Goal: Information Seeking & Learning: Learn about a topic

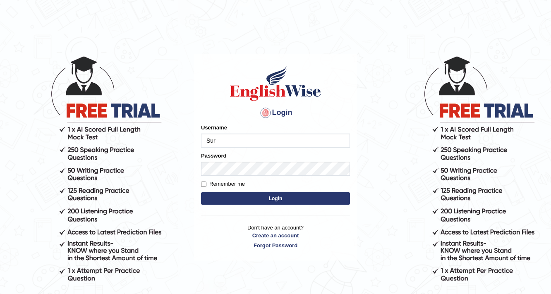
type input "surbhi1315"
click at [279, 199] on button "Login" at bounding box center [275, 198] width 149 height 12
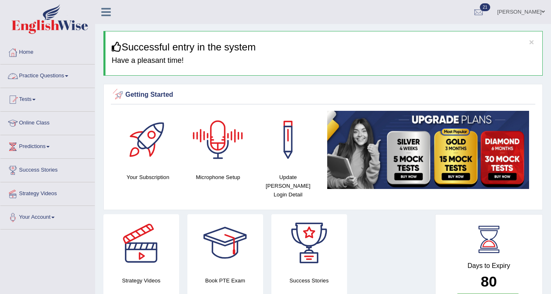
click at [65, 76] on link "Practice Questions" at bounding box center [47, 75] width 94 height 21
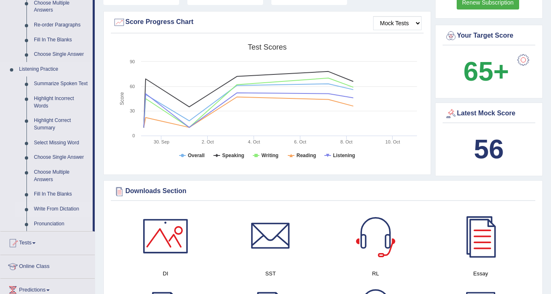
scroll to position [298, 0]
click at [65, 82] on link "Summarize Spoken Text" at bounding box center [61, 84] width 62 height 15
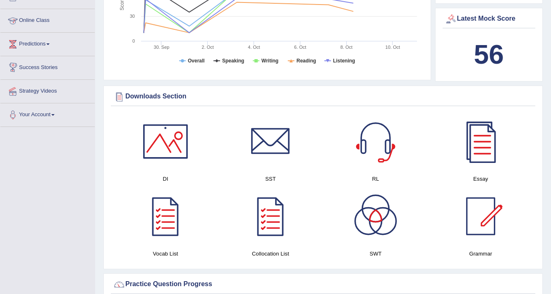
scroll to position [381, 0]
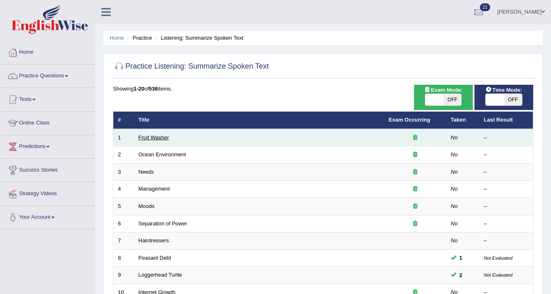
click at [144, 138] on link "Fruit Washer" at bounding box center [154, 138] width 31 height 6
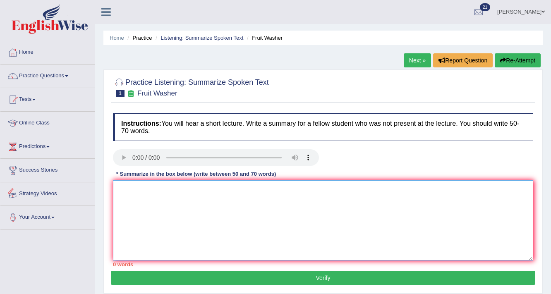
click at [134, 190] on textarea at bounding box center [323, 220] width 420 height 80
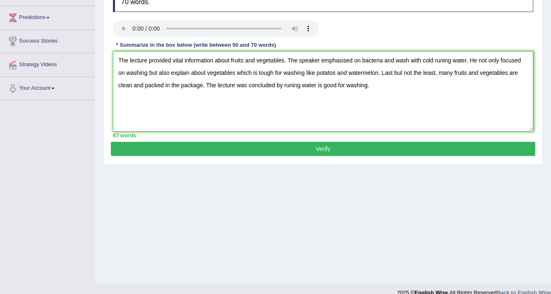
scroll to position [132, 0]
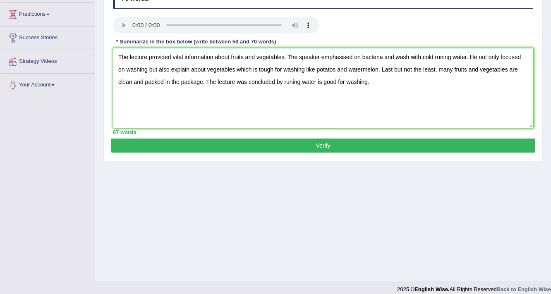
type textarea "The lecture provided vital information about fruits and vegetables. The speaker…"
click at [329, 144] on button "Verify" at bounding box center [323, 146] width 425 height 14
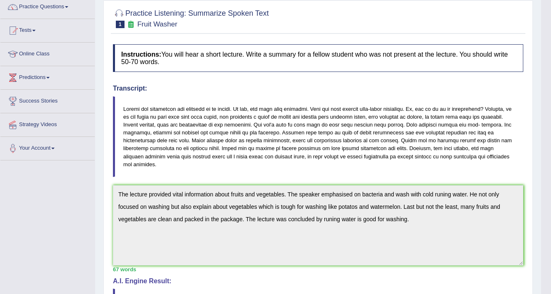
scroll to position [0, 0]
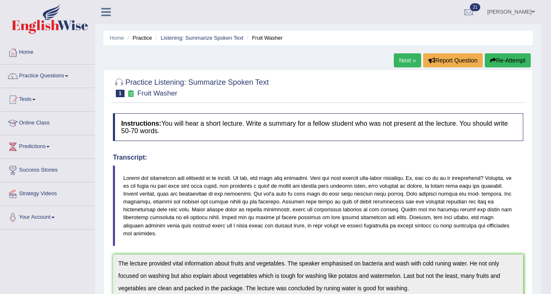
click at [404, 60] on link "Next »" at bounding box center [407, 60] width 27 height 14
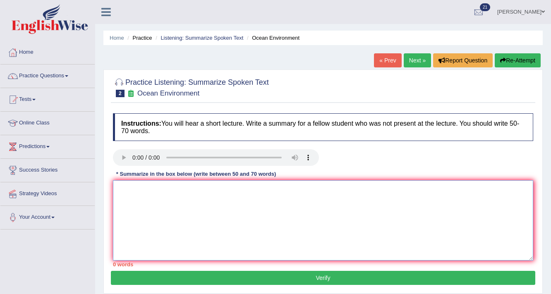
click at [283, 210] on textarea at bounding box center [323, 220] width 420 height 80
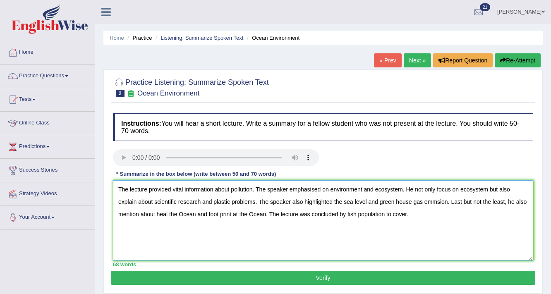
type textarea "The lecture provided vital information about pollution. The speaker emphasised …"
click at [348, 276] on button "Verify" at bounding box center [323, 278] width 425 height 14
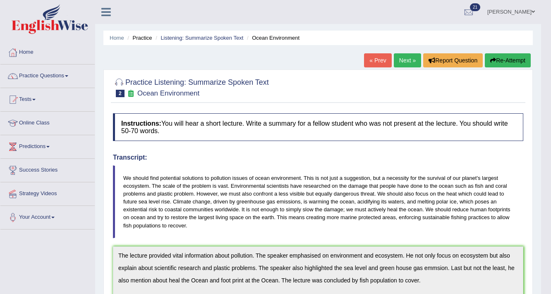
click at [399, 56] on link "Next »" at bounding box center [407, 60] width 27 height 14
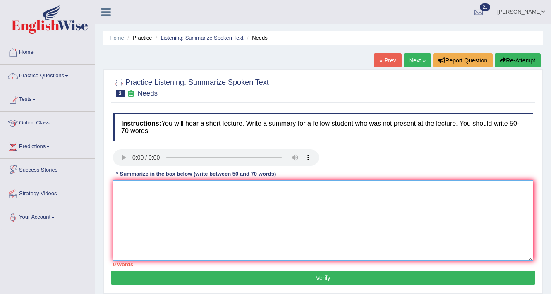
click at [247, 195] on textarea at bounding box center [323, 220] width 420 height 80
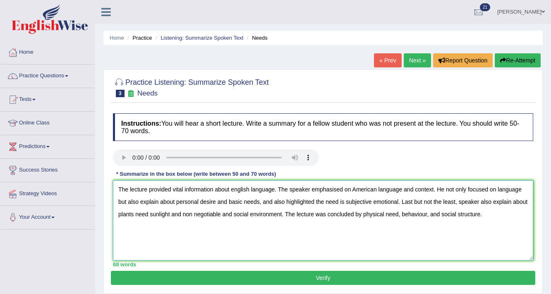
type textarea "The lecture provided vital information about english language. The speaker emph…"
click at [238, 280] on button "Verify" at bounding box center [323, 278] width 425 height 14
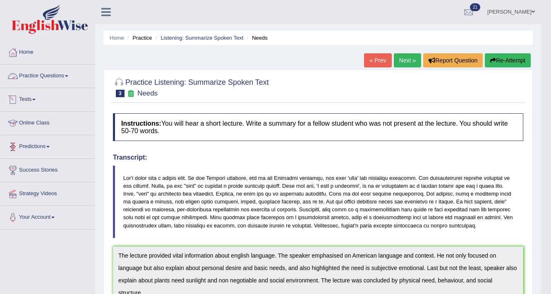
click at [53, 75] on link "Practice Questions" at bounding box center [47, 75] width 94 height 21
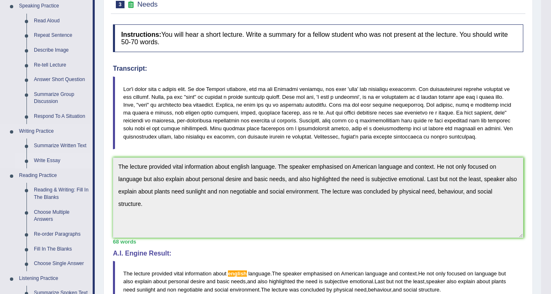
scroll to position [99, 0]
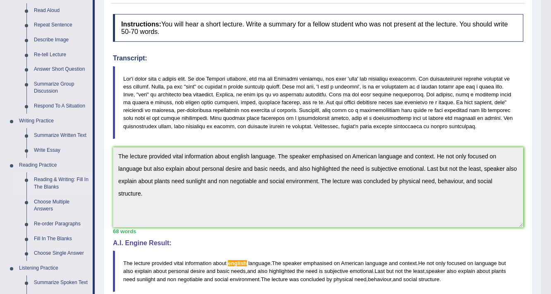
click at [73, 180] on link "Reading & Writing: Fill In The Blanks" at bounding box center [61, 184] width 62 height 22
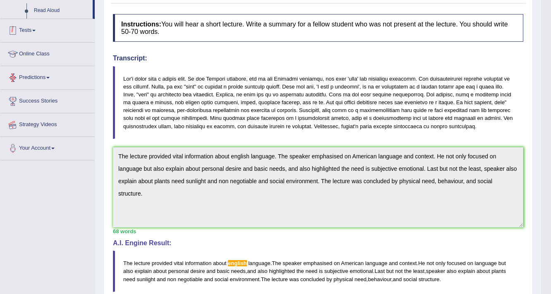
scroll to position [154, 0]
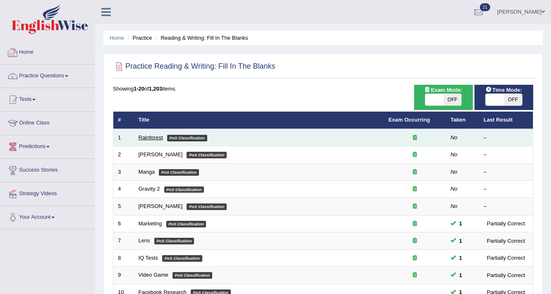
click at [156, 137] on link "Rainforest" at bounding box center [151, 138] width 24 height 6
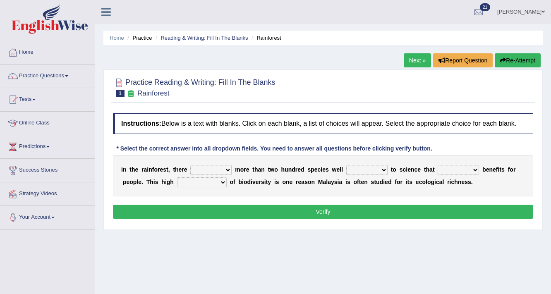
click at [228, 169] on select "have can be has is" at bounding box center [210, 170] width 41 height 10
select select "is"
click at [190, 165] on select "have can be has is" at bounding box center [210, 170] width 41 height 10
click at [376, 170] on select "knowing known knew know" at bounding box center [366, 170] width 41 height 10
select select "known"
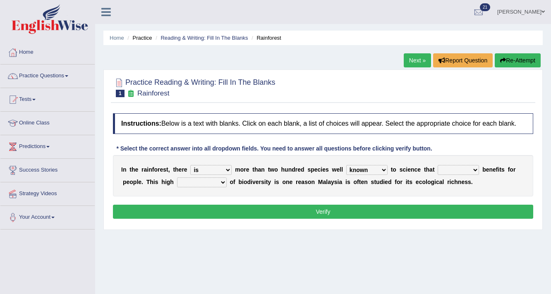
click at [346, 165] on select "knowing known knew know" at bounding box center [366, 170] width 41 height 10
click at [461, 169] on select "contain contained containing contains" at bounding box center [458, 170] width 41 height 10
select select "contains"
click at [438, 165] on select "contain contained containing contains" at bounding box center [458, 170] width 41 height 10
click at [216, 181] on select "condensation conjunction continuity complexity" at bounding box center [202, 183] width 50 height 10
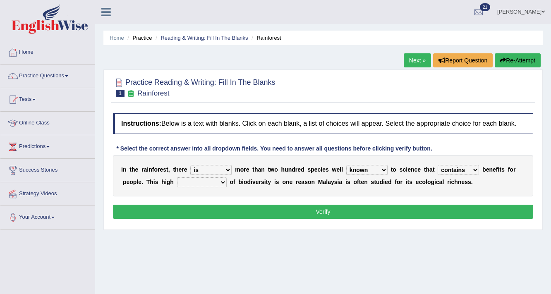
select select "condensation"
click at [177, 178] on select "condensation conjunction continuity complexity" at bounding box center [202, 183] width 50 height 10
click at [329, 213] on button "Verify" at bounding box center [323, 212] width 420 height 14
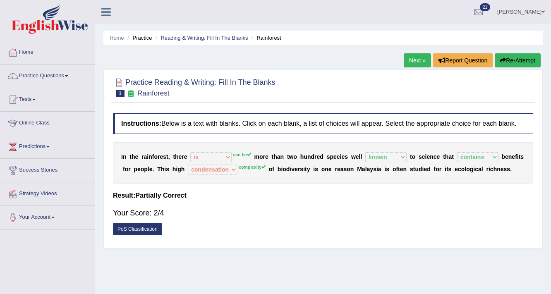
click at [415, 64] on link "Next »" at bounding box center [417, 60] width 27 height 14
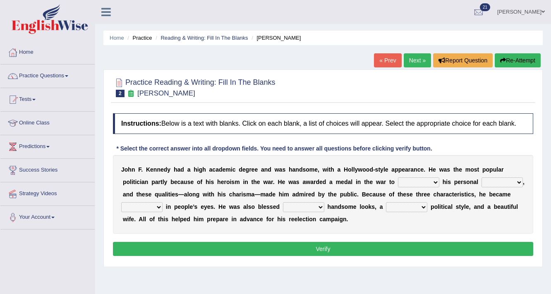
click at [417, 182] on select "prove show evidence upthrow" at bounding box center [418, 183] width 41 height 10
click at [398, 178] on select "prove show evidence upthrow" at bounding box center [418, 183] width 41 height 10
click at [507, 183] on select "passion courage charm liking" at bounding box center [502, 183] width 41 height 10
click at [433, 180] on select "prove show evidence upthrow" at bounding box center [418, 183] width 41 height 10
select select "prove"
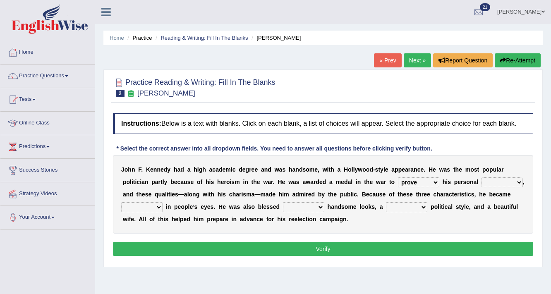
click at [398, 178] on select "prove show evidence upthrow" at bounding box center [418, 183] width 41 height 10
click at [510, 182] on select "passion courage charm liking" at bounding box center [502, 183] width 41 height 10
select select "courage"
click at [482, 178] on select "passion courage charm liking" at bounding box center [502, 183] width 41 height 10
click at [156, 207] on select "iconic ironic identical impotent" at bounding box center [141, 207] width 41 height 10
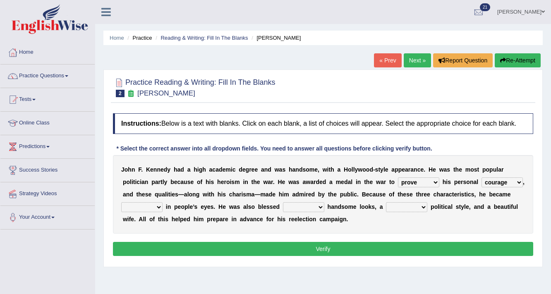
click at [121, 202] on select "iconic ironic identical impotent" at bounding box center [141, 207] width 41 height 10
click at [156, 208] on select "iconic ironic identical impotent" at bounding box center [141, 207] width 41 height 10
select select "iconic"
click at [121, 202] on select "iconic ironic identical impotent" at bounding box center [141, 207] width 41 height 10
click at [304, 207] on select "with in upon to" at bounding box center [303, 207] width 41 height 10
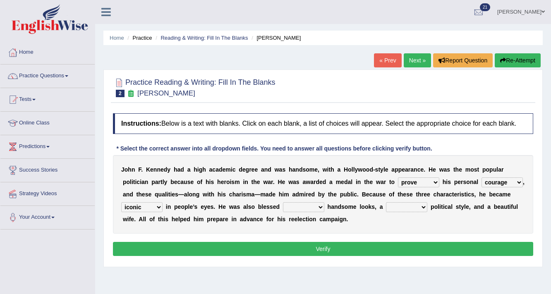
select select "with"
click at [283, 202] on select "with in upon to" at bounding box center [303, 207] width 41 height 10
click at [414, 209] on select "mending mends mended mend" at bounding box center [406, 207] width 41 height 10
select select "mend"
click at [386, 202] on select "mending mends mended mend" at bounding box center [406, 207] width 41 height 10
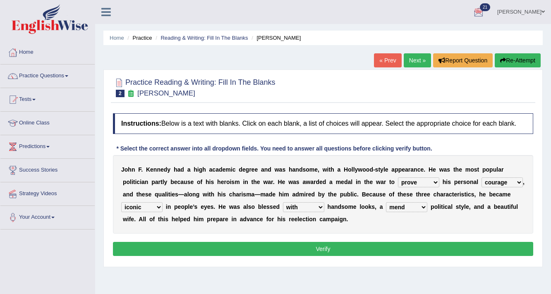
click at [312, 250] on button "Verify" at bounding box center [323, 249] width 420 height 14
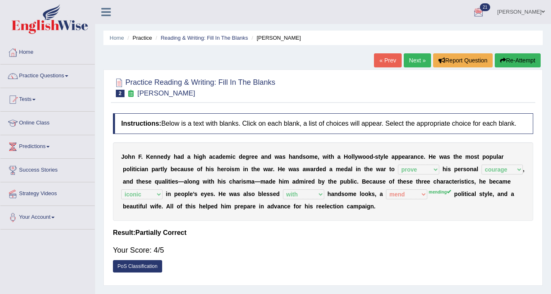
click at [416, 59] on link "Next »" at bounding box center [417, 60] width 27 height 14
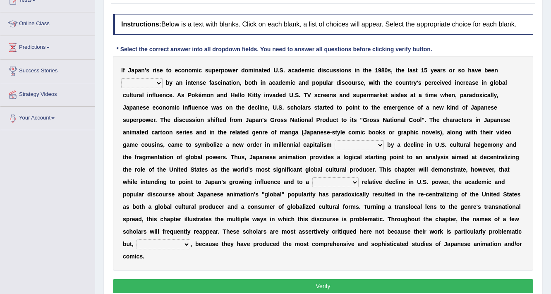
click at [152, 81] on select "marked dedicated made inspired" at bounding box center [141, 83] width 41 height 10
select select "made"
click at [121, 78] on select "marked dedicated made inspired" at bounding box center [141, 83] width 41 height 10
click at [380, 142] on select "pocessed characterized opposed tangled" at bounding box center [359, 145] width 49 height 10
select select "opposed"
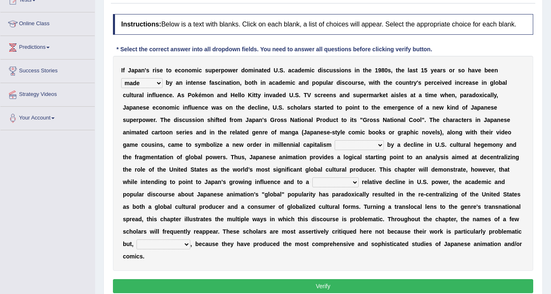
click at [335, 140] on select "pocessed characterized opposed tangled" at bounding box center [359, 145] width 49 height 10
click at [344, 180] on select "concomitant discrete proportional legitimate" at bounding box center [335, 183] width 46 height 10
select select "proportional"
click at [312, 178] on select "concomitant discrete proportional legitimate" at bounding box center [335, 183] width 46 height 10
click at [188, 242] on select "however on the contrary in addition on the whole" at bounding box center [164, 245] width 54 height 10
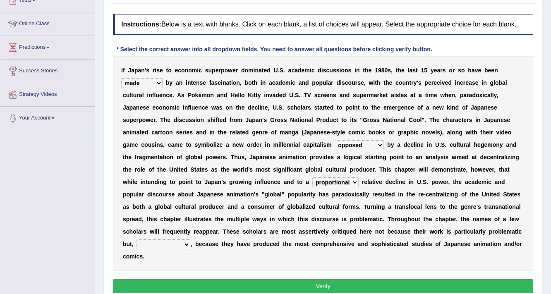
select select "however"
click at [137, 240] on select "however on the contrary in addition on the whole" at bounding box center [164, 245] width 54 height 10
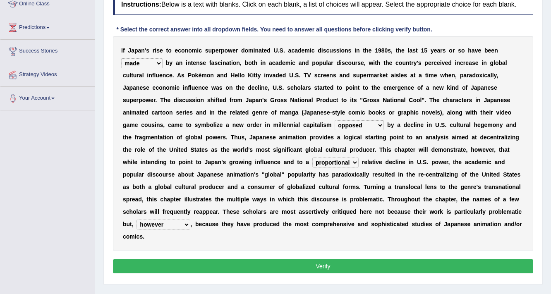
scroll to position [140, 0]
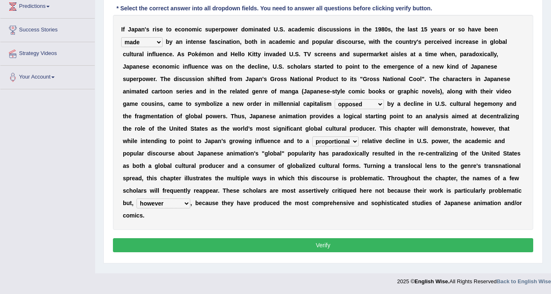
click at [324, 247] on button "Verify" at bounding box center [323, 245] width 420 height 14
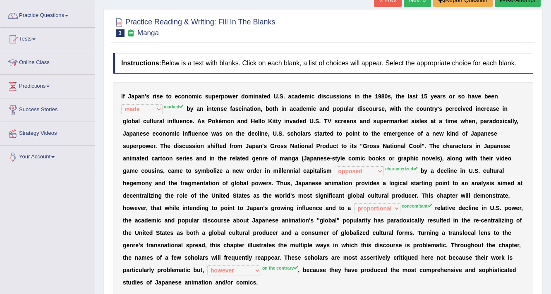
scroll to position [41, 0]
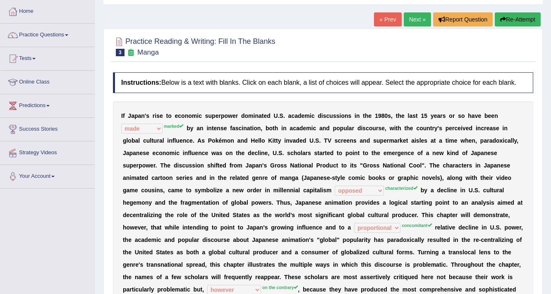
click at [423, 16] on link "Next »" at bounding box center [417, 19] width 27 height 14
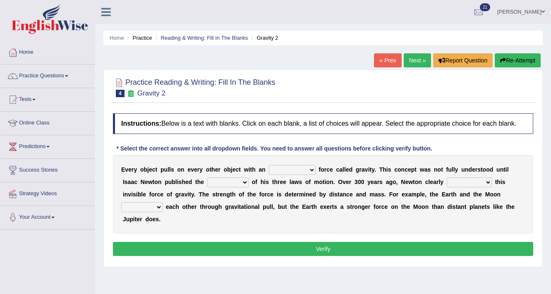
click at [301, 168] on select "invisible unknown unbelievable inconsistent" at bounding box center [292, 170] width 47 height 10
select select "invisible"
click at [269, 165] on select "invisible unknown unbelievable inconsistent" at bounding box center [292, 170] width 47 height 10
click at [311, 170] on select "invisible unknown unbelievable inconsistent" at bounding box center [292, 170] width 47 height 10
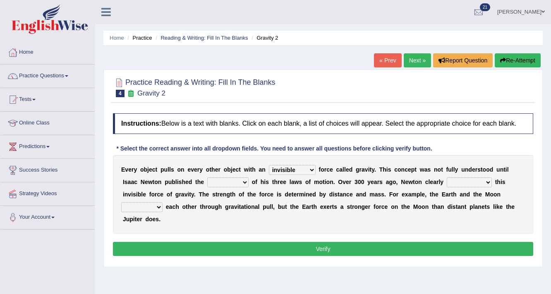
click at [237, 181] on select "concept theory method argument" at bounding box center [227, 183] width 41 height 10
select select "theory"
click at [207, 178] on select "concept theory method argument" at bounding box center [227, 183] width 41 height 10
click at [477, 182] on select "explained undermined overturned realized" at bounding box center [469, 183] width 45 height 10
select select "explained"
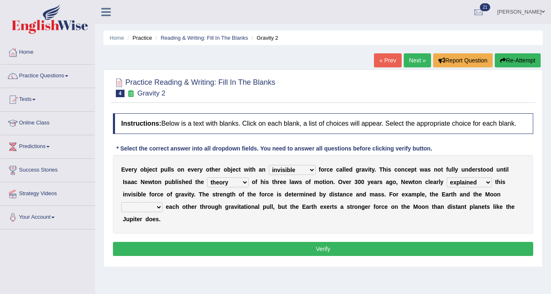
click at [447, 178] on select "explained undermined overturned realized" at bounding box center [469, 183] width 45 height 10
click at [157, 208] on select "affect spin evade span" at bounding box center [141, 207] width 41 height 10
select select "affect"
click at [121, 202] on select "affect spin evade span" at bounding box center [141, 207] width 41 height 10
click at [338, 254] on button "Verify" at bounding box center [323, 249] width 420 height 14
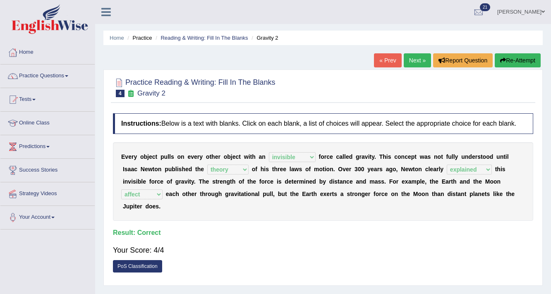
click at [418, 60] on link "Next »" at bounding box center [417, 60] width 27 height 14
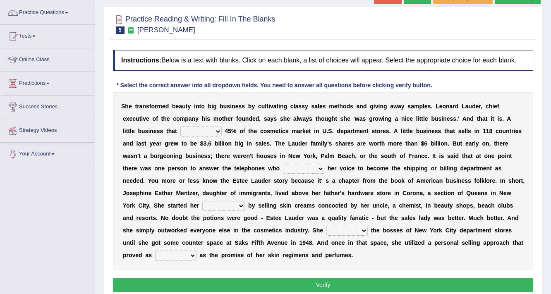
scroll to position [66, 0]
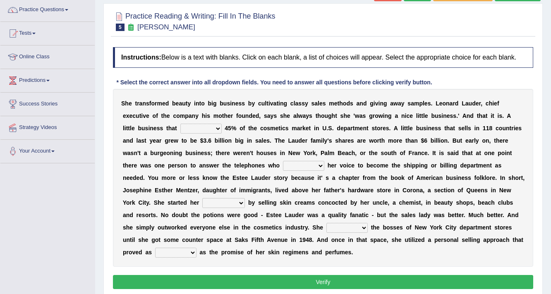
click at [217, 127] on select "has controls makes maintains" at bounding box center [200, 129] width 41 height 10
select select "makes"
click at [180, 124] on select "has controls makes maintains" at bounding box center [200, 129] width 41 height 10
click at [214, 127] on select "has controls makes maintains" at bounding box center [200, 129] width 41 height 10
click at [180, 124] on select "has controls makes maintains" at bounding box center [200, 129] width 41 height 10
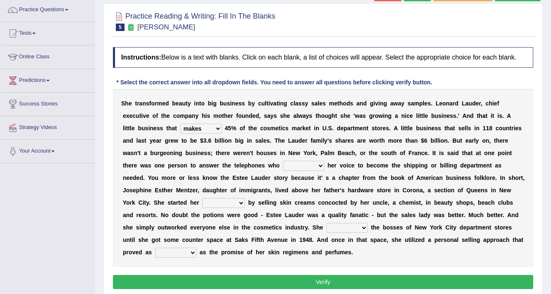
click at [312, 165] on select "switched changed raised used" at bounding box center [303, 166] width 41 height 10
select select "used"
click at [283, 161] on select "switched changed raised used" at bounding box center [303, 166] width 41 height 10
click at [238, 202] on select "job institute companion enterprise" at bounding box center [223, 203] width 43 height 10
select select "job"
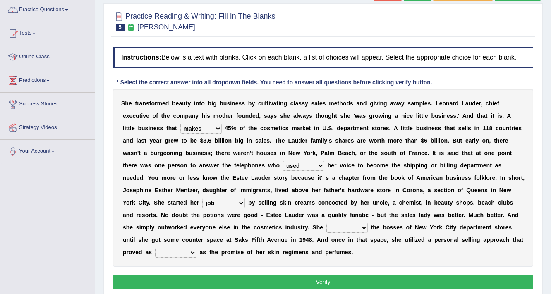
click at [202, 198] on select "job institute companion enterprise" at bounding box center [223, 203] width 43 height 10
click at [363, 227] on select "stated bridged stalked heaved" at bounding box center [347, 228] width 41 height 10
select select "heaved"
click at [327, 223] on select "stated bridged stalked heaved" at bounding box center [347, 228] width 41 height 10
click at [192, 250] on select "potent ruthless potential expensive" at bounding box center [175, 253] width 41 height 10
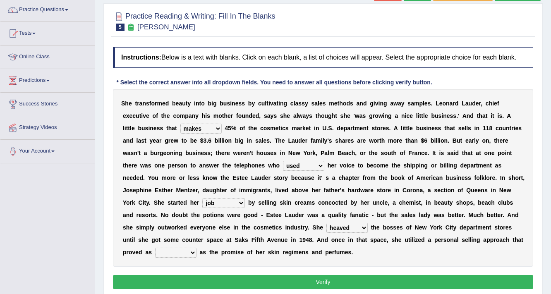
select select "potential"
click at [155, 248] on select "potent ruthless potential expensive" at bounding box center [175, 253] width 41 height 10
click at [320, 284] on button "Verify" at bounding box center [323, 282] width 420 height 14
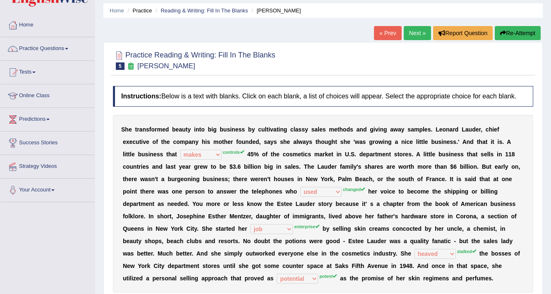
scroll to position [0, 0]
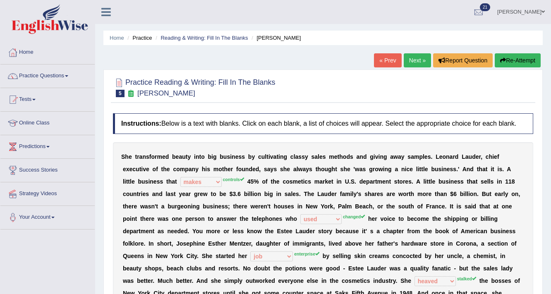
click at [420, 60] on link "Next »" at bounding box center [417, 60] width 27 height 14
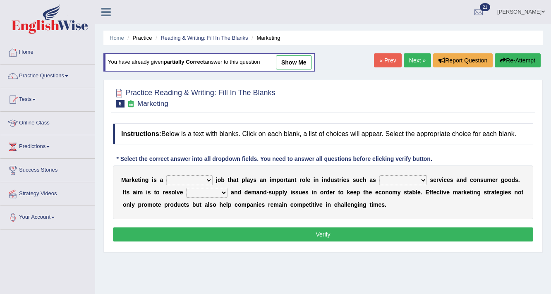
click at [205, 179] on select "professional flexible parochial descriptive" at bounding box center [189, 180] width 46 height 10
select select "professional"
click at [166, 175] on select "professional flexible parochial descriptive" at bounding box center [189, 180] width 46 height 10
click at [410, 179] on select "civil financial conventional foremost" at bounding box center [404, 180] width 48 height 10
select select "financial"
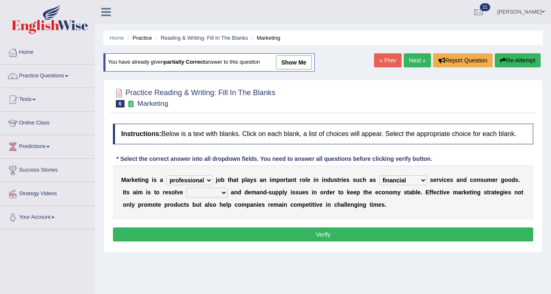
click at [380, 175] on select "civil financial conventional foremost" at bounding box center [404, 180] width 48 height 10
click at [219, 193] on select "imbalance excess symmetry budget" at bounding box center [206, 193] width 41 height 10
select select "budget"
click at [186, 188] on select "imbalance excess symmetry budget" at bounding box center [206, 193] width 41 height 10
click at [315, 230] on button "Verify" at bounding box center [323, 235] width 420 height 14
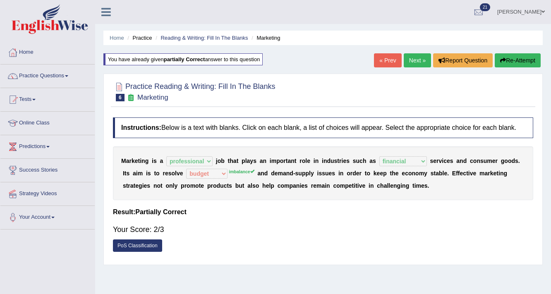
click at [421, 60] on link "Next »" at bounding box center [417, 60] width 27 height 14
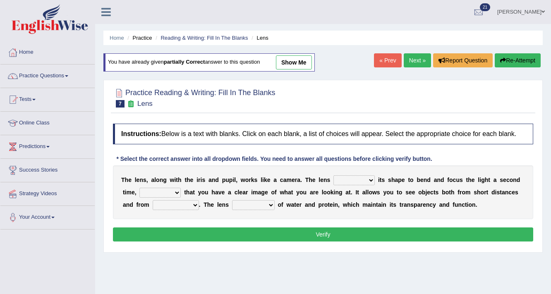
click at [360, 179] on select "adjusts shows selects presents" at bounding box center [354, 180] width 41 height 10
select select "adjusts"
click at [334, 175] on select "adjusts shows selects presents" at bounding box center [354, 180] width 41 height 10
click at [169, 192] on select "ensures to ensure ensure ensured" at bounding box center [159, 193] width 41 height 10
select select "to ensure"
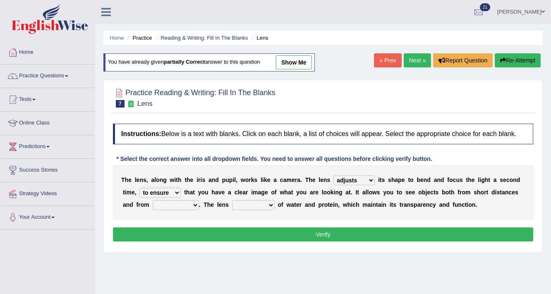
click at [139, 188] on select "ensures to ensure ensure ensured" at bounding box center [159, 193] width 41 height 10
click at [193, 203] on select "far away in between further apart all along" at bounding box center [176, 205] width 46 height 10
select select "far away"
click at [153, 200] on select "far away in between further apart all along" at bounding box center [176, 205] width 46 height 10
click at [261, 206] on select "constitutes comprises composes consists" at bounding box center [253, 205] width 43 height 10
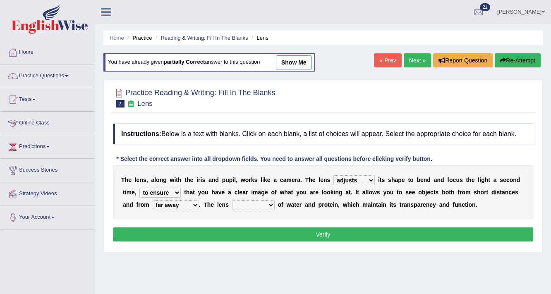
select select "consists"
click at [232, 200] on select "constitutes comprises composes consists" at bounding box center [253, 205] width 43 height 10
click at [276, 229] on button "Verify" at bounding box center [323, 235] width 420 height 14
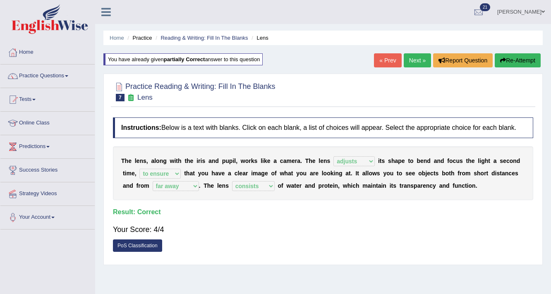
click at [411, 56] on link "Next »" at bounding box center [417, 60] width 27 height 14
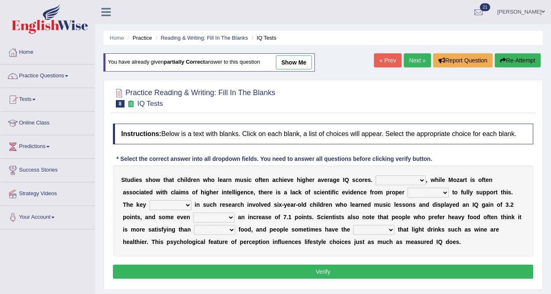
click at [403, 177] on select "However Therefore Consequently While" at bounding box center [401, 180] width 50 height 10
select select "However"
click at [376, 175] on select "However Therefore Consequently While" at bounding box center [401, 180] width 50 height 10
click at [437, 189] on select "test tests testing tested" at bounding box center [428, 193] width 41 height 10
select select "test"
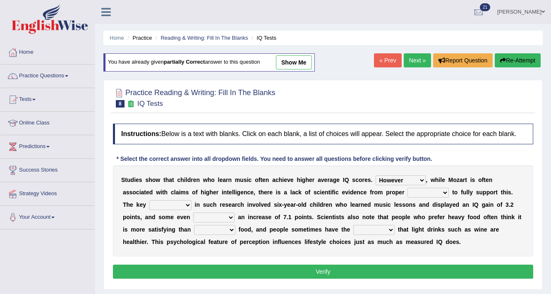
click at [408, 188] on select "test tests testing tested" at bounding box center [428, 193] width 41 height 10
click at [182, 200] on select "process goal implication odd" at bounding box center [170, 205] width 42 height 10
select select "process"
click at [149, 200] on select "process goal implication odd" at bounding box center [170, 205] width 42 height 10
click at [213, 216] on select "exhibited taught learned threatened" at bounding box center [213, 218] width 41 height 10
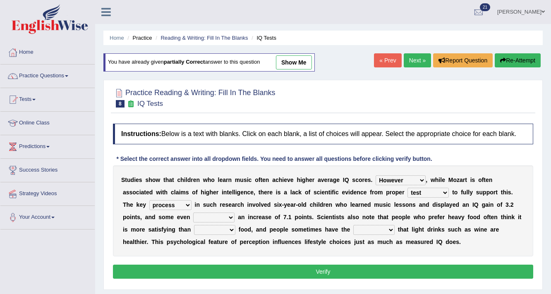
select select "exhibited"
click at [193, 213] on select "exhibited taught learned threatened" at bounding box center [213, 218] width 41 height 10
click at [223, 229] on select "choosy lighter cushiony spooky" at bounding box center [214, 230] width 41 height 10
select select "lighter"
click at [194, 225] on select "choosy lighter cushiony spooky" at bounding box center [214, 230] width 41 height 10
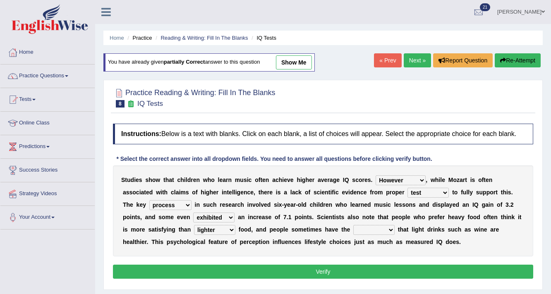
click at [224, 232] on select "choosy lighter cushiony spooky" at bounding box center [214, 230] width 41 height 10
click at [382, 230] on select "illusion sight anecdote intention" at bounding box center [373, 230] width 41 height 10
select select "intention"
click at [353, 225] on select "illusion sight anecdote intention" at bounding box center [373, 230] width 41 height 10
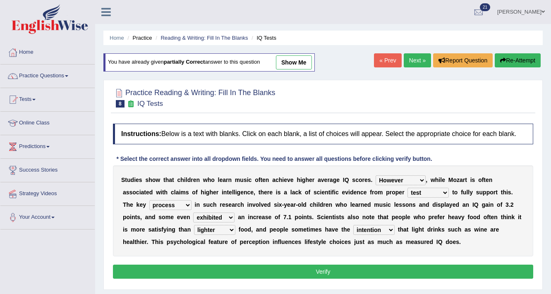
click at [327, 271] on button "Verify" at bounding box center [323, 272] width 420 height 14
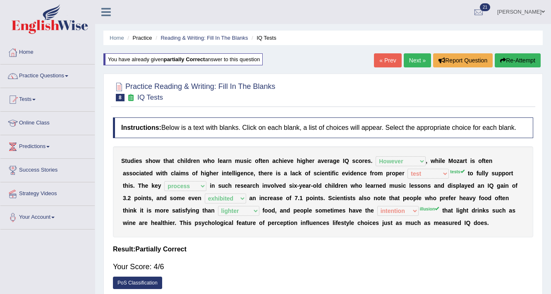
click at [425, 60] on link "Next »" at bounding box center [417, 60] width 27 height 14
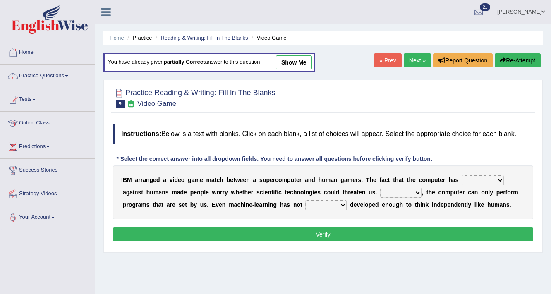
click at [483, 182] on select "competed fought acted challenged" at bounding box center [483, 180] width 42 height 10
select select "fought"
click at [462, 175] on select "competed fought acted challenged" at bounding box center [483, 180] width 42 height 10
click at [398, 190] on select "Moreover However Thus So" at bounding box center [400, 193] width 41 height 10
select select "Moreover"
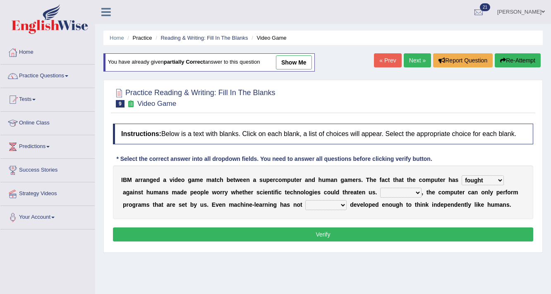
click at [380, 188] on select "Moreover However Thus So" at bounding box center [400, 193] width 41 height 10
click at [328, 202] on select "yet still only just" at bounding box center [325, 205] width 41 height 10
select select "yet"
click at [305, 200] on select "yet still only just" at bounding box center [325, 205] width 41 height 10
click at [332, 231] on button "Verify" at bounding box center [323, 235] width 420 height 14
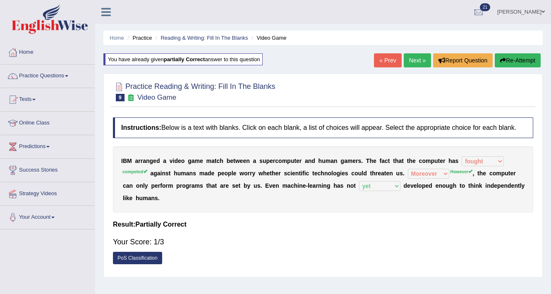
click at [425, 56] on link "Next »" at bounding box center [417, 60] width 27 height 14
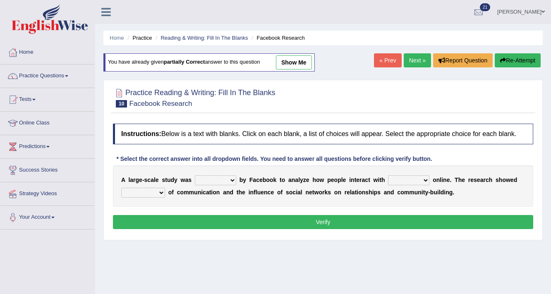
click at [219, 177] on select "surveyed had asked made" at bounding box center [215, 180] width 41 height 10
select select "made"
click at [195, 175] on select "surveyed had asked made" at bounding box center [215, 180] width 41 height 10
click at [406, 178] on select "together all each other another" at bounding box center [408, 180] width 41 height 10
select select "each other"
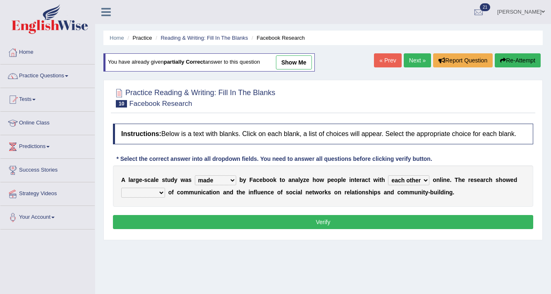
click at [388, 175] on select "together all each other another" at bounding box center [408, 180] width 41 height 10
click at [154, 193] on select "advantages standards fellowships patterns" at bounding box center [143, 193] width 44 height 10
select select "advantages"
click at [121, 188] on select "advantages standards fellowships patterns" at bounding box center [143, 193] width 44 height 10
click at [215, 224] on button "Verify" at bounding box center [323, 222] width 420 height 14
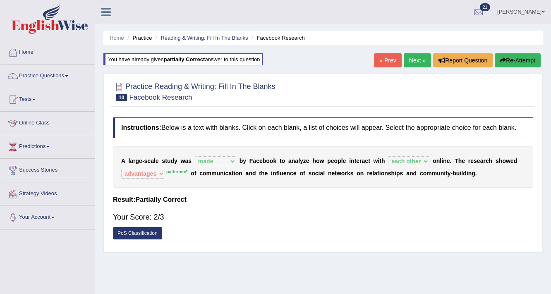
click at [418, 58] on link "Next »" at bounding box center [417, 60] width 27 height 14
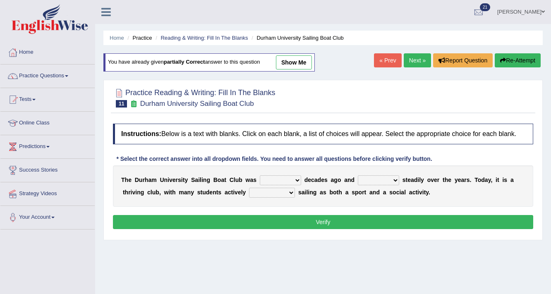
click at [272, 178] on select "found fund founded find" at bounding box center [280, 180] width 41 height 10
select select "founded"
click at [260, 175] on select "found fund founded find" at bounding box center [280, 180] width 41 height 10
click at [384, 178] on select "grow growing has grown grown" at bounding box center [378, 180] width 41 height 10
select select "has grown"
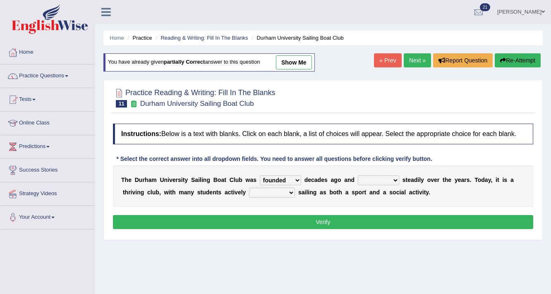
click at [358, 175] on select "grow growing has grown grown" at bounding box center [378, 180] width 41 height 10
click at [280, 190] on select "enjoy enjoyed are enjoying enjoying" at bounding box center [272, 193] width 46 height 10
select select "enjoying"
click at [249, 188] on select "enjoy enjoyed are enjoying enjoying" at bounding box center [272, 193] width 46 height 10
click at [301, 224] on button "Verify" at bounding box center [323, 222] width 420 height 14
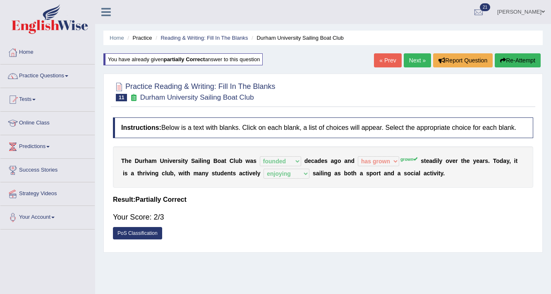
click at [419, 62] on link "Next »" at bounding box center [417, 60] width 27 height 14
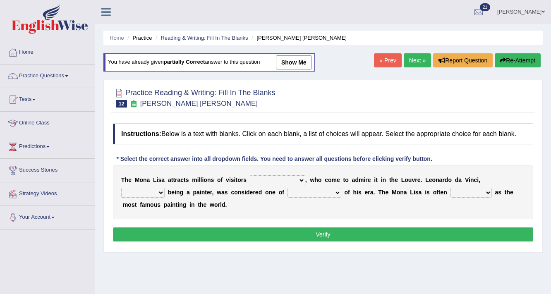
click at [285, 179] on select "around the year the all year all year round per year" at bounding box center [277, 180] width 55 height 10
select select "the all year"
click at [250, 175] on select "around the year the all year all year round per year" at bounding box center [277, 180] width 55 height 10
click at [151, 191] on select "rather than as much as as well as as long as" at bounding box center [142, 193] width 43 height 10
select select "rather than"
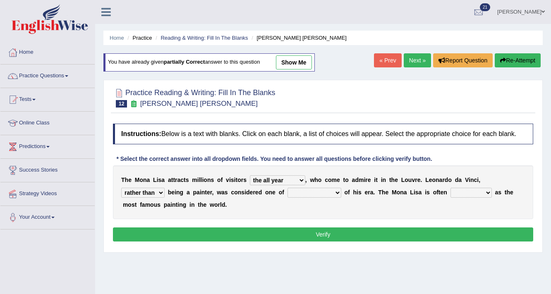
click at [121, 188] on select "rather than as much as as well as as long as" at bounding box center [142, 193] width 43 height 10
click at [306, 192] on select "better artists artist the better artist the best artists" at bounding box center [315, 193] width 54 height 10
select select "the best artists"
click at [288, 188] on select "better artists artist the better artist the best artists" at bounding box center [315, 193] width 54 height 10
click at [481, 189] on select "classified suggested predicted described" at bounding box center [471, 193] width 41 height 10
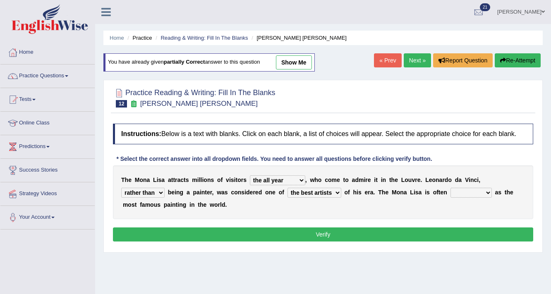
select select "classified"
click at [451, 188] on select "classified suggested predicted described" at bounding box center [471, 193] width 41 height 10
click at [435, 233] on button "Verify" at bounding box center [323, 235] width 420 height 14
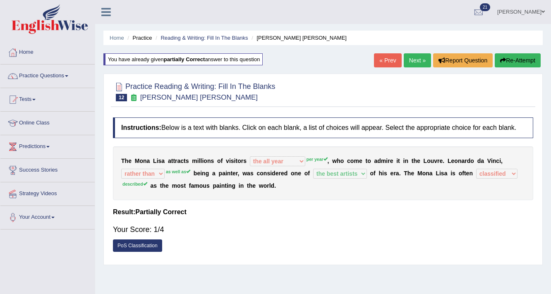
click at [412, 60] on link "Next »" at bounding box center [417, 60] width 27 height 14
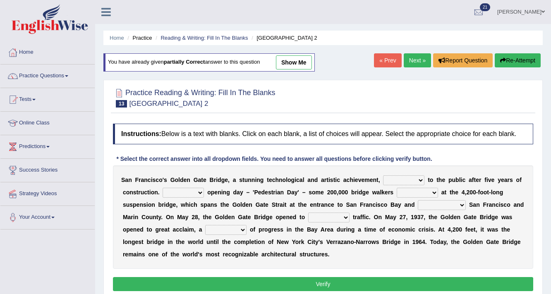
click at [407, 178] on select "opens closes appears equals" at bounding box center [403, 180] width 41 height 10
select select "opens"
click at [383, 175] on select "opens closes appears equals" at bounding box center [403, 180] width 41 height 10
click at [417, 178] on select "opens closes appears equals" at bounding box center [403, 180] width 41 height 10
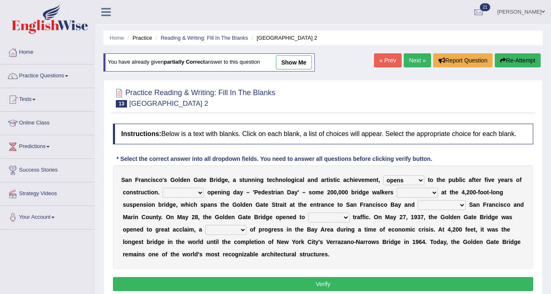
click at [188, 190] on select "On During Since When" at bounding box center [183, 193] width 41 height 10
select select "During"
click at [163, 188] on select "On During Since When" at bounding box center [183, 193] width 41 height 10
click at [424, 191] on select "stationed looked marveled laughed" at bounding box center [417, 193] width 41 height 10
select select "looked"
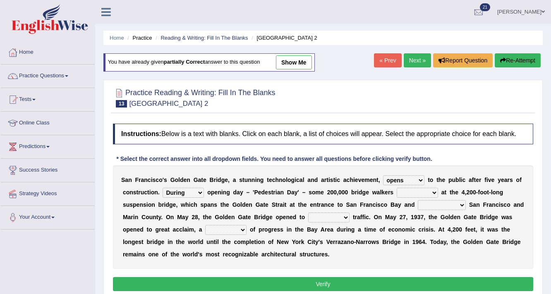
click at [397, 188] on select "stationed looked marveled laughed" at bounding box center [417, 193] width 41 height 10
click at [453, 205] on select "separates connects channels differentiates" at bounding box center [442, 205] width 48 height 10
select select "connects"
click at [418, 200] on select "separates connects channels differentiates" at bounding box center [442, 205] width 48 height 10
click at [328, 216] on select "aquatic vehicular airborne watertight" at bounding box center [328, 218] width 41 height 10
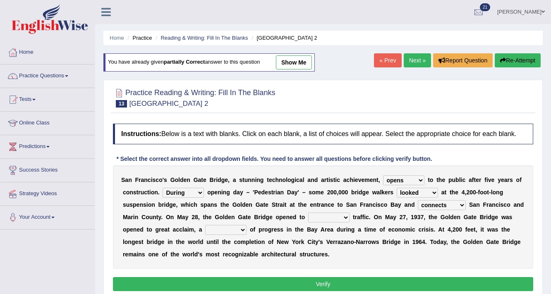
select select "vehicular"
click at [308, 213] on select "aquatic vehicular airborne watertight" at bounding box center [328, 218] width 41 height 10
click at [402, 180] on select "opens closes appears equals" at bounding box center [403, 180] width 41 height 10
click at [242, 230] on select "denial symbol technique yield" at bounding box center [225, 230] width 41 height 10
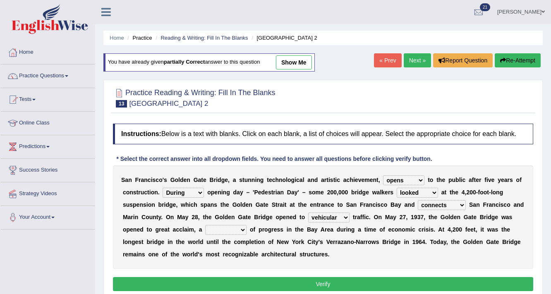
select select "technique"
click at [205, 225] on select "denial symbol technique yield" at bounding box center [225, 230] width 41 height 10
click at [318, 284] on button "Verify" at bounding box center [323, 284] width 420 height 14
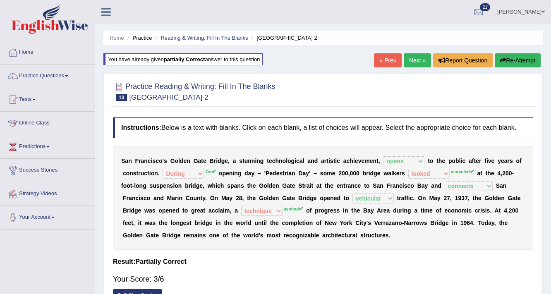
click at [416, 63] on link "Next »" at bounding box center [417, 60] width 27 height 14
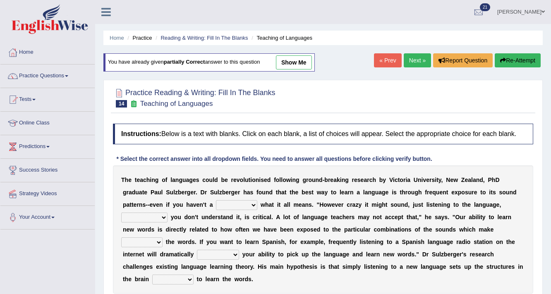
click at [243, 204] on select "dew claw clue due" at bounding box center [236, 205] width 41 height 10
select select "clue"
click at [216, 200] on select "dew claw clue due" at bounding box center [236, 205] width 41 height 10
click at [161, 216] on select "but also all together even though if so" at bounding box center [144, 218] width 46 height 10
select select "even though"
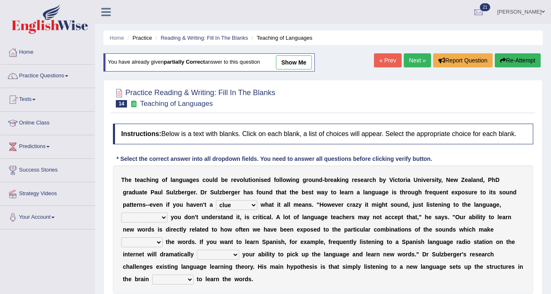
click at [121, 213] on select "but also all together even though if so" at bounding box center [144, 218] width 46 height 10
click at [140, 242] on select "down up of on" at bounding box center [141, 243] width 41 height 10
select select "of"
click at [121, 238] on select "down up of on" at bounding box center [141, 243] width 41 height 10
click at [229, 252] on select "evaluate exaggerate describe boost" at bounding box center [218, 255] width 42 height 10
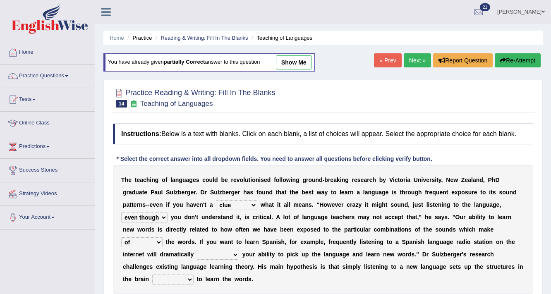
select select "boost"
click at [197, 250] on select "evaluate exaggerate describe boost" at bounding box center [218, 255] width 42 height 10
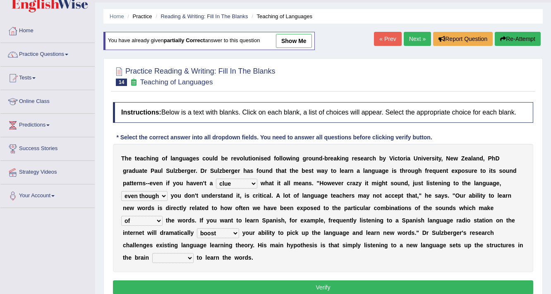
scroll to position [66, 0]
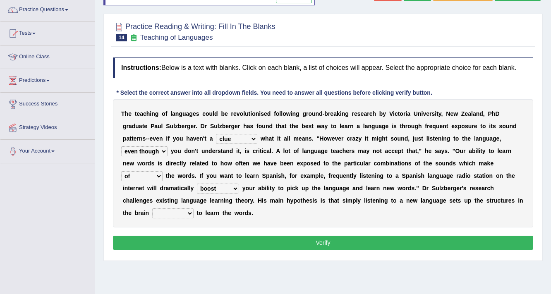
click at [177, 214] on select "requiring required directed to require" at bounding box center [172, 214] width 41 height 10
click at [152, 209] on select "requiring required directed to require" at bounding box center [172, 214] width 41 height 10
click at [168, 211] on select "requiring required directed to require" at bounding box center [172, 214] width 41 height 10
select select "required"
click at [152, 209] on select "requiring required directed to require" at bounding box center [172, 214] width 41 height 10
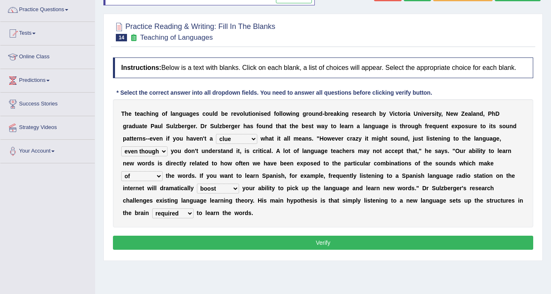
click at [193, 240] on button "Verify" at bounding box center [323, 243] width 420 height 14
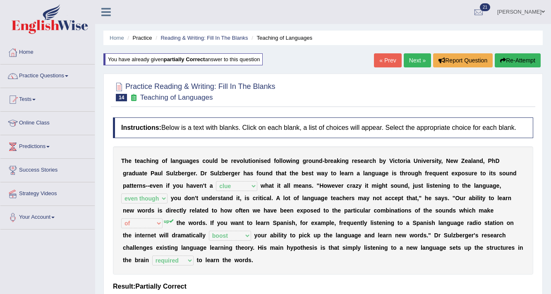
scroll to position [0, 0]
click at [419, 58] on link "Next »" at bounding box center [417, 60] width 27 height 14
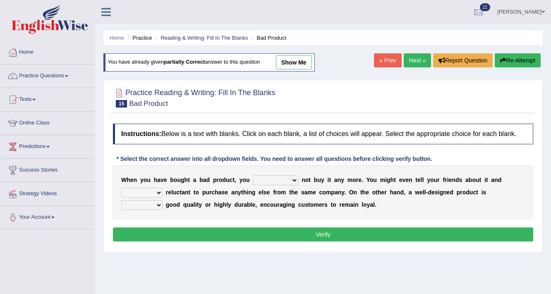
click at [267, 181] on select "would have should have should" at bounding box center [276, 180] width 46 height 10
select select "should"
click at [253, 175] on select "would have should have should" at bounding box center [276, 180] width 46 height 10
click at [155, 190] on select "is are be being" at bounding box center [141, 193] width 41 height 10
select select "being"
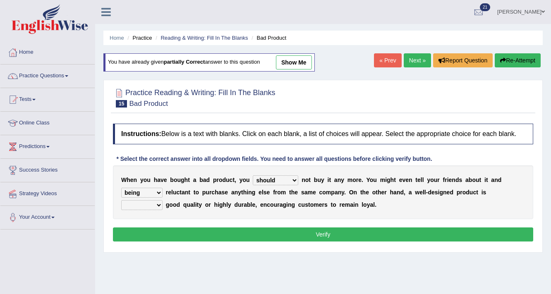
click at [121, 188] on select "is are be being" at bounding box center [141, 193] width 41 height 10
click at [158, 205] on select "both also neither either" at bounding box center [141, 205] width 41 height 10
select select "either"
click at [121, 200] on select "both also neither either" at bounding box center [141, 205] width 41 height 10
click at [185, 238] on button "Verify" at bounding box center [323, 235] width 420 height 14
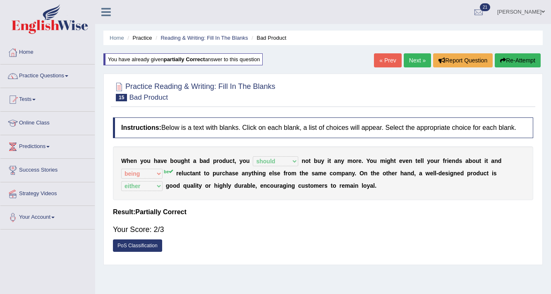
click at [408, 60] on link "Next »" at bounding box center [417, 60] width 27 height 14
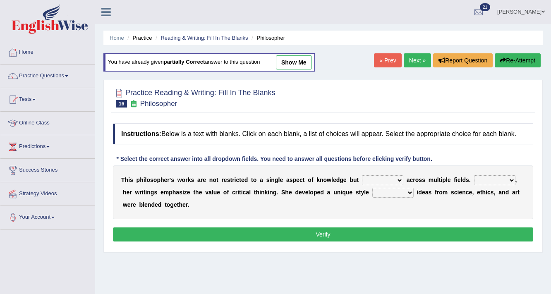
click at [391, 179] on select "constrain contain assemble extend" at bounding box center [382, 180] width 41 height 10
select select "constrain"
click at [362, 175] on select "constrain contain assemble extend" at bounding box center [382, 180] width 41 height 10
click at [484, 179] on select "Rather So Moreover Likely" at bounding box center [494, 180] width 41 height 10
select select "Moreover"
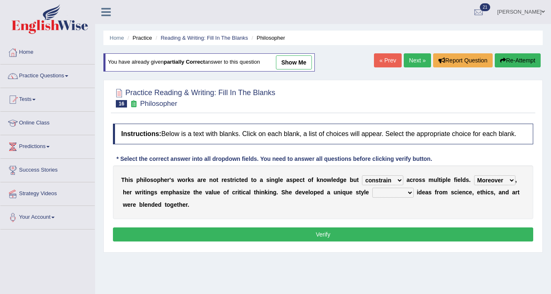
click at [474, 175] on select "Rather So Moreover Likely" at bounding box center [494, 180] width 41 height 10
click at [388, 178] on select "constrain contain assemble extend" at bounding box center [382, 180] width 41 height 10
click at [395, 190] on select "in that that which in which" at bounding box center [392, 193] width 41 height 10
select select "which"
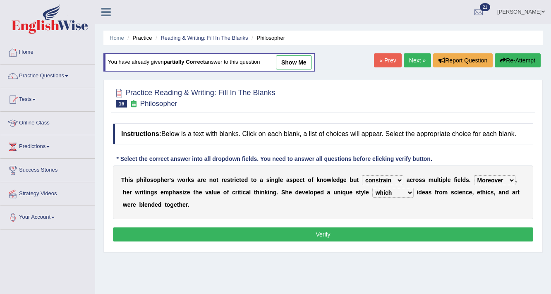
click at [372, 188] on select "in that that which in which" at bounding box center [392, 193] width 41 height 10
click at [366, 234] on button "Verify" at bounding box center [323, 235] width 420 height 14
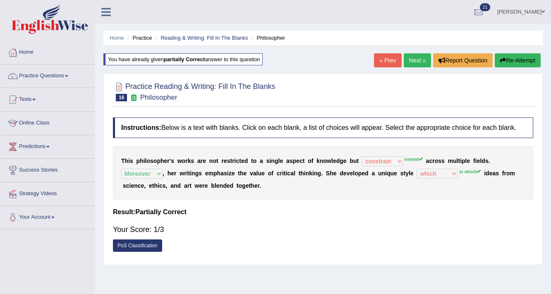
click at [420, 56] on link "Next »" at bounding box center [417, 60] width 27 height 14
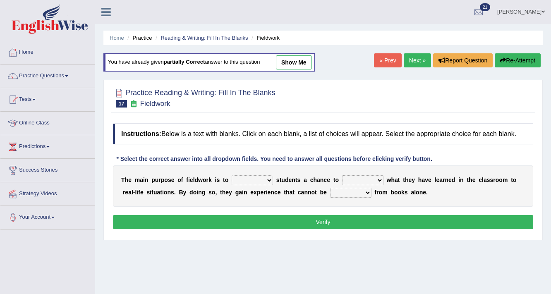
click at [263, 178] on select "resemble stow rave offer" at bounding box center [252, 180] width 41 height 10
select select "offer"
click at [232, 175] on select "resemble stow rave offer" at bounding box center [252, 180] width 41 height 10
click at [377, 179] on select "compare align apply dismount" at bounding box center [362, 180] width 41 height 10
select select "compare"
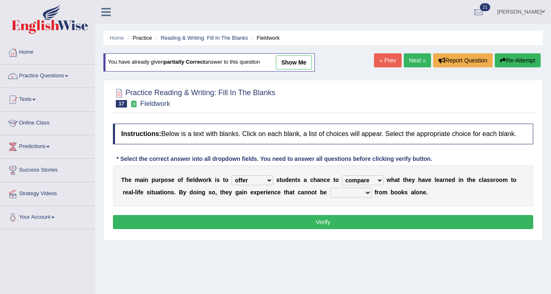
click at [342, 175] on select "compare align apply dismount" at bounding box center [362, 180] width 41 height 10
click at [354, 192] on select "originated prepared obtained touted" at bounding box center [350, 193] width 41 height 10
select select "originated"
click at [330, 188] on select "originated prepared obtained touted" at bounding box center [350, 193] width 41 height 10
click at [344, 224] on button "Verify" at bounding box center [323, 222] width 420 height 14
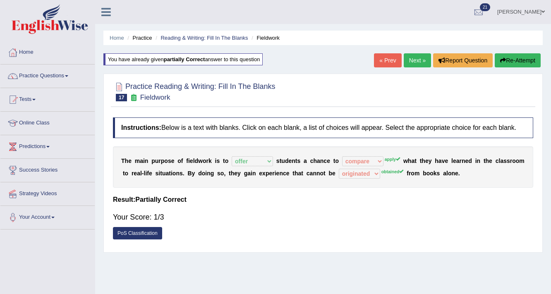
click at [416, 58] on link "Next »" at bounding box center [417, 60] width 27 height 14
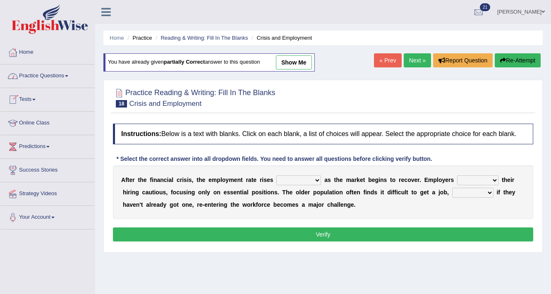
click at [61, 74] on link "Practice Questions" at bounding box center [47, 75] width 94 height 21
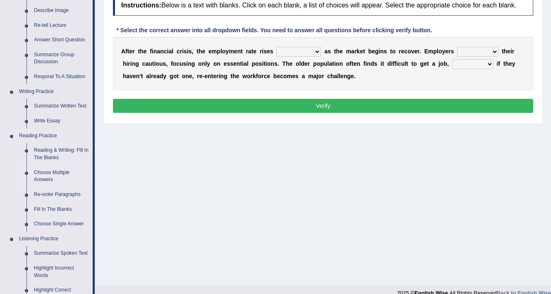
scroll to position [132, 0]
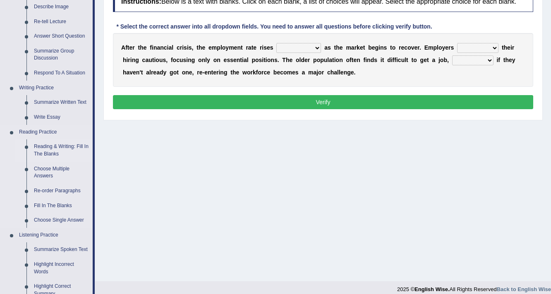
click at [65, 147] on link "Reading & Writing: Fill In The Blanks" at bounding box center [61, 150] width 62 height 22
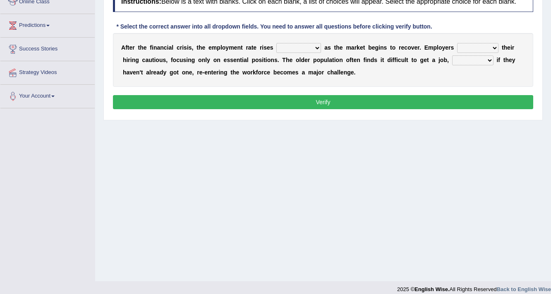
scroll to position [140, 0]
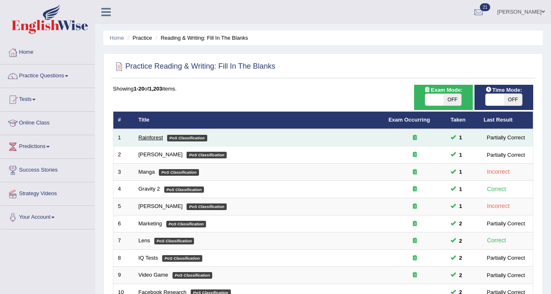
click at [144, 137] on link "Rainforest" at bounding box center [151, 138] width 24 height 6
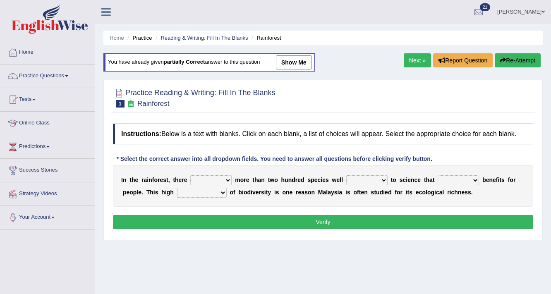
click at [225, 177] on select "have can be has is" at bounding box center [210, 180] width 41 height 10
select select "can be"
click at [190, 175] on select "have can be has is" at bounding box center [210, 180] width 41 height 10
click at [379, 178] on select "knowing known knew know" at bounding box center [366, 180] width 41 height 10
select select "known"
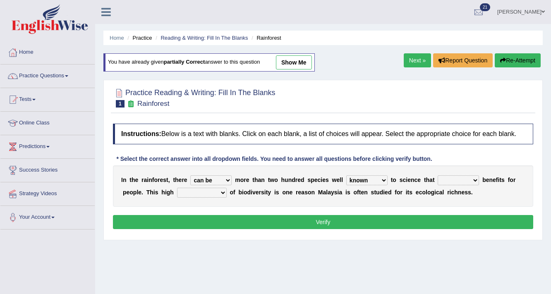
click at [346, 175] on select "knowing known knew know" at bounding box center [366, 180] width 41 height 10
click at [467, 179] on select "contain contained containing contains" at bounding box center [458, 180] width 41 height 10
select select "contains"
click at [438, 175] on select "contain contained containing contains" at bounding box center [458, 180] width 41 height 10
click at [202, 191] on select "condensation conjunction continuity complexity" at bounding box center [202, 193] width 50 height 10
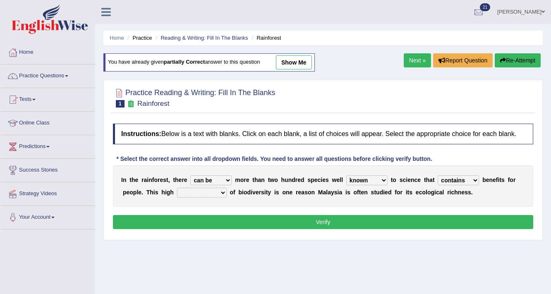
select select "complexity"
click at [177, 188] on select "condensation conjunction continuity complexity" at bounding box center [202, 193] width 50 height 10
click at [292, 223] on button "Verify" at bounding box center [323, 222] width 420 height 14
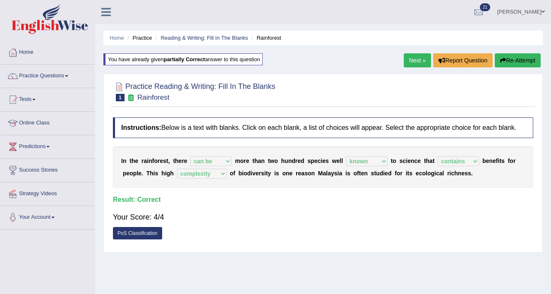
click at [411, 60] on link "Next »" at bounding box center [417, 60] width 27 height 14
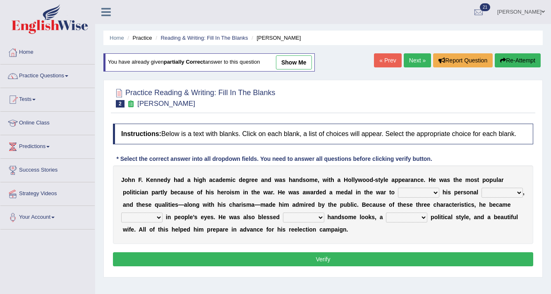
click at [412, 192] on select "prove show evidence upthrow" at bounding box center [418, 193] width 41 height 10
select select "show"
click at [398, 188] on select "prove show evidence upthrow" at bounding box center [418, 193] width 41 height 10
click at [503, 194] on select "passion courage charm liking" at bounding box center [502, 193] width 41 height 10
select select "passion"
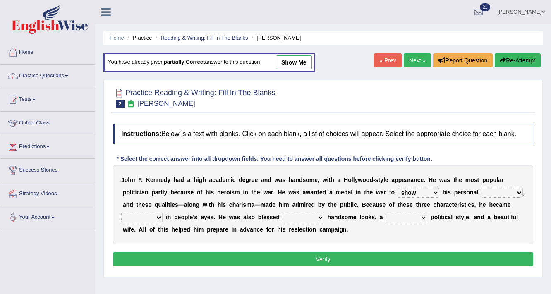
click at [482, 188] on select "passion courage charm liking" at bounding box center [502, 193] width 41 height 10
click at [152, 218] on select "iconic ironic identical impotent" at bounding box center [141, 218] width 41 height 10
select select "iconic"
click at [121, 213] on select "iconic ironic identical impotent" at bounding box center [141, 218] width 41 height 10
click at [311, 216] on select "with in upon to" at bounding box center [303, 218] width 41 height 10
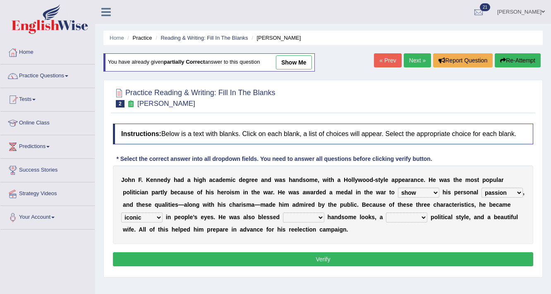
select select "with"
click at [283, 213] on select "with in upon to" at bounding box center [303, 218] width 41 height 10
click at [412, 215] on select "mending mends mended mend" at bounding box center [406, 218] width 41 height 10
select select "mends"
click at [386, 213] on select "mending mends mended mend" at bounding box center [406, 218] width 41 height 10
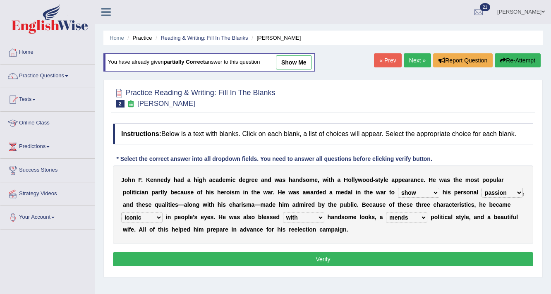
click at [315, 259] on button "Verify" at bounding box center [323, 259] width 420 height 14
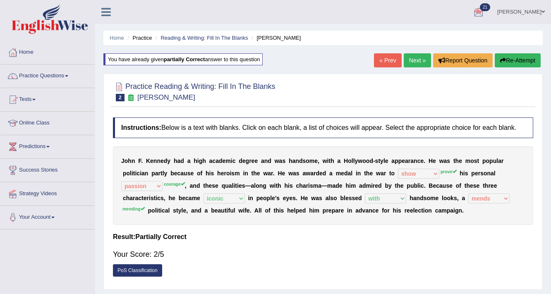
click at [520, 60] on button "Re-Attempt" at bounding box center [518, 60] width 46 height 14
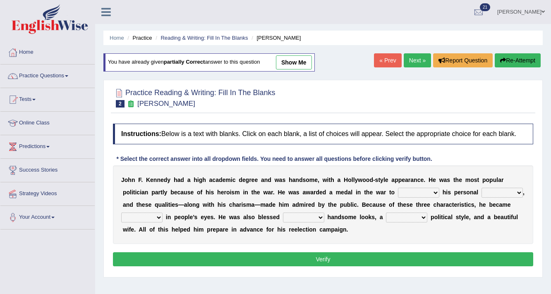
click at [416, 194] on select "prove show evidence upthrow" at bounding box center [418, 193] width 41 height 10
select select "prove"
click at [398, 188] on select "prove show evidence upthrow" at bounding box center [418, 193] width 41 height 10
click at [499, 188] on select "passion courage charm liking" at bounding box center [502, 193] width 41 height 10
select select "passion"
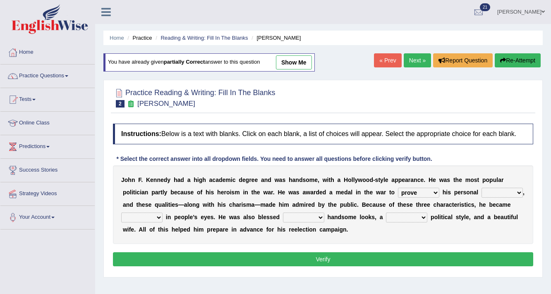
click at [482, 188] on select "passion courage charm liking" at bounding box center [502, 193] width 41 height 10
click at [138, 213] on select "iconic ironic identical impotent" at bounding box center [141, 218] width 41 height 10
select select "iconic"
click at [121, 213] on select "iconic ironic identical impotent" at bounding box center [141, 218] width 41 height 10
click at [321, 216] on select "with in upon to" at bounding box center [303, 218] width 41 height 10
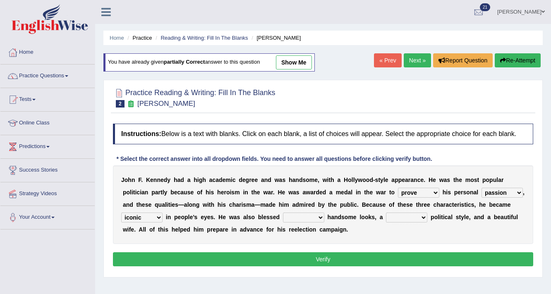
select select "with"
click at [283, 213] on select "with in upon to" at bounding box center [303, 218] width 41 height 10
click at [399, 213] on select "mending mends mended mend" at bounding box center [406, 218] width 41 height 10
select select "mending"
click at [386, 213] on select "mending mends mended mend" at bounding box center [406, 218] width 41 height 10
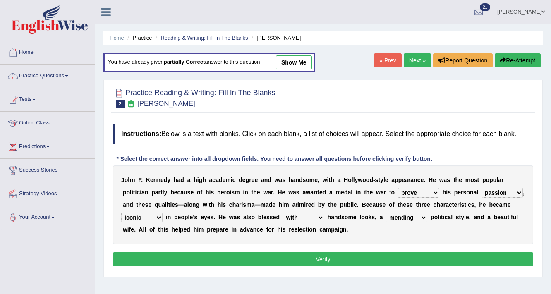
click at [366, 256] on button "Verify" at bounding box center [323, 259] width 420 height 14
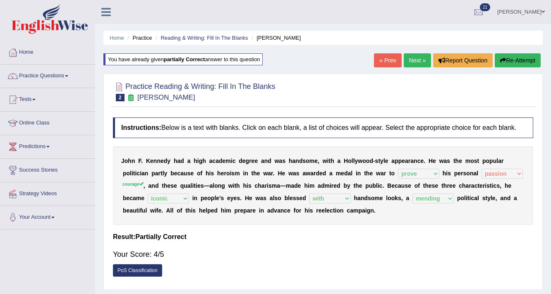
click at [535, 62] on button "Re-Attempt" at bounding box center [518, 60] width 46 height 14
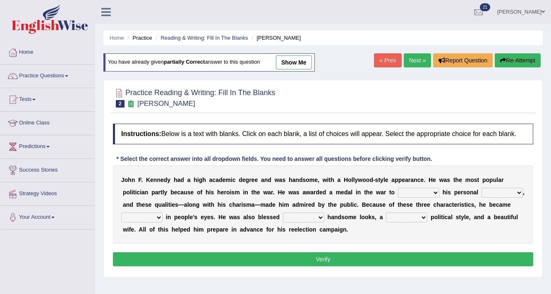
click at [427, 192] on select "prove show evidence upthrow" at bounding box center [418, 193] width 41 height 10
select select "prove"
click at [398, 188] on select "prove show evidence upthrow" at bounding box center [418, 193] width 41 height 10
click at [492, 192] on select "passion courage charm liking" at bounding box center [502, 193] width 41 height 10
select select "courage"
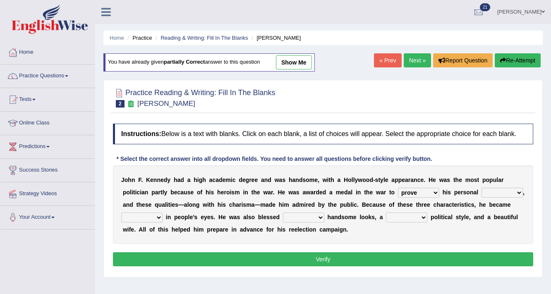
click at [482, 188] on select "passion courage charm liking" at bounding box center [502, 193] width 41 height 10
click at [291, 217] on div "J o h n F . K e n n e d y h a d a h i g h a c a d e m i c d e g r e e a n d w a…" at bounding box center [323, 205] width 420 height 79
click at [296, 217] on select "with in upon to" at bounding box center [303, 218] width 41 height 10
click at [139, 216] on select "iconic ironic identical impotent" at bounding box center [141, 218] width 41 height 10
select select "iconic"
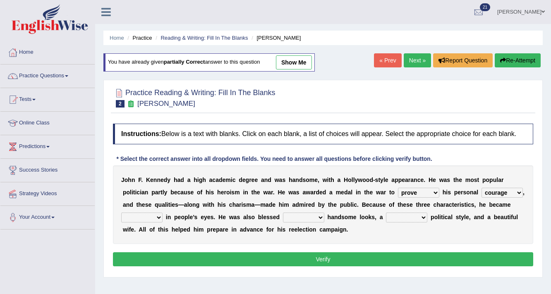
click at [121, 213] on select "iconic ironic identical impotent" at bounding box center [141, 218] width 41 height 10
click at [305, 217] on select "with in upon to" at bounding box center [303, 218] width 41 height 10
select select "with"
click at [283, 213] on select "with in upon to" at bounding box center [303, 218] width 41 height 10
click at [408, 217] on select "mending mends mended mend" at bounding box center [406, 218] width 41 height 10
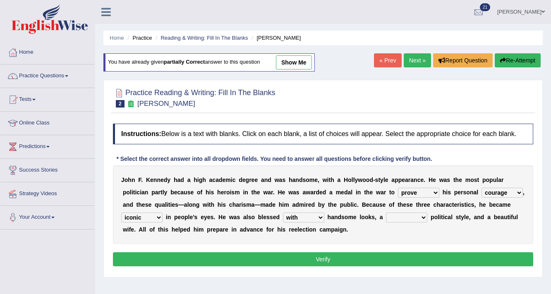
select select "mending"
click at [386, 213] on select "mending mends mended mend" at bounding box center [406, 218] width 41 height 10
click at [429, 191] on select "prove show evidence upthrow" at bounding box center [418, 193] width 41 height 10
click at [492, 190] on select "passion courage charm liking" at bounding box center [502, 193] width 41 height 10
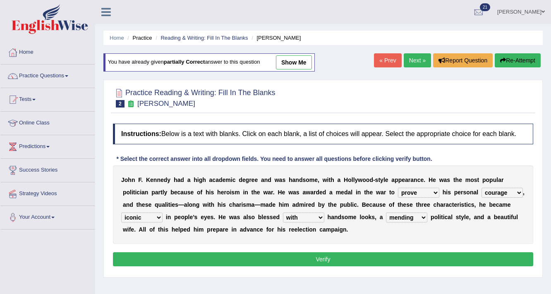
click at [497, 189] on select "passion courage charm liking" at bounding box center [502, 193] width 41 height 10
click at [151, 214] on select "iconic ironic identical impotent" at bounding box center [141, 218] width 41 height 10
click at [317, 216] on select "with in upon to" at bounding box center [303, 218] width 41 height 10
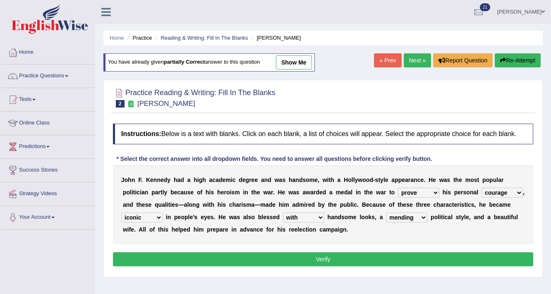
click at [394, 214] on select "mending mends mended mend" at bounding box center [406, 218] width 41 height 10
click at [384, 255] on button "Verify" at bounding box center [323, 259] width 420 height 14
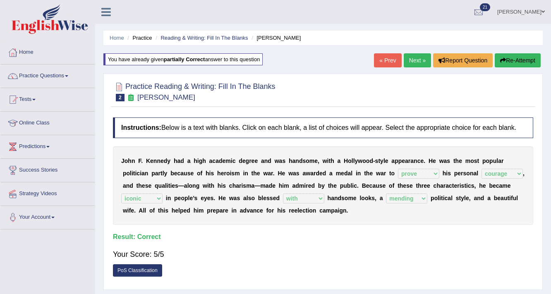
click at [418, 60] on link "Next »" at bounding box center [417, 60] width 27 height 14
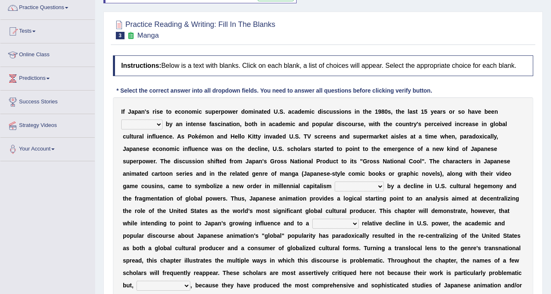
scroll to position [99, 0]
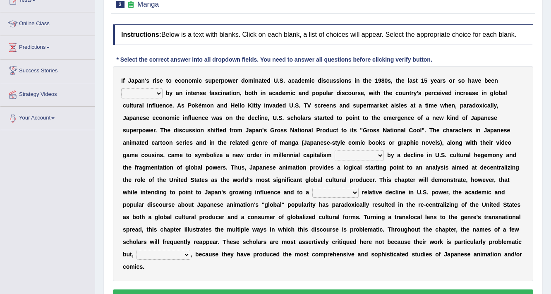
click at [142, 92] on select "marked dedicated made inspired" at bounding box center [141, 94] width 41 height 10
select select "inspired"
click at [121, 89] on select "marked dedicated made inspired" at bounding box center [141, 94] width 41 height 10
click at [349, 152] on div "I f J a p a n ' s r i s e t o e c o n o m i c s u p e r p o w e r d o m i n a t…" at bounding box center [323, 173] width 420 height 215
click at [350, 152] on select "pocessed characterized opposed tangled" at bounding box center [359, 156] width 49 height 10
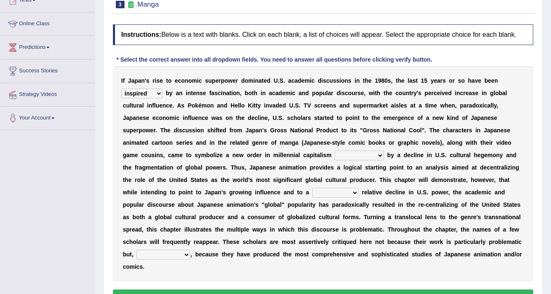
select select "opposed"
click at [335, 151] on select "pocessed characterized opposed tangled" at bounding box center [359, 156] width 49 height 10
click at [345, 195] on select "concomitant discrete proportional legitimate" at bounding box center [335, 193] width 46 height 10
select select "proportional"
click at [312, 188] on select "concomitant discrete proportional legitimate" at bounding box center [335, 193] width 46 height 10
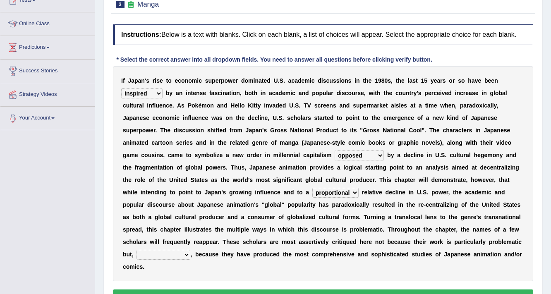
click at [172, 252] on select "however on the contrary in addition on the whole" at bounding box center [164, 255] width 54 height 10
select select "in addition"
click at [137, 250] on select "however on the contrary in addition on the whole" at bounding box center [164, 255] width 54 height 10
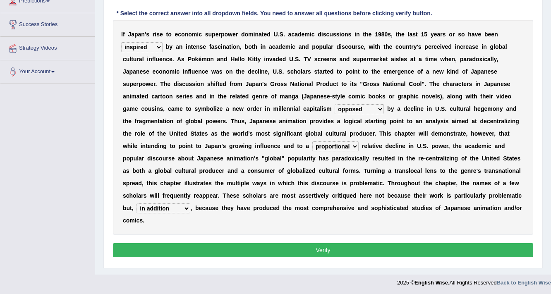
click at [228, 245] on button "Verify" at bounding box center [323, 250] width 420 height 14
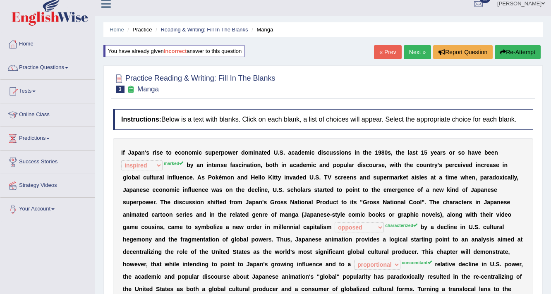
scroll to position [8, 0]
click at [504, 53] on icon "button" at bounding box center [503, 53] width 6 height 6
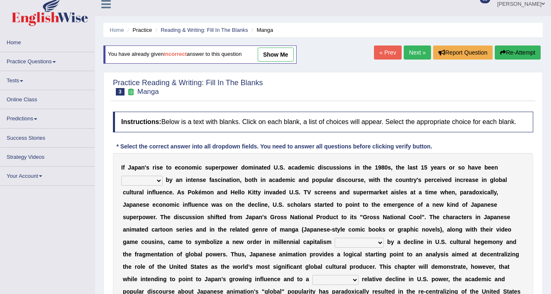
click at [528, 53] on button "Re-Attempt" at bounding box center [518, 53] width 46 height 14
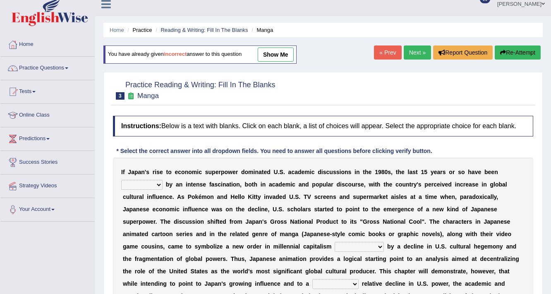
drag, startPoint x: 0, startPoint y: 0, endPoint x: 157, endPoint y: 180, distance: 239.1
click at [157, 180] on select "marked dedicated made inspired" at bounding box center [141, 185] width 41 height 10
select select "marked"
click at [121, 180] on select "marked dedicated made inspired" at bounding box center [141, 185] width 41 height 10
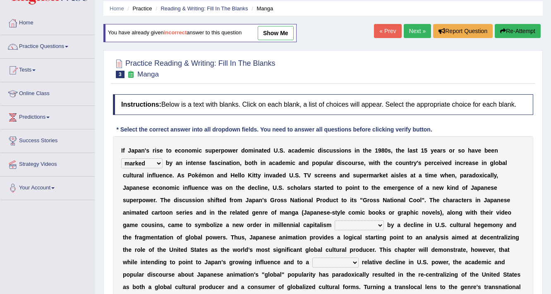
scroll to position [41, 0]
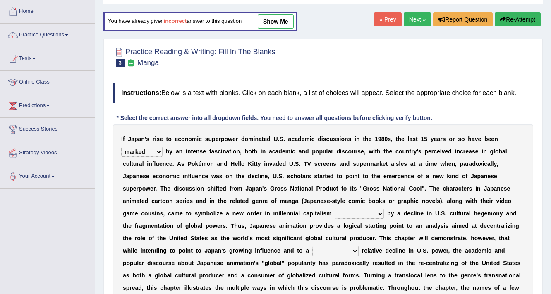
click at [370, 212] on select "pocessed characterized opposed tangled" at bounding box center [359, 214] width 49 height 10
select select "characterized"
click at [335, 209] on select "pocessed characterized opposed tangled" at bounding box center [359, 214] width 49 height 10
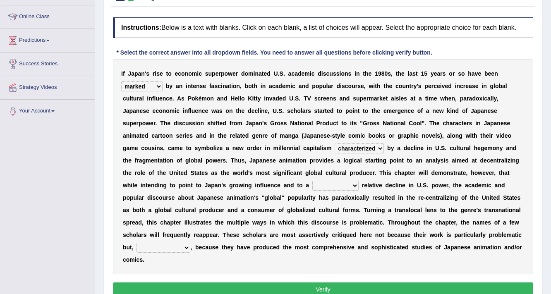
scroll to position [107, 0]
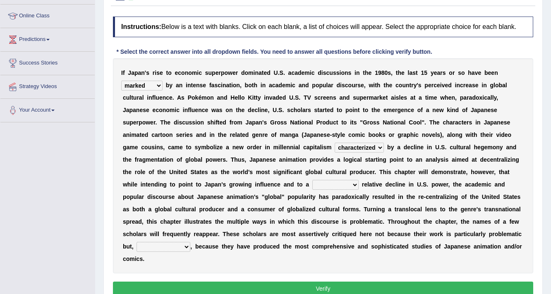
click at [349, 183] on select "concomitant discrete proportional legitimate" at bounding box center [335, 185] width 46 height 10
select select "concomitant"
click at [312, 180] on select "concomitant discrete proportional legitimate" at bounding box center [335, 185] width 46 height 10
click at [172, 245] on select "however on the contrary in addition on the whole" at bounding box center [164, 247] width 54 height 10
select select "on the contrary"
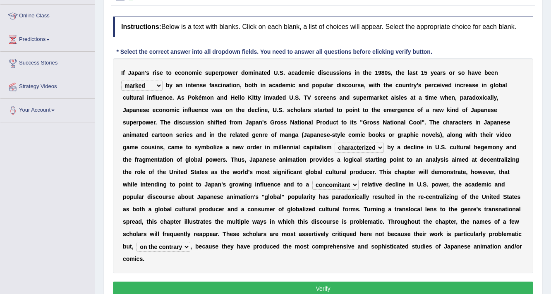
click at [137, 242] on select "however on the contrary in addition on the whole" at bounding box center [164, 247] width 54 height 10
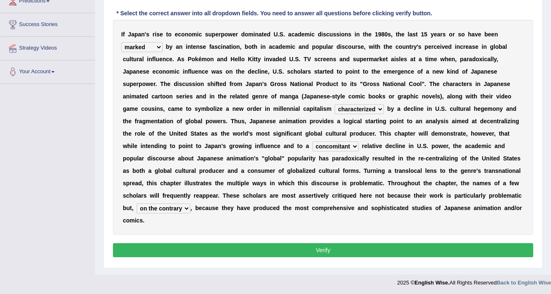
click at [259, 249] on button "Verify" at bounding box center [323, 250] width 420 height 14
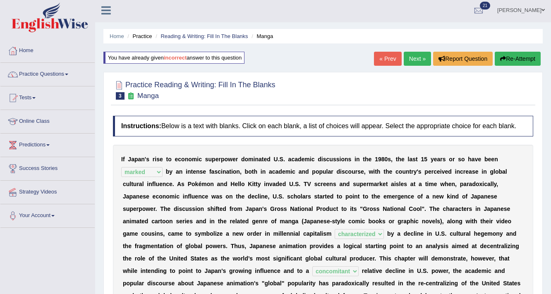
scroll to position [0, 0]
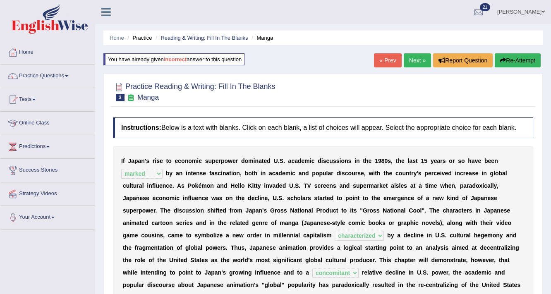
click at [413, 60] on link "Next »" at bounding box center [417, 60] width 27 height 14
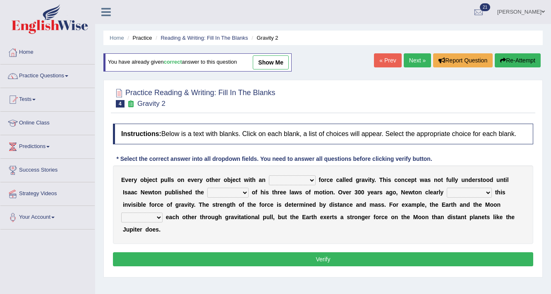
click at [413, 60] on link "Next »" at bounding box center [417, 60] width 27 height 14
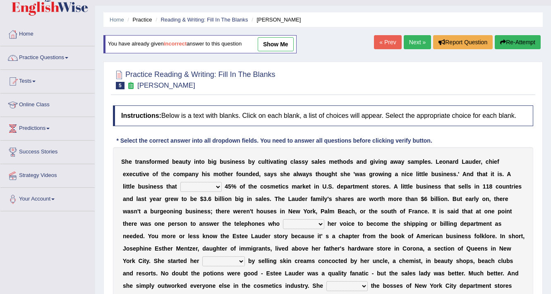
scroll to position [33, 0]
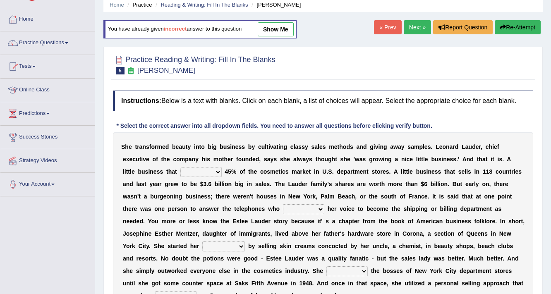
click at [206, 171] on select "has controls makes maintains" at bounding box center [200, 172] width 41 height 10
click at [180, 167] on select "has controls makes maintains" at bounding box center [200, 172] width 41 height 10
click at [216, 171] on select "has controls makes maintains" at bounding box center [200, 172] width 41 height 10
select select "controls"
click at [180, 167] on select "has controls makes maintains" at bounding box center [200, 172] width 41 height 10
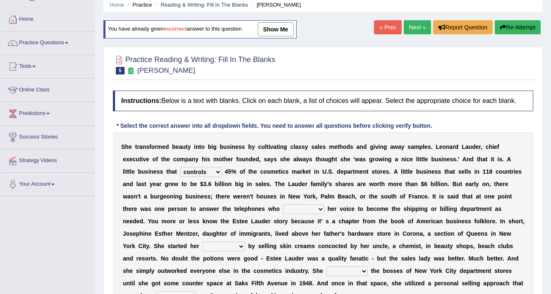
click at [310, 207] on select "switched changed raised used" at bounding box center [303, 209] width 41 height 10
select select "changed"
click at [283, 204] on select "switched changed raised used" at bounding box center [303, 209] width 41 height 10
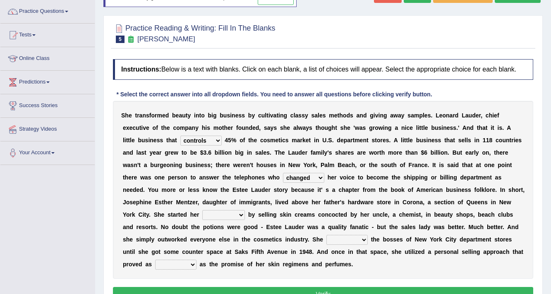
scroll to position [99, 0]
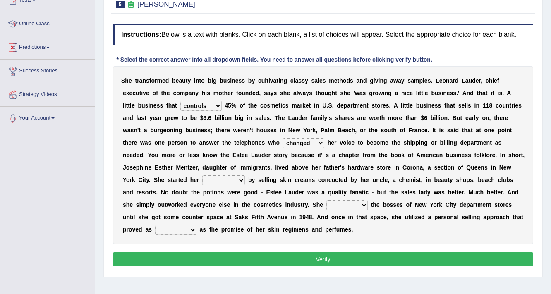
click at [226, 179] on select "job institute companion enterprise" at bounding box center [223, 180] width 43 height 10
select select "enterprise"
click at [202, 175] on select "job institute companion enterprise" at bounding box center [223, 180] width 43 height 10
click at [341, 204] on select "stated bridged stalked heaved" at bounding box center [347, 205] width 41 height 10
select select "stalked"
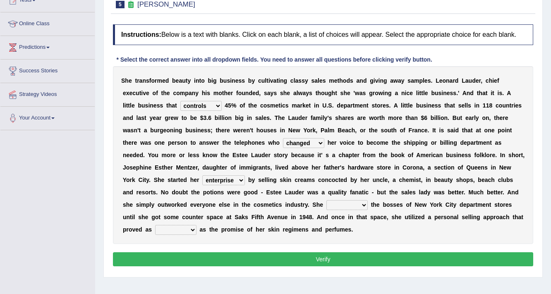
click at [327, 200] on select "stated bridged stalked heaved" at bounding box center [347, 205] width 41 height 10
click at [176, 231] on select "potent ruthless potential expensive" at bounding box center [175, 230] width 41 height 10
select select "expensive"
click at [155, 225] on select "potent ruthless potential expensive" at bounding box center [175, 230] width 41 height 10
click at [189, 261] on button "Verify" at bounding box center [323, 259] width 420 height 14
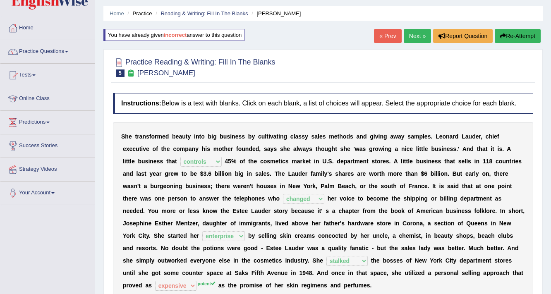
scroll to position [0, 0]
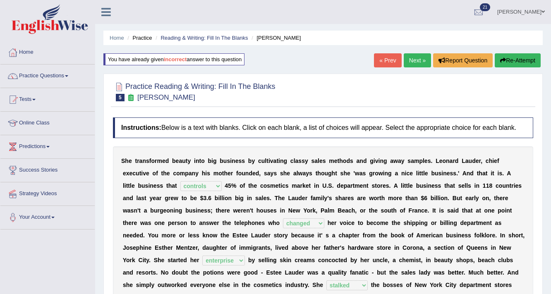
click at [524, 58] on button "Re-Attempt" at bounding box center [518, 60] width 46 height 14
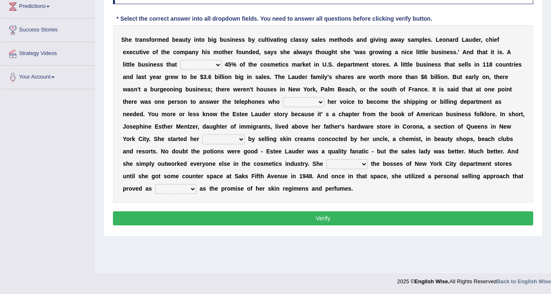
scroll to position [140, 0]
click at [216, 61] on select "has controls makes maintains" at bounding box center [200, 65] width 41 height 10
select select "controls"
click at [180, 60] on select "has controls makes maintains" at bounding box center [200, 65] width 41 height 10
click at [294, 101] on select "switched changed raised used" at bounding box center [303, 102] width 41 height 10
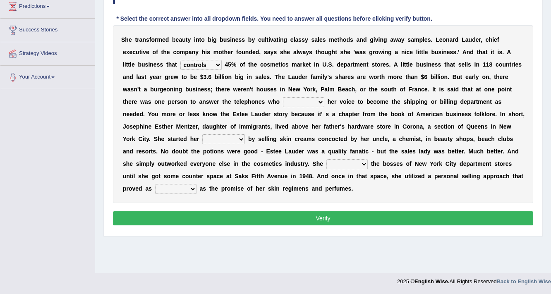
select select "changed"
click at [283, 97] on select "switched changed raised used" at bounding box center [303, 102] width 41 height 10
click at [247, 137] on b at bounding box center [246, 139] width 3 height 7
click at [242, 137] on select "job institute companion enterprise" at bounding box center [223, 140] width 43 height 10
select select "job"
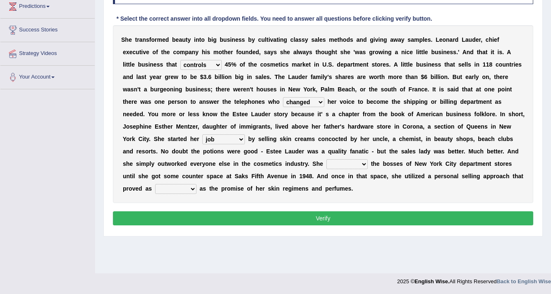
click at [202, 135] on select "job institute companion enterprise" at bounding box center [223, 140] width 43 height 10
click at [344, 164] on select "stated bridged stalked heaved" at bounding box center [347, 164] width 41 height 10
select select "bridged"
click at [327, 159] on select "stated bridged stalked heaved" at bounding box center [347, 164] width 41 height 10
click at [194, 187] on select "potent ruthless potential expensive" at bounding box center [175, 189] width 41 height 10
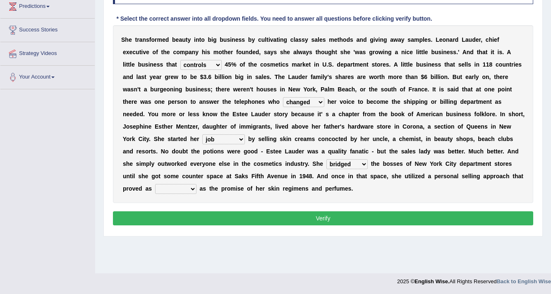
select select "potential"
click at [155, 184] on select "potent ruthless potential expensive" at bounding box center [175, 189] width 41 height 10
click at [336, 219] on button "Verify" at bounding box center [323, 218] width 420 height 14
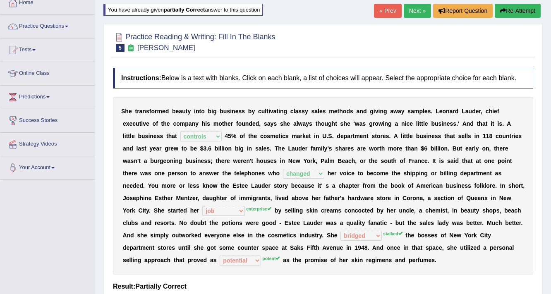
scroll to position [41, 0]
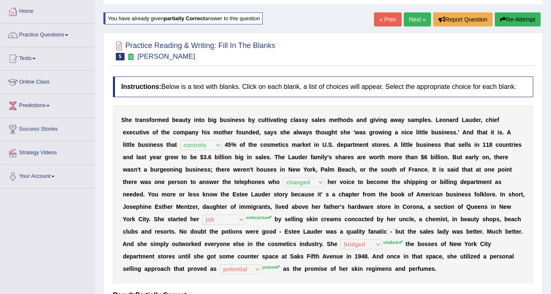
click at [497, 17] on button "Re-Attempt" at bounding box center [518, 19] width 46 height 14
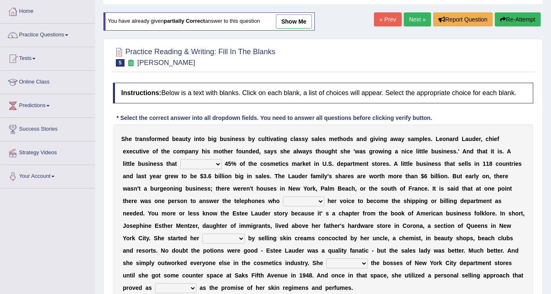
click at [216, 162] on select "has controls makes maintains" at bounding box center [200, 164] width 41 height 10
select select "controls"
click at [180, 159] on select "has controls makes maintains" at bounding box center [200, 164] width 41 height 10
click at [299, 200] on select "switched changed raised used" at bounding box center [303, 202] width 41 height 10
select select "changed"
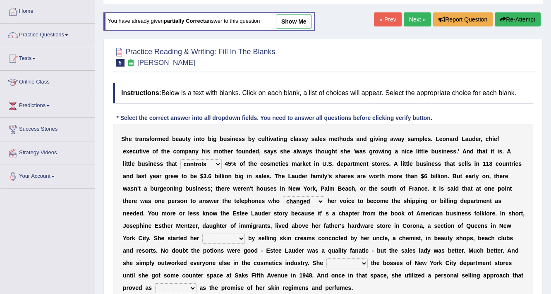
click at [283, 197] on select "switched changed raised used" at bounding box center [303, 202] width 41 height 10
click at [233, 235] on select "job institute companion enterprise" at bounding box center [223, 239] width 43 height 10
select select "enterprise"
click at [202, 234] on select "job institute companion enterprise" at bounding box center [223, 239] width 43 height 10
click at [336, 262] on select "stated bridged stalked heaved" at bounding box center [347, 264] width 41 height 10
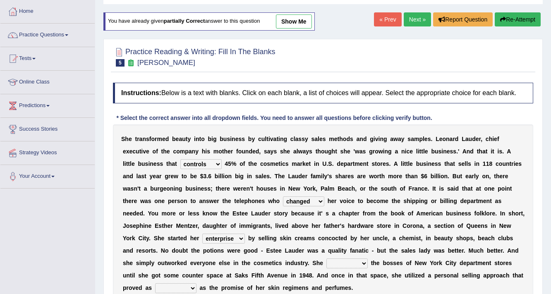
select select "stalked"
click at [327, 259] on select "stated bridged stalked heaved" at bounding box center [347, 264] width 41 height 10
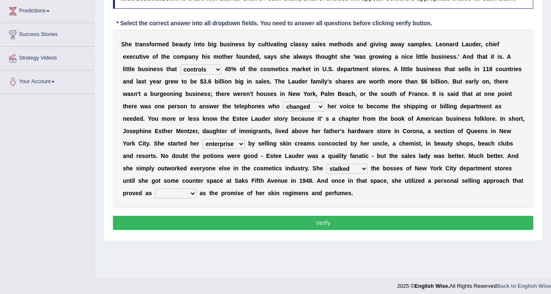
scroll to position [140, 0]
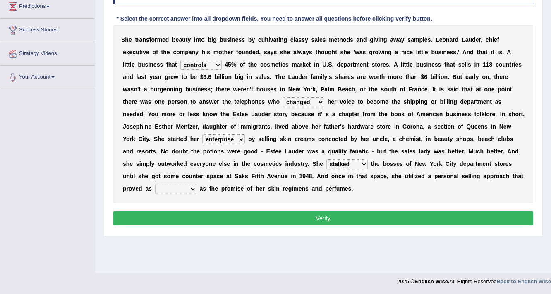
click at [183, 185] on select "potent ruthless potential expensive" at bounding box center [175, 189] width 41 height 10
select select "potent"
click at [155, 184] on select "potent ruthless potential expensive" at bounding box center [175, 189] width 41 height 10
click at [217, 214] on button "Verify" at bounding box center [323, 218] width 420 height 14
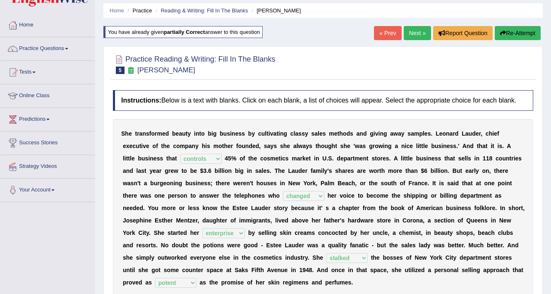
scroll to position [0, 0]
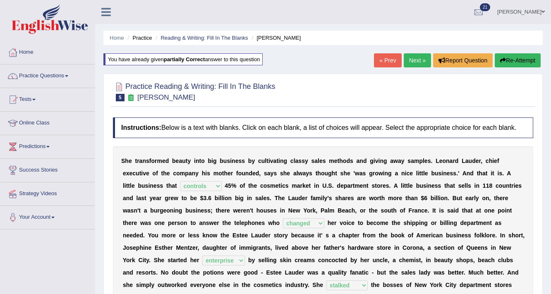
click at [416, 62] on link "Next »" at bounding box center [417, 60] width 27 height 14
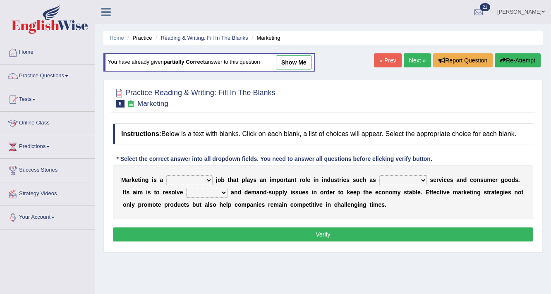
click at [199, 177] on select "professional flexible parochial descriptive" at bounding box center [189, 180] width 46 height 10
select select "professional"
click at [166, 175] on select "professional flexible parochial descriptive" at bounding box center [189, 180] width 46 height 10
click at [395, 180] on select "civil financial conventional foremost" at bounding box center [404, 180] width 48 height 10
select select "financial"
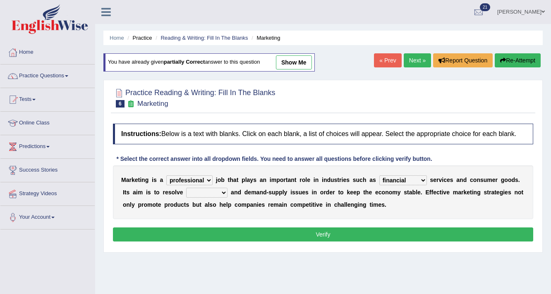
click at [380, 175] on select "civil financial conventional foremost" at bounding box center [404, 180] width 48 height 10
click at [202, 190] on select "imbalance excess symmetry budget" at bounding box center [206, 193] width 41 height 10
select select "imbalance"
click at [186, 188] on select "imbalance excess symmetry budget" at bounding box center [206, 193] width 41 height 10
click at [258, 235] on button "Verify" at bounding box center [323, 235] width 420 height 14
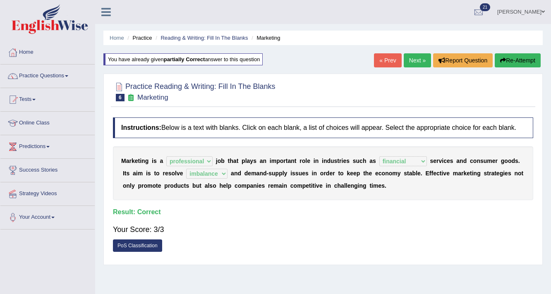
click at [413, 60] on link "Next »" at bounding box center [417, 60] width 27 height 14
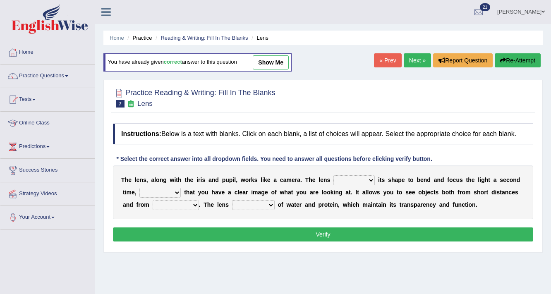
click at [423, 62] on link "Next »" at bounding box center [417, 60] width 27 height 14
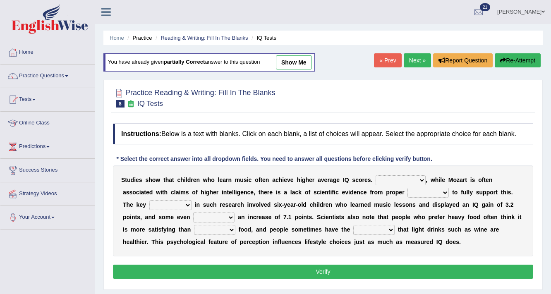
click at [422, 182] on select "However Therefore Consequently While" at bounding box center [401, 180] width 50 height 10
select select "However"
click at [376, 175] on select "However Therefore Consequently While" at bounding box center [401, 180] width 50 height 10
click at [441, 191] on select "test tests testing tested" at bounding box center [428, 193] width 41 height 10
select select "tests"
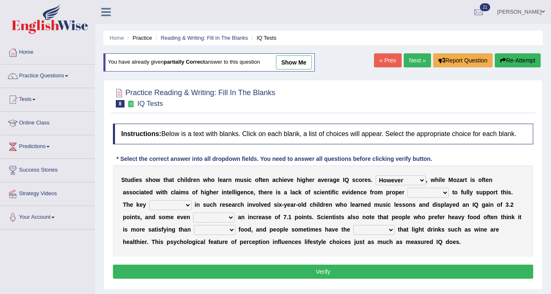
click at [408, 188] on select "test tests testing tested" at bounding box center [428, 193] width 41 height 10
click at [205, 215] on select "exhibited taught learned threatened" at bounding box center [213, 218] width 41 height 10
select select "learned"
click at [193, 213] on select "exhibited taught learned threatened" at bounding box center [213, 218] width 41 height 10
click at [210, 230] on select "choosy lighter cushiony spooky" at bounding box center [214, 230] width 41 height 10
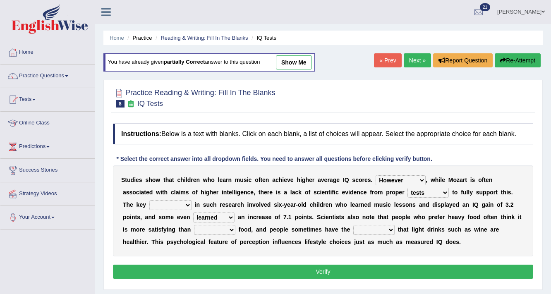
select select "lighter"
click at [194, 225] on select "choosy lighter cushiony spooky" at bounding box center [214, 230] width 41 height 10
click at [374, 228] on select "illusion sight anecdote intention" at bounding box center [373, 230] width 41 height 10
select select "illusion"
click at [353, 225] on select "illusion sight anecdote intention" at bounding box center [373, 230] width 41 height 10
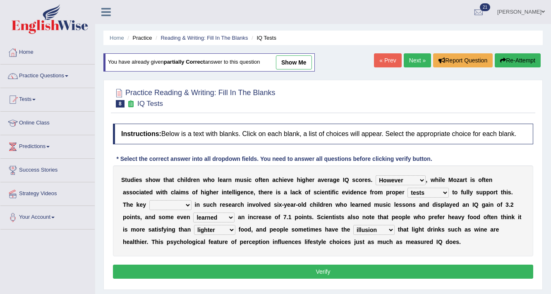
click at [347, 272] on button "Verify" at bounding box center [323, 272] width 420 height 14
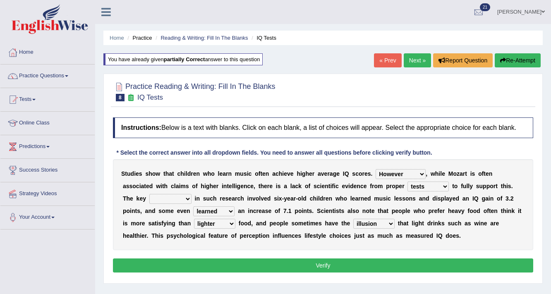
click at [179, 197] on select "process goal implication odd" at bounding box center [170, 199] width 42 height 10
select select "process"
click at [149, 194] on select "process goal implication odd" at bounding box center [170, 199] width 42 height 10
click at [228, 264] on button "Verify" at bounding box center [323, 266] width 420 height 14
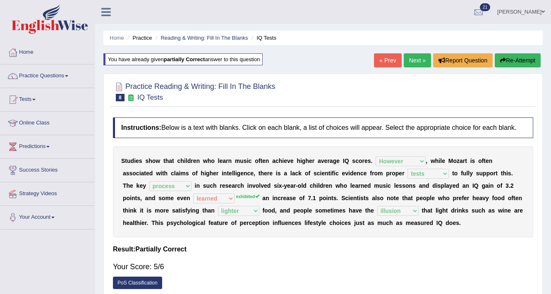
click at [512, 59] on button "Re-Attempt" at bounding box center [518, 60] width 46 height 14
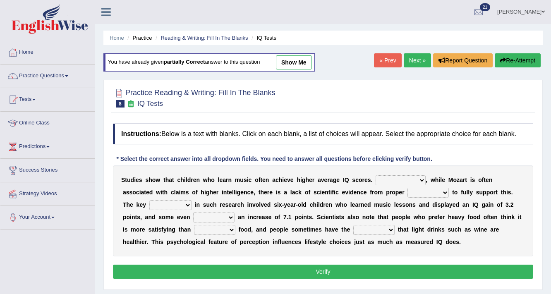
click at [397, 178] on select "However Therefore Consequently While" at bounding box center [401, 180] width 50 height 10
select select "However"
click at [376, 175] on select "However Therefore Consequently While" at bounding box center [401, 180] width 50 height 10
click at [179, 201] on select "process goal implication odd" at bounding box center [170, 205] width 42 height 10
select select "process"
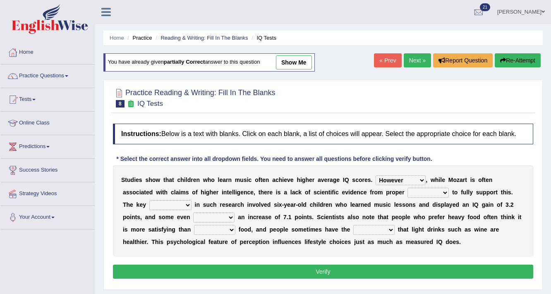
click at [149, 200] on select "process goal implication odd" at bounding box center [170, 205] width 42 height 10
click at [444, 191] on select "test tests testing tested" at bounding box center [428, 193] width 41 height 10
select select "tests"
click at [408, 188] on select "test tests testing tested" at bounding box center [428, 193] width 41 height 10
click at [205, 217] on select "exhibited taught learned threatened" at bounding box center [213, 218] width 41 height 10
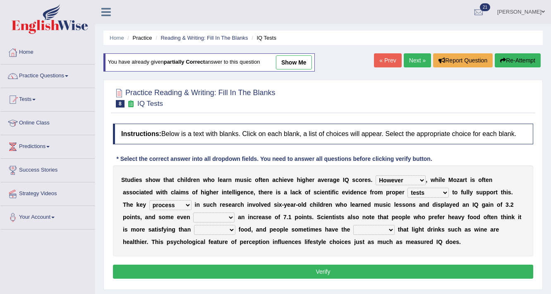
select select "exhibited"
click at [193, 213] on select "exhibited taught learned threatened" at bounding box center [213, 218] width 41 height 10
click at [228, 226] on select "choosy lighter cushiony spooky" at bounding box center [214, 230] width 41 height 10
select select "lighter"
click at [194, 225] on select "choosy lighter cushiony spooky" at bounding box center [214, 230] width 41 height 10
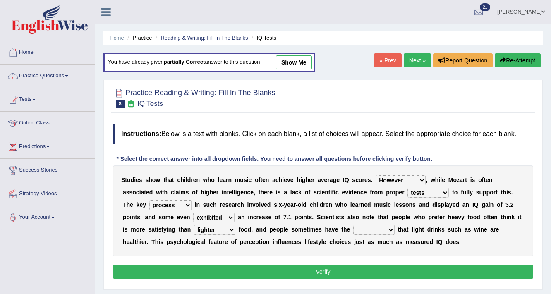
click at [374, 231] on select "illusion sight anecdote intention" at bounding box center [373, 230] width 41 height 10
select select "illusion"
click at [353, 225] on select "illusion sight anecdote intention" at bounding box center [373, 230] width 41 height 10
click at [349, 274] on button "Verify" at bounding box center [323, 272] width 420 height 14
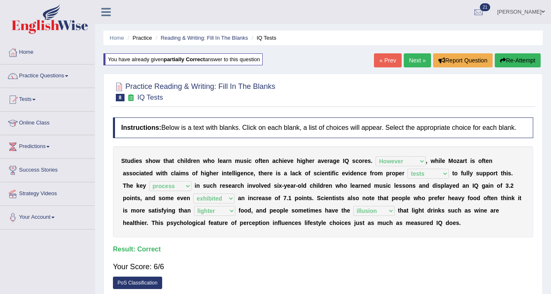
click at [416, 58] on link "Next »" at bounding box center [417, 60] width 27 height 14
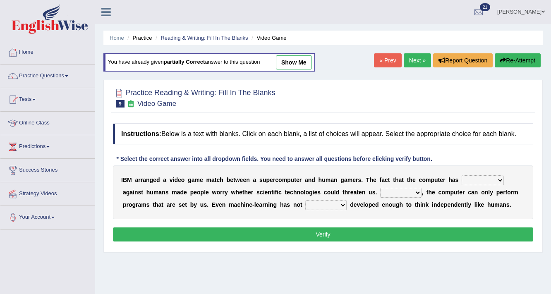
click at [477, 177] on select "competed fought acted challenged" at bounding box center [483, 180] width 42 height 10
select select "challenged"
click at [462, 175] on select "competed fought acted challenged" at bounding box center [483, 180] width 42 height 10
click at [389, 190] on select "Moreover However Thus So" at bounding box center [400, 193] width 41 height 10
select select "Thus"
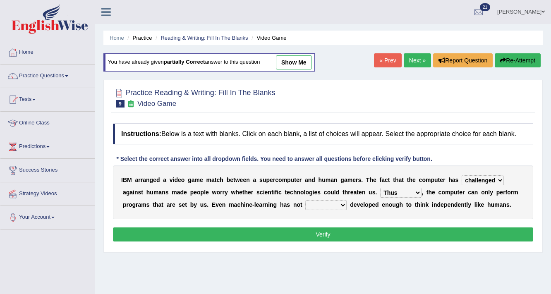
click at [380, 188] on select "Moreover However Thus So" at bounding box center [400, 193] width 41 height 10
click at [329, 205] on select "yet still only just" at bounding box center [325, 205] width 41 height 10
select select "yet"
click at [305, 200] on select "yet still only just" at bounding box center [325, 205] width 41 height 10
click at [330, 238] on button "Verify" at bounding box center [323, 235] width 420 height 14
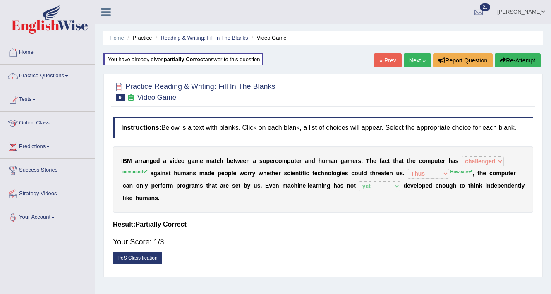
click at [528, 59] on button "Re-Attempt" at bounding box center [518, 60] width 46 height 14
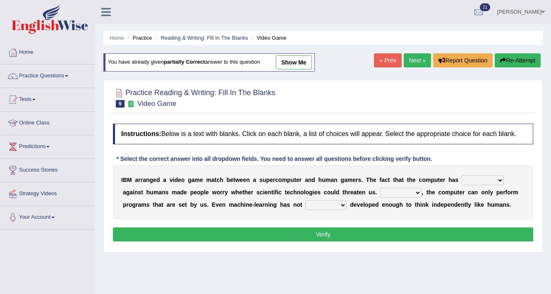
click at [475, 181] on select "competed fought acted challenged" at bounding box center [483, 180] width 42 height 10
select select "competed"
click at [462, 175] on select "competed fought acted challenged" at bounding box center [483, 180] width 42 height 10
click at [406, 185] on div "I B M a r r a n g e d a v i d e o g a m e m a t c h b e t w e e n a s u p e r c…" at bounding box center [323, 193] width 420 height 54
click at [405, 190] on select "Moreover However Thus So" at bounding box center [400, 193] width 41 height 10
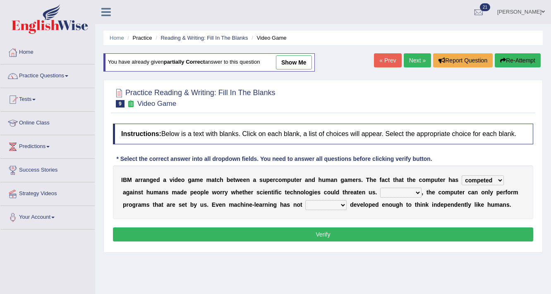
select select "However"
click at [380, 188] on select "Moreover However Thus So" at bounding box center [400, 193] width 41 height 10
click at [318, 203] on select "yet still only just" at bounding box center [325, 205] width 41 height 10
select select "yet"
click at [305, 200] on select "yet still only just" at bounding box center [325, 205] width 41 height 10
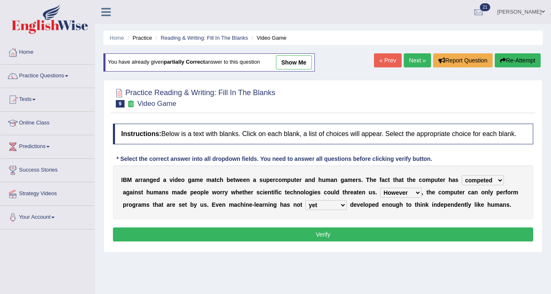
click at [320, 232] on button "Verify" at bounding box center [323, 235] width 420 height 14
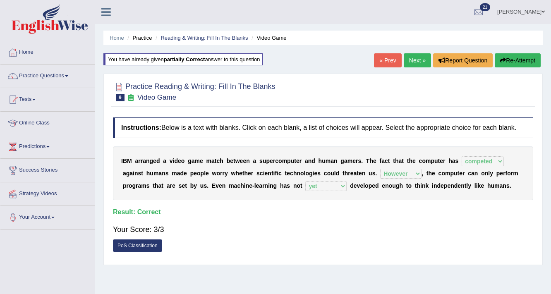
click at [418, 61] on link "Next »" at bounding box center [417, 60] width 27 height 14
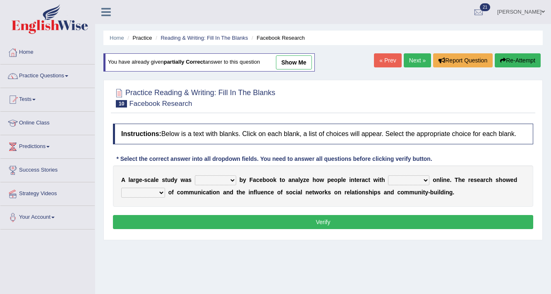
click at [228, 178] on select "surveyed had asked made" at bounding box center [215, 180] width 41 height 10
select select "made"
click at [195, 175] on select "surveyed had asked made" at bounding box center [215, 180] width 41 height 10
click at [398, 179] on select "together all each other another" at bounding box center [408, 180] width 41 height 10
select select "each other"
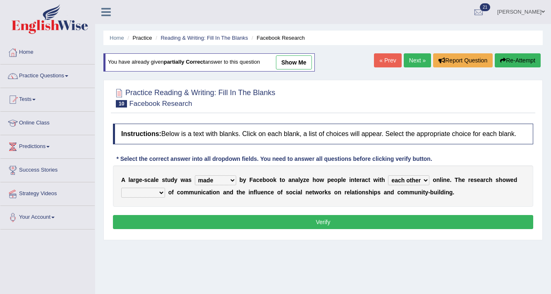
click at [388, 175] on select "together all each other another" at bounding box center [408, 180] width 41 height 10
click at [149, 190] on select "advantages standards fellowships patterns" at bounding box center [143, 193] width 44 height 10
select select "advantages"
click at [121, 188] on select "advantages standards fellowships patterns" at bounding box center [143, 193] width 44 height 10
click at [194, 219] on button "Verify" at bounding box center [323, 222] width 420 height 14
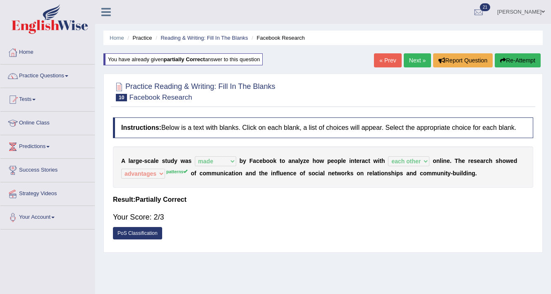
click at [507, 58] on button "Re-Attempt" at bounding box center [518, 60] width 46 height 14
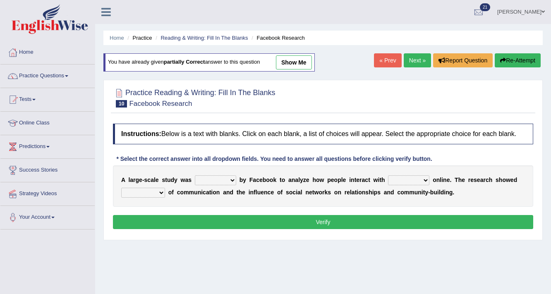
click at [214, 181] on select "surveyed had asked made" at bounding box center [215, 180] width 41 height 10
select select "made"
click at [195, 175] on select "surveyed had asked made" at bounding box center [215, 180] width 41 height 10
click at [422, 177] on select "together all each other another" at bounding box center [408, 180] width 41 height 10
select select "each other"
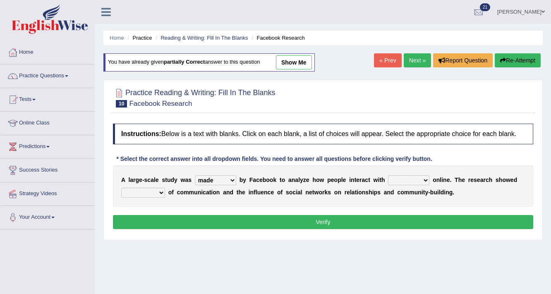
click at [388, 175] on select "together all each other another" at bounding box center [408, 180] width 41 height 10
click at [144, 190] on select "advantages standards fellowships patterns" at bounding box center [143, 193] width 44 height 10
select select "patterns"
click at [121, 188] on select "advantages standards fellowships patterns" at bounding box center [143, 193] width 44 height 10
click at [196, 222] on button "Verify" at bounding box center [323, 222] width 420 height 14
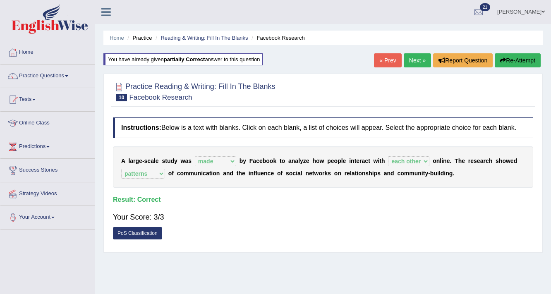
click at [416, 61] on link "Next »" at bounding box center [417, 60] width 27 height 14
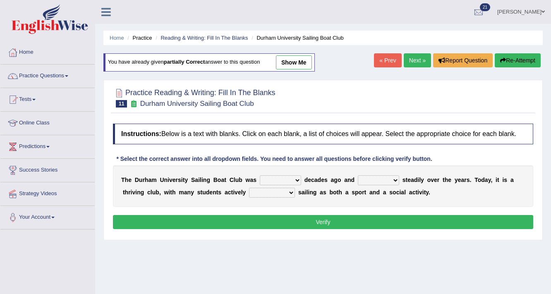
click at [265, 178] on select "found fund founded find" at bounding box center [280, 180] width 41 height 10
click at [260, 175] on select "found fund founded find" at bounding box center [280, 180] width 41 height 10
click at [288, 179] on select "found fund founded find" at bounding box center [280, 180] width 41 height 10
select select "found"
click at [260, 175] on select "found fund founded find" at bounding box center [280, 180] width 41 height 10
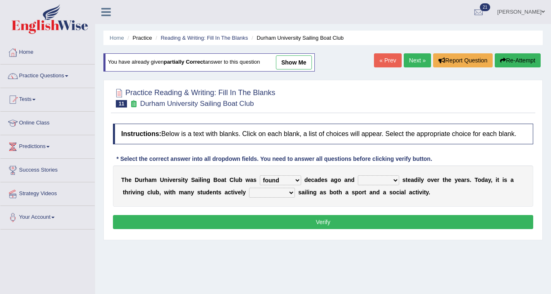
click at [391, 177] on select "grow growing has grown grown" at bounding box center [378, 180] width 41 height 10
select select "grown"
click at [358, 175] on select "grow growing has grown grown" at bounding box center [378, 180] width 41 height 10
click at [285, 190] on select "enjoy enjoyed are enjoying enjoying" at bounding box center [272, 193] width 46 height 10
select select "enjoying"
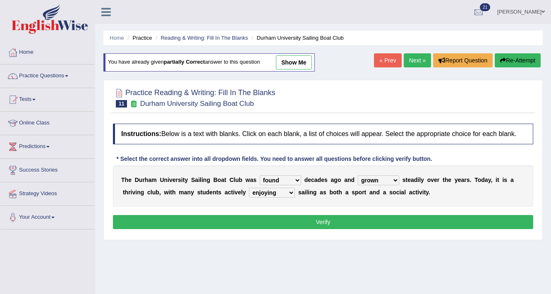
click at [249, 188] on select "enjoy enjoyed are enjoying enjoying" at bounding box center [272, 193] width 46 height 10
click at [293, 222] on button "Verify" at bounding box center [323, 222] width 420 height 14
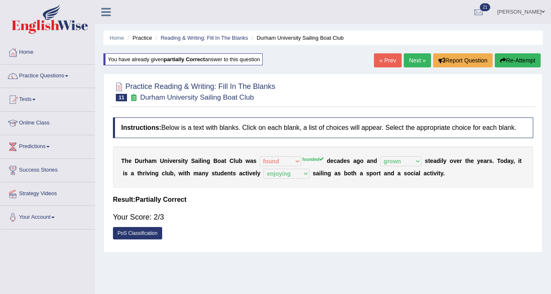
click at [531, 58] on button "Re-Attempt" at bounding box center [518, 60] width 46 height 14
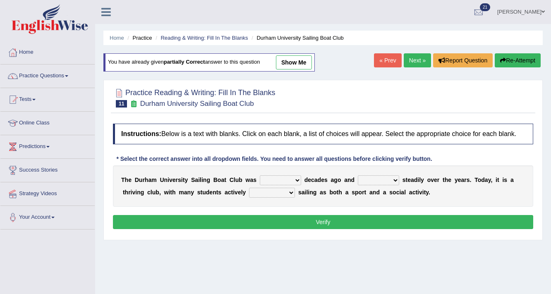
click at [283, 180] on select "found fund founded find" at bounding box center [280, 180] width 41 height 10
select select "founded"
click at [260, 175] on select "found fund founded find" at bounding box center [280, 180] width 41 height 10
click at [380, 178] on select "grow growing has grown grown" at bounding box center [378, 180] width 41 height 10
select select "grown"
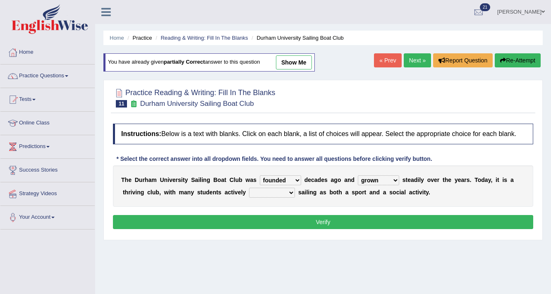
click at [358, 175] on select "grow growing has grown grown" at bounding box center [378, 180] width 41 height 10
click at [282, 194] on select "enjoy enjoyed are enjoying enjoying" at bounding box center [272, 193] width 46 height 10
select select "enjoying"
click at [249, 188] on select "enjoy enjoyed are enjoying enjoying" at bounding box center [272, 193] width 46 height 10
click at [297, 220] on button "Verify" at bounding box center [323, 222] width 420 height 14
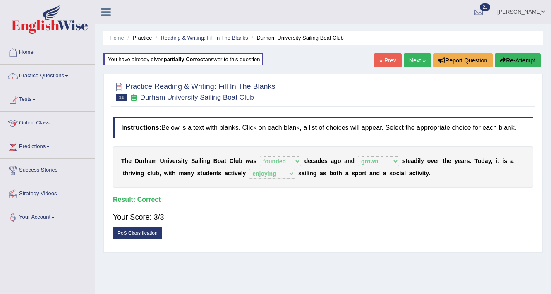
click at [417, 63] on link "Next »" at bounding box center [417, 60] width 27 height 14
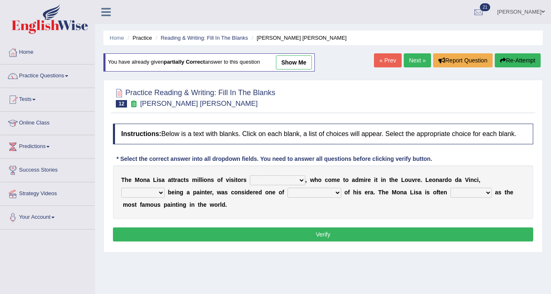
click at [291, 179] on select "around the year the all year all year round per year" at bounding box center [277, 180] width 55 height 10
select select "per year"
click at [250, 175] on select "around the year the all year all year round per year" at bounding box center [277, 180] width 55 height 10
click at [136, 190] on select "rather than as much as as well as as long as" at bounding box center [142, 193] width 43 height 10
select select "rather than"
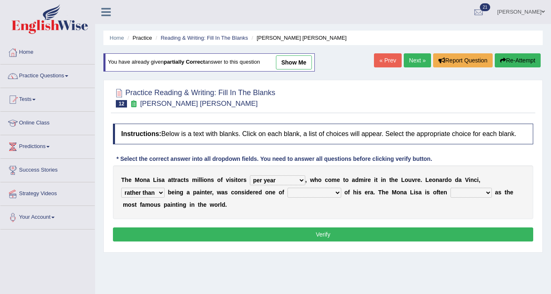
click at [121, 188] on select "rather than as much as as well as as long as" at bounding box center [142, 193] width 43 height 10
click at [318, 192] on select "better artists artist the better artist the best artists" at bounding box center [315, 193] width 54 height 10
select select "the best artists"
click at [288, 188] on select "better artists artist the better artist the best artists" at bounding box center [315, 193] width 54 height 10
click at [492, 192] on b at bounding box center [493, 192] width 3 height 7
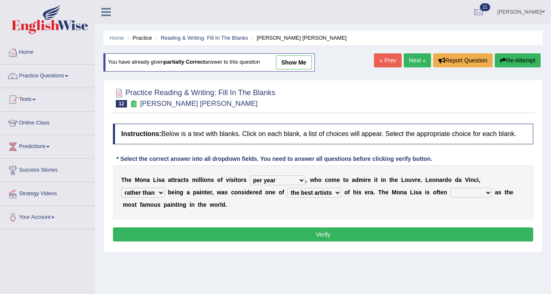
click at [479, 190] on select "classified suggested predicted described" at bounding box center [471, 193] width 41 height 10
select select "described"
click at [451, 188] on select "classified suggested predicted described" at bounding box center [471, 193] width 41 height 10
click at [448, 240] on button "Verify" at bounding box center [323, 235] width 420 height 14
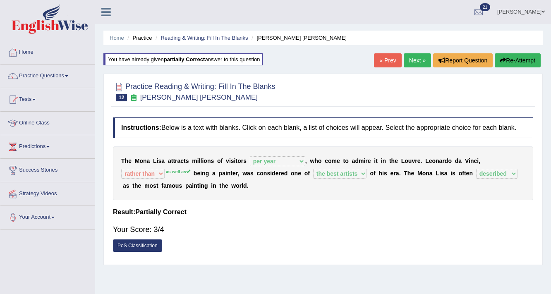
click at [531, 63] on button "Re-Attempt" at bounding box center [518, 60] width 46 height 14
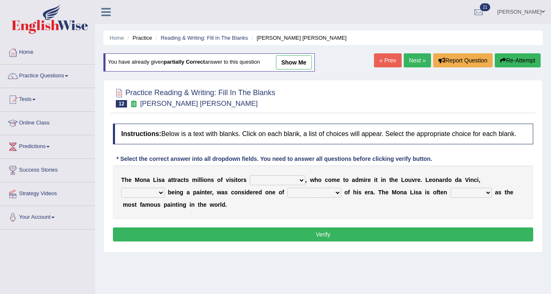
click at [275, 179] on select "around the year the all year all year round per year" at bounding box center [277, 180] width 55 height 10
select select "per year"
click at [250, 175] on select "around the year the all year all year round per year" at bounding box center [277, 180] width 55 height 10
click at [156, 191] on select "rather than as much as as well as as long as" at bounding box center [142, 193] width 43 height 10
select select "as well as"
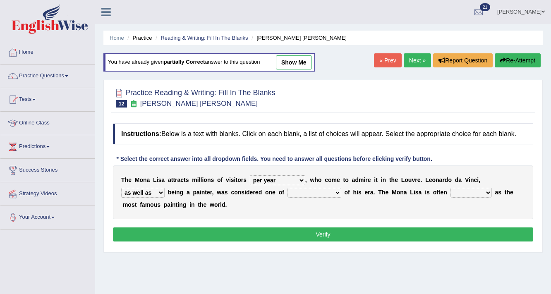
click at [121, 188] on select "rather than as much as as well as as long as" at bounding box center [142, 193] width 43 height 10
click at [320, 188] on select "better artists artist the better artist the best artists" at bounding box center [315, 193] width 54 height 10
select select "the best artists"
click at [288, 188] on select "better artists artist the better artist the best artists" at bounding box center [315, 193] width 54 height 10
click at [466, 189] on select "classified suggested predicted described" at bounding box center [471, 193] width 41 height 10
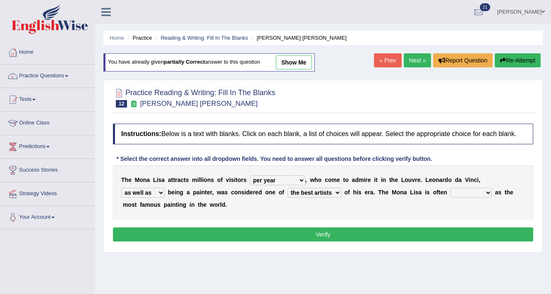
select select "described"
click at [451, 188] on select "classified suggested predicted described" at bounding box center [471, 193] width 41 height 10
click at [428, 235] on button "Verify" at bounding box center [323, 235] width 420 height 14
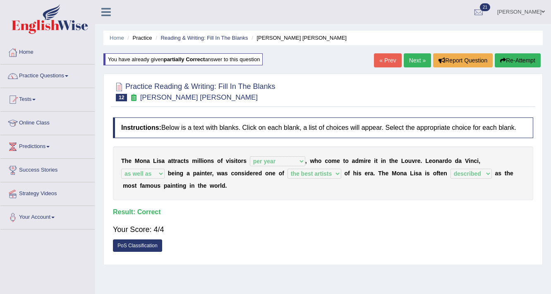
click at [424, 61] on link "Next »" at bounding box center [417, 60] width 27 height 14
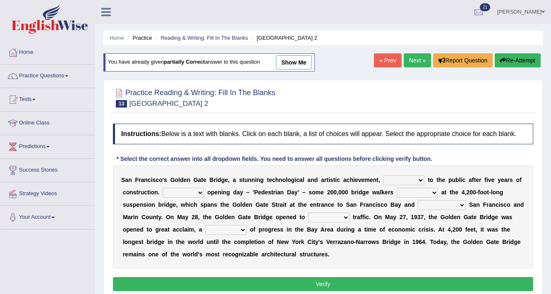
scroll to position [66, 0]
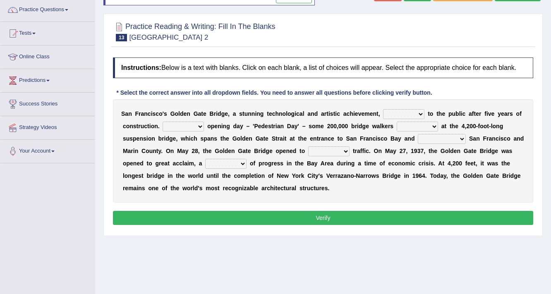
click at [388, 111] on select "opens closes appears equals" at bounding box center [403, 114] width 41 height 10
select select "opens"
click at [383, 109] on select "opens closes appears equals" at bounding box center [403, 114] width 41 height 10
click at [194, 124] on select "On During Since When" at bounding box center [183, 127] width 41 height 10
select select "During"
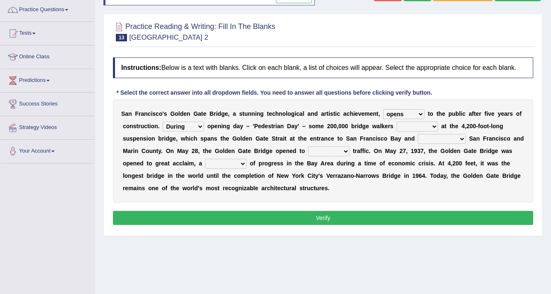
click at [163, 122] on select "On During Since When" at bounding box center [183, 127] width 41 height 10
click at [419, 125] on select "stationed looked marveled laughed" at bounding box center [417, 127] width 41 height 10
select select "looked"
click at [397, 122] on select "stationed looked marveled laughed" at bounding box center [417, 127] width 41 height 10
click at [434, 136] on select "separates connects channels differentiates" at bounding box center [442, 139] width 48 height 10
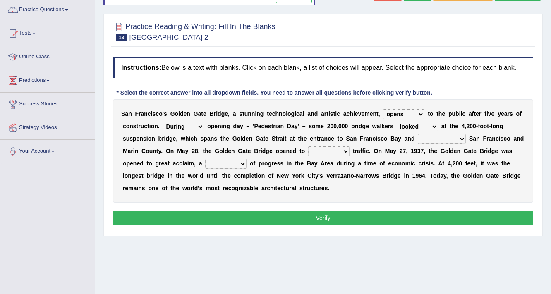
select select "connects"
click at [418, 134] on select "separates connects channels differentiates" at bounding box center [442, 139] width 48 height 10
click at [341, 149] on select "aquatic vehicular airborne watertight" at bounding box center [328, 152] width 41 height 10
select select "vehicular"
click at [308, 147] on select "aquatic vehicular airborne watertight" at bounding box center [328, 152] width 41 height 10
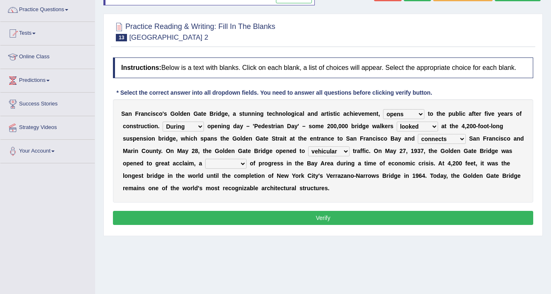
click at [237, 159] on select "denial symbol technique yield" at bounding box center [225, 164] width 41 height 10
select select "symbol"
click at [205, 159] on select "denial symbol technique yield" at bounding box center [225, 164] width 41 height 10
click at [326, 217] on button "Verify" at bounding box center [323, 218] width 420 height 14
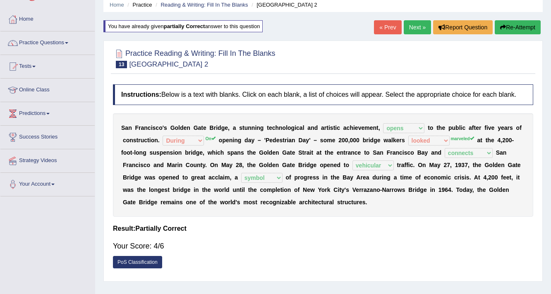
scroll to position [33, 0]
click at [500, 26] on icon "button" at bounding box center [503, 27] width 6 height 6
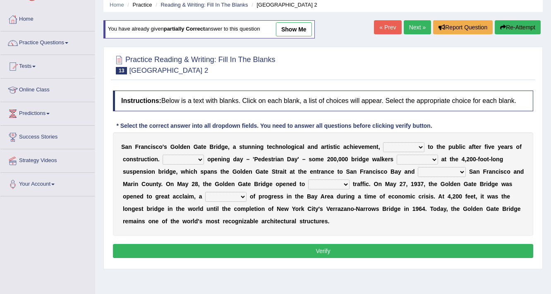
click at [171, 159] on select "On During Since When" at bounding box center [183, 160] width 41 height 10
select select "On"
click at [163, 155] on select "On During Since When" at bounding box center [183, 160] width 41 height 10
click at [399, 146] on select "opens closes appears equals" at bounding box center [403, 147] width 41 height 10
select select "opens"
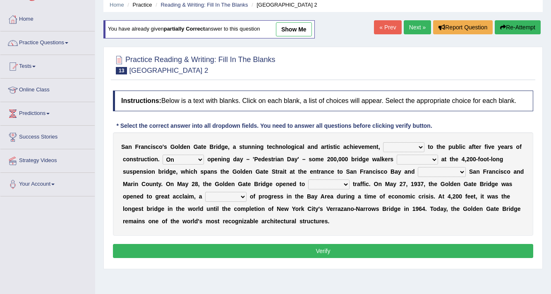
click at [383, 142] on select "opens closes appears equals" at bounding box center [403, 147] width 41 height 10
click at [410, 157] on select "stationed looked marveled laughed" at bounding box center [417, 160] width 41 height 10
select select "marveled"
click at [397, 155] on select "stationed looked marveled laughed" at bounding box center [417, 160] width 41 height 10
click at [457, 169] on select "separates connects channels differentiates" at bounding box center [442, 172] width 48 height 10
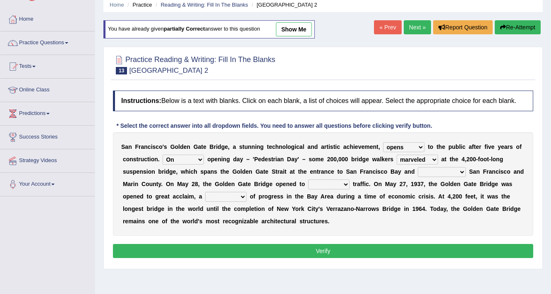
select select "connects"
click at [418, 167] on select "separates connects channels differentiates" at bounding box center [442, 172] width 48 height 10
click at [316, 180] on select "aquatic vehicular airborne watertight" at bounding box center [328, 185] width 41 height 10
select select "vehicular"
click at [308, 180] on select "aquatic vehicular airborne watertight" at bounding box center [328, 185] width 41 height 10
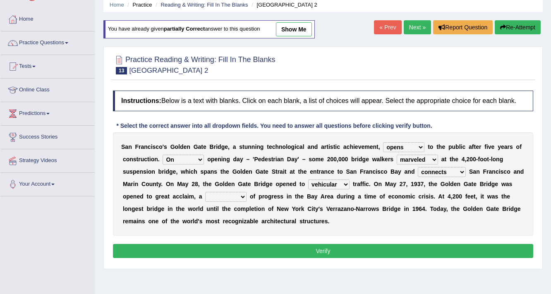
click at [227, 194] on select "denial symbol technique yield" at bounding box center [225, 197] width 41 height 10
select select "symbol"
click at [205, 192] on select "denial symbol technique yield" at bounding box center [225, 197] width 41 height 10
click at [270, 250] on button "Verify" at bounding box center [323, 251] width 420 height 14
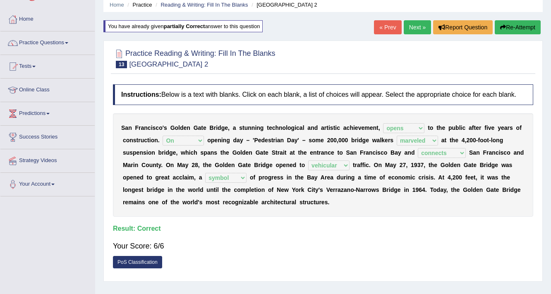
click at [414, 25] on link "Next »" at bounding box center [417, 27] width 27 height 14
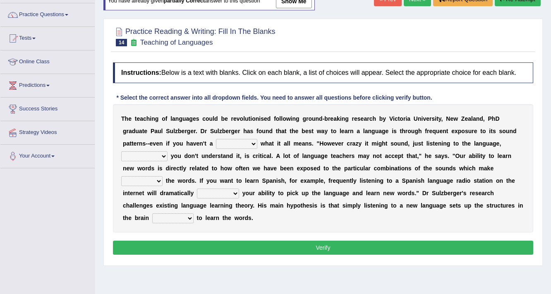
scroll to position [66, 0]
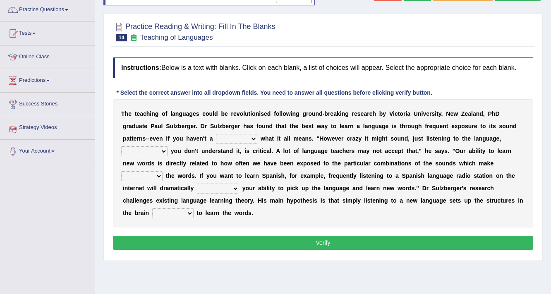
click at [248, 140] on select "dew claw clue due" at bounding box center [236, 139] width 41 height 10
select select "clue"
click at [216, 134] on select "dew claw clue due" at bounding box center [236, 139] width 41 height 10
click at [148, 149] on select "but also all together even though if so" at bounding box center [144, 152] width 46 height 10
select select "even though"
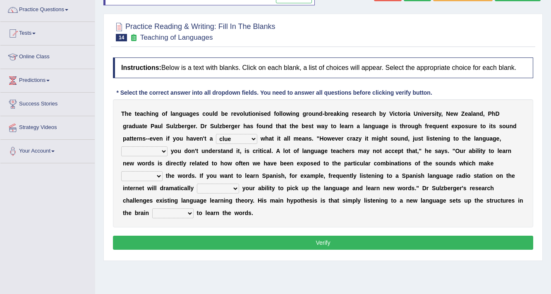
click at [121, 147] on select "but also all together even though if so" at bounding box center [144, 152] width 46 height 10
click at [133, 177] on select "down up of on" at bounding box center [141, 176] width 41 height 10
select select "up"
click at [121, 171] on select "down up of on" at bounding box center [141, 176] width 41 height 10
click at [226, 191] on select "evaluate exaggerate describe boost" at bounding box center [218, 189] width 42 height 10
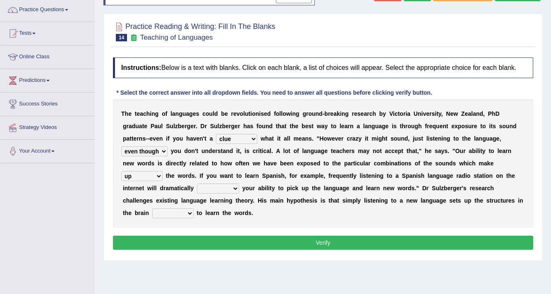
select select "boost"
click at [197, 184] on select "evaluate exaggerate describe boost" at bounding box center [218, 189] width 42 height 10
click at [171, 214] on select "requiring required directed to require" at bounding box center [172, 214] width 41 height 10
select select "to require"
click at [152, 209] on select "requiring required directed to require" at bounding box center [172, 214] width 41 height 10
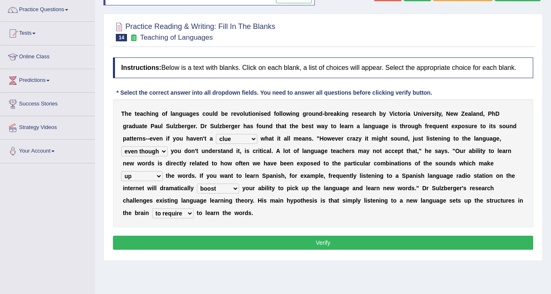
click at [200, 238] on button "Verify" at bounding box center [323, 243] width 420 height 14
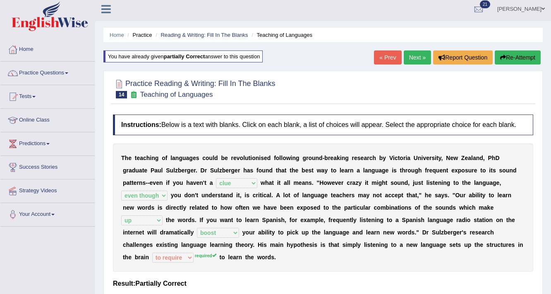
scroll to position [0, 0]
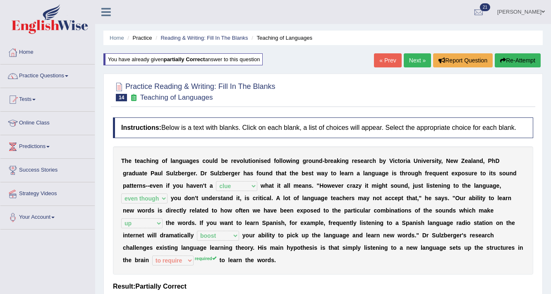
click at [537, 56] on button "Re-Attempt" at bounding box center [518, 60] width 46 height 14
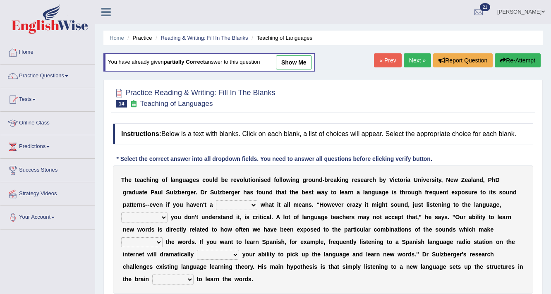
click at [255, 204] on select "dew claw clue due" at bounding box center [236, 205] width 41 height 10
select select "clue"
click at [216, 200] on select "dew claw clue due" at bounding box center [236, 205] width 41 height 10
click at [161, 218] on select "but also all together even though if so" at bounding box center [144, 218] width 46 height 10
select select "even though"
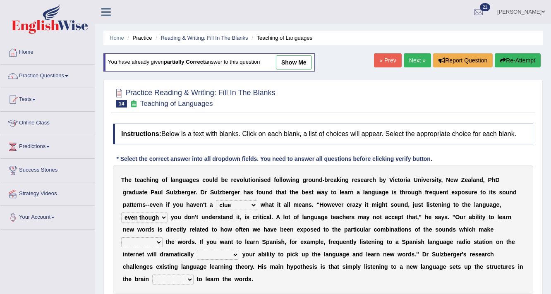
click at [121, 213] on select "but also all together even though if so" at bounding box center [144, 218] width 46 height 10
click at [156, 242] on select "down up of on" at bounding box center [141, 243] width 41 height 10
select select "up"
click at [121, 238] on select "down up of on" at bounding box center [141, 243] width 41 height 10
click at [223, 252] on select "evaluate exaggerate describe boost" at bounding box center [218, 255] width 42 height 10
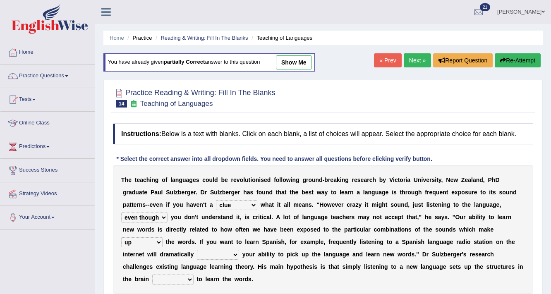
select select "boost"
click at [197, 250] on select "evaluate exaggerate describe boost" at bounding box center [218, 255] width 42 height 10
click at [185, 278] on select "requiring required directed to require" at bounding box center [172, 280] width 41 height 10
select select "required"
click at [152, 275] on select "requiring required directed to require" at bounding box center [172, 280] width 41 height 10
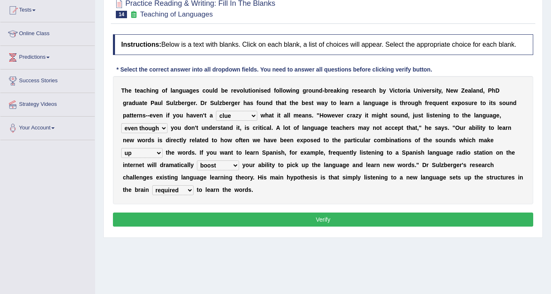
scroll to position [99, 0]
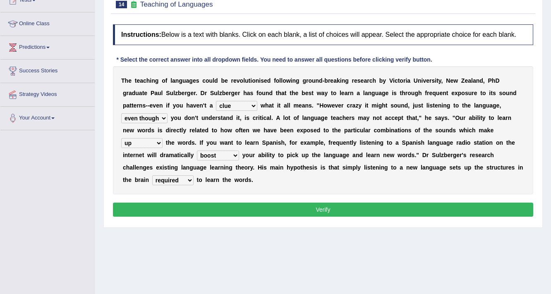
click at [337, 206] on button "Verify" at bounding box center [323, 210] width 420 height 14
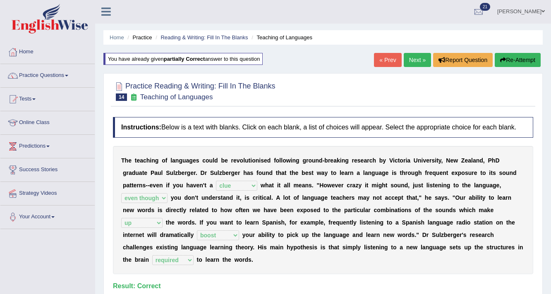
scroll to position [0, 0]
click at [415, 58] on link "Next »" at bounding box center [417, 60] width 27 height 14
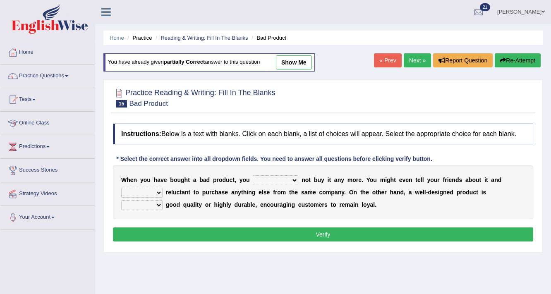
click at [284, 178] on select "would have should have should" at bounding box center [276, 180] width 46 height 10
select select "should"
click at [253, 175] on select "would have should have should" at bounding box center [276, 180] width 46 height 10
click at [147, 192] on select "is are be being" at bounding box center [141, 193] width 41 height 10
select select "be"
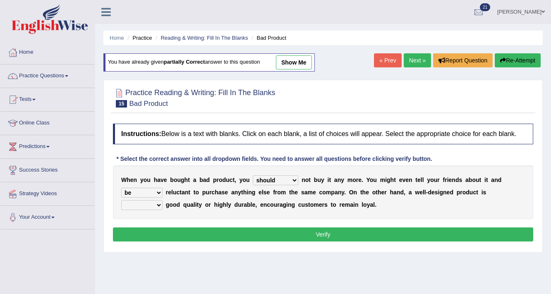
click at [121, 188] on select "is are be being" at bounding box center [141, 193] width 41 height 10
click at [152, 202] on select "both also neither either" at bounding box center [141, 205] width 41 height 10
select select "either"
click at [121, 200] on select "both also neither either" at bounding box center [141, 205] width 41 height 10
click at [262, 238] on button "Verify" at bounding box center [323, 235] width 420 height 14
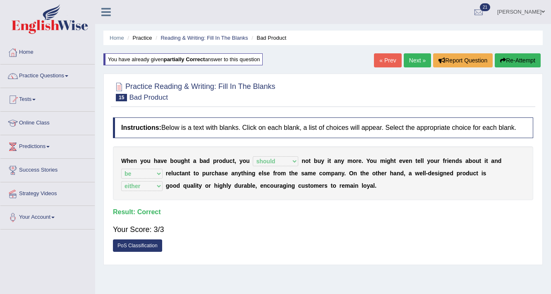
click at [421, 61] on link "Next »" at bounding box center [417, 60] width 27 height 14
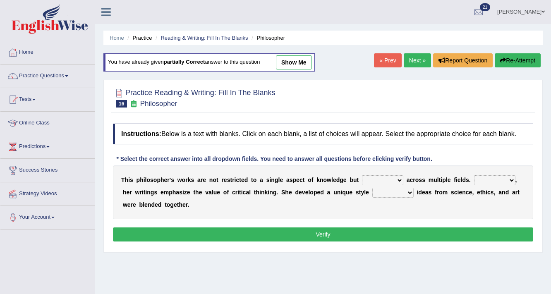
click at [377, 179] on select "constrain contain assemble extend" at bounding box center [382, 180] width 41 height 10
click at [362, 175] on select "constrain contain assemble extend" at bounding box center [382, 180] width 41 height 10
click at [392, 177] on select "constrain contain assemble extend" at bounding box center [382, 180] width 41 height 10
select select "contain"
click at [362, 175] on select "constrain contain assemble extend" at bounding box center [382, 180] width 41 height 10
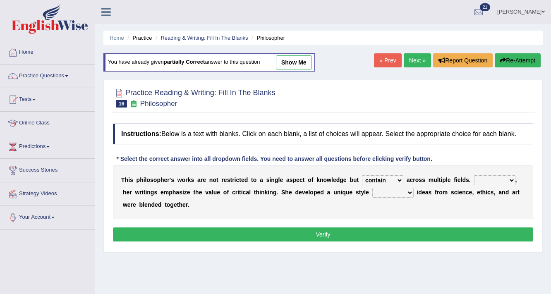
click at [497, 179] on select "Rather So Moreover Likely" at bounding box center [494, 180] width 41 height 10
select select "So"
click at [474, 175] on select "Rather So Moreover Likely" at bounding box center [494, 180] width 41 height 10
click at [395, 192] on select "in that that which in which" at bounding box center [392, 193] width 41 height 10
select select "in that"
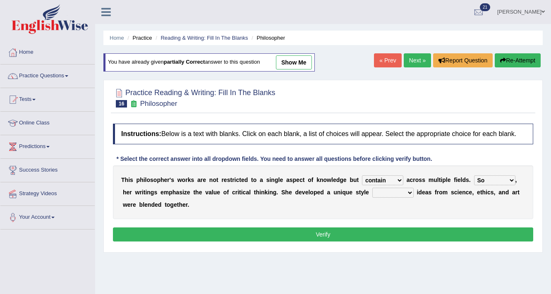
click at [372, 188] on select "in that that which in which" at bounding box center [392, 193] width 41 height 10
click at [372, 236] on button "Verify" at bounding box center [323, 235] width 420 height 14
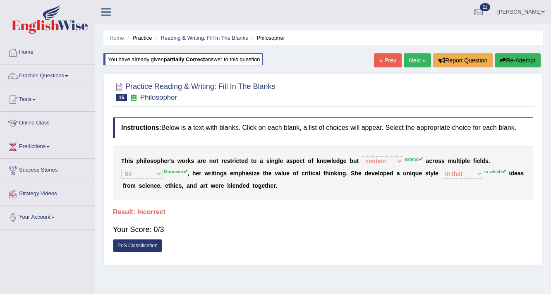
click at [538, 59] on button "Re-Attempt" at bounding box center [518, 60] width 46 height 14
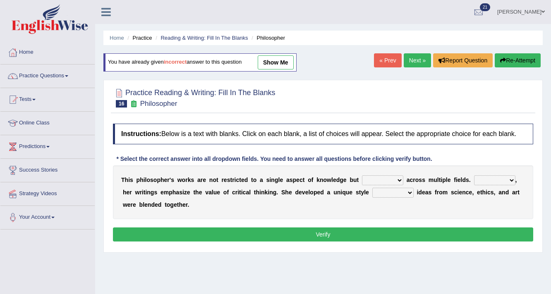
click at [392, 177] on select "constrain contain assemble extend" at bounding box center [382, 180] width 41 height 10
select select "contain"
click at [362, 175] on select "constrain contain assemble extend" at bounding box center [382, 180] width 41 height 10
click at [485, 179] on select "Rather So Moreover Likely" at bounding box center [494, 180] width 41 height 10
select select "Moreover"
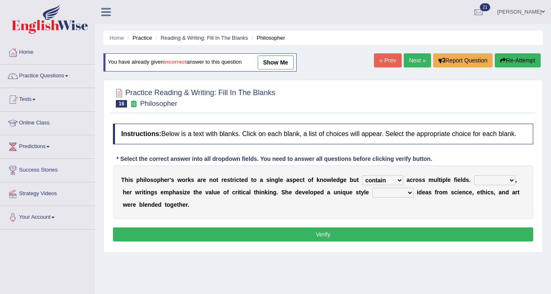
click at [474, 175] on select "Rather So Moreover Likely" at bounding box center [494, 180] width 41 height 10
click at [409, 188] on select "in that that which in which" at bounding box center [392, 193] width 41 height 10
select select "in which"
click at [372, 188] on select "in that that which in which" at bounding box center [392, 193] width 41 height 10
click at [384, 233] on button "Verify" at bounding box center [323, 235] width 420 height 14
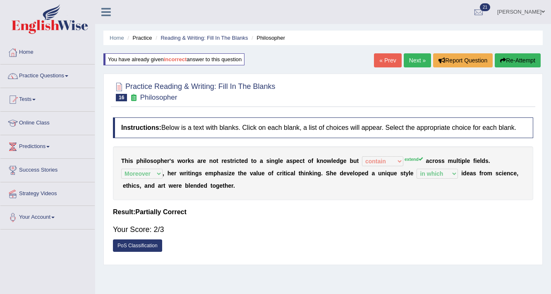
click at [518, 59] on button "Re-Attempt" at bounding box center [518, 60] width 46 height 14
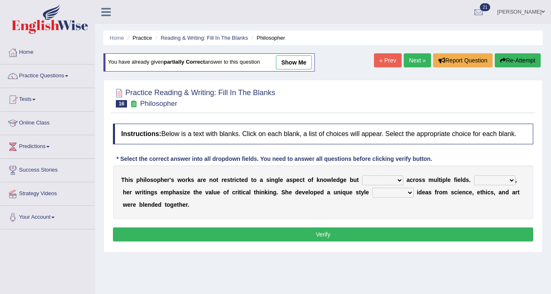
click at [394, 177] on select "constrain contain assemble extend" at bounding box center [382, 180] width 41 height 10
select select "extend"
click at [362, 175] on select "constrain contain assemble extend" at bounding box center [382, 180] width 41 height 10
click at [487, 180] on select "Rather So Moreover Likely" at bounding box center [494, 180] width 41 height 10
select select "Moreover"
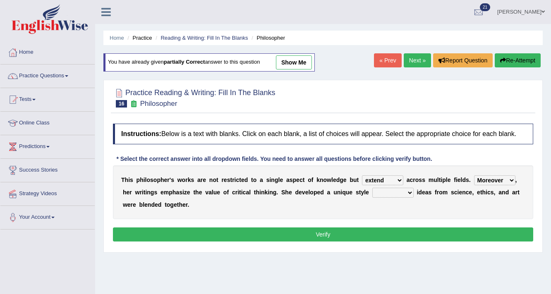
click at [474, 175] on select "Rather So Moreover Likely" at bounding box center [494, 180] width 41 height 10
click at [384, 188] on select "in that that which in which" at bounding box center [392, 193] width 41 height 10
select select "in which"
click at [372, 188] on select "in that that which in which" at bounding box center [392, 193] width 41 height 10
click at [348, 230] on button "Verify" at bounding box center [323, 235] width 420 height 14
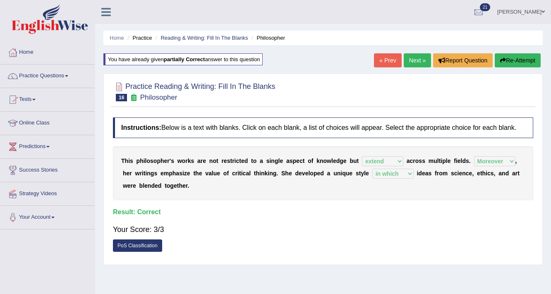
click at [411, 60] on link "Next »" at bounding box center [417, 60] width 27 height 14
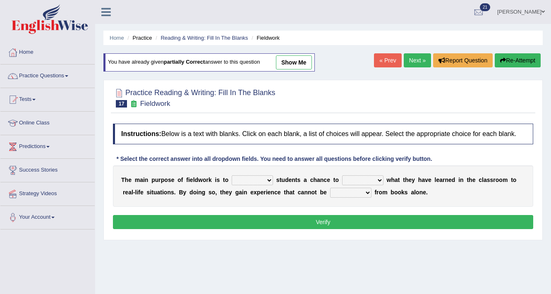
click at [252, 180] on select "resemble stow rave offer" at bounding box center [252, 180] width 41 height 10
select select "offer"
click at [232, 175] on select "resemble stow rave offer" at bounding box center [252, 180] width 41 height 10
click at [369, 179] on select "compare align apply dismount" at bounding box center [362, 180] width 41 height 10
select select "compare"
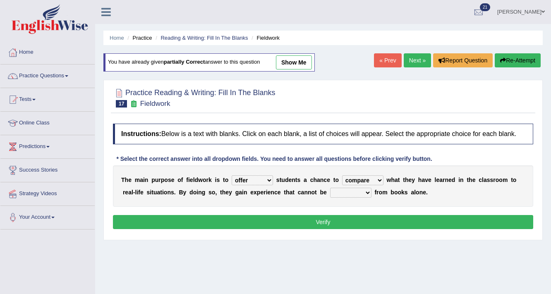
click at [342, 175] on select "compare align apply dismount" at bounding box center [362, 180] width 41 height 10
click at [351, 191] on select "originated prepared obtained touted" at bounding box center [350, 193] width 41 height 10
select select "obtained"
click at [330, 188] on select "originated prepared obtained touted" at bounding box center [350, 193] width 41 height 10
click at [333, 222] on button "Verify" at bounding box center [323, 222] width 420 height 14
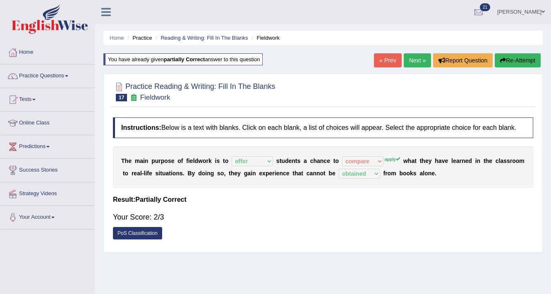
click at [526, 61] on button "Re-Attempt" at bounding box center [518, 60] width 46 height 14
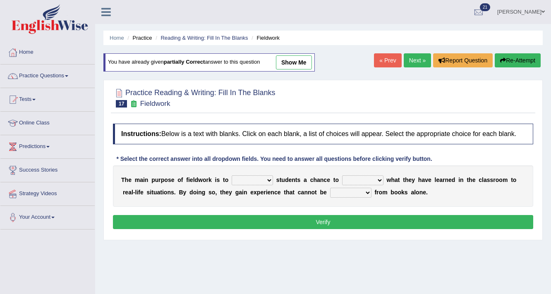
click at [243, 175] on select "resemble stow rave offer" at bounding box center [252, 180] width 41 height 10
select select "resemble"
click at [232, 175] on select "resemble stow rave offer" at bounding box center [252, 180] width 41 height 10
click at [348, 180] on select "compare align apply dismount" at bounding box center [362, 180] width 41 height 10
select select "apply"
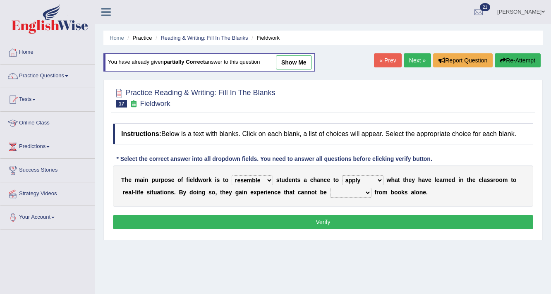
click at [342, 175] on select "compare align apply dismount" at bounding box center [362, 180] width 41 height 10
click at [355, 192] on select "originated prepared obtained touted" at bounding box center [350, 193] width 41 height 10
select select "obtained"
click at [330, 188] on select "originated prepared obtained touted" at bounding box center [350, 193] width 41 height 10
click at [349, 217] on button "Verify" at bounding box center [323, 222] width 420 height 14
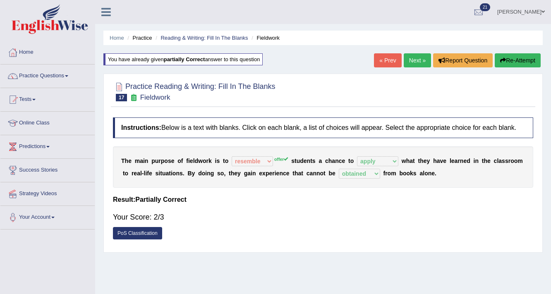
click at [524, 61] on button "Re-Attempt" at bounding box center [518, 60] width 46 height 14
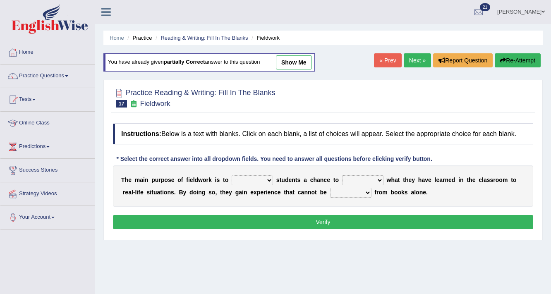
click at [267, 180] on select "resemble stow rave offer" at bounding box center [252, 180] width 41 height 10
select select "offer"
click at [232, 175] on select "resemble stow rave offer" at bounding box center [252, 180] width 41 height 10
click at [371, 179] on select "compare align apply dismount" at bounding box center [362, 180] width 41 height 10
select select "apply"
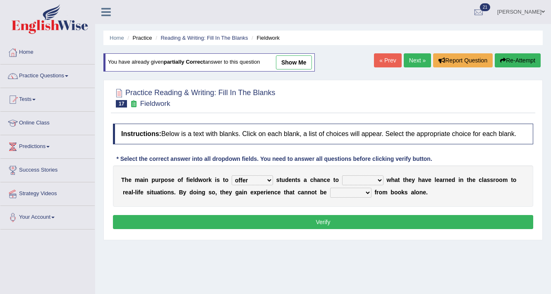
click at [342, 175] on select "compare align apply dismount" at bounding box center [362, 180] width 41 height 10
click at [354, 191] on select "originated prepared obtained touted" at bounding box center [350, 193] width 41 height 10
select select "obtained"
click at [330, 188] on select "originated prepared obtained touted" at bounding box center [350, 193] width 41 height 10
click at [356, 218] on button "Verify" at bounding box center [323, 222] width 420 height 14
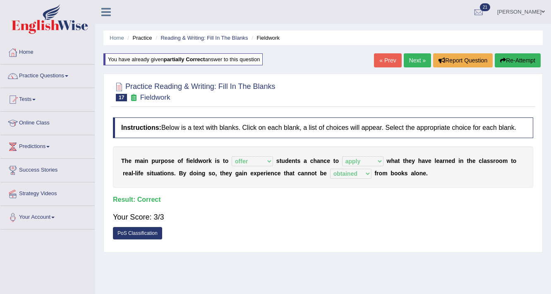
click at [406, 60] on link "Next »" at bounding box center [417, 60] width 27 height 14
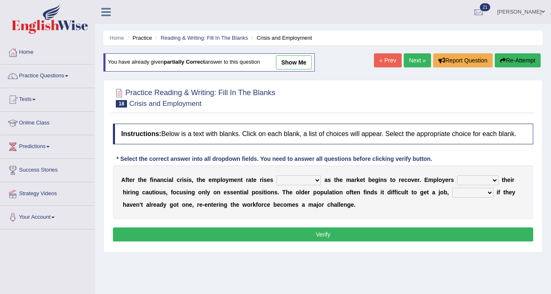
click at [308, 179] on select "normally conversely strenuously sharply" at bounding box center [298, 180] width 45 height 10
select select "normally"
click at [276, 175] on select "normally conversely strenuously sharply" at bounding box center [298, 180] width 45 height 10
click at [463, 177] on select "keeping kept keep are kept" at bounding box center [477, 180] width 41 height 10
select select "are kept"
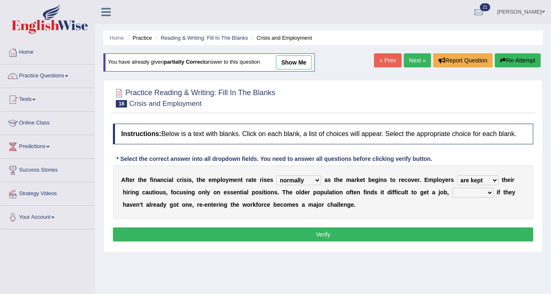
click at [457, 175] on select "keeping kept keep are kept" at bounding box center [477, 180] width 41 height 10
click at [475, 192] on select "although while then because" at bounding box center [472, 193] width 41 height 10
select select "because"
click at [452, 188] on select "although while then because" at bounding box center [472, 193] width 41 height 10
click at [407, 235] on button "Verify" at bounding box center [323, 235] width 420 height 14
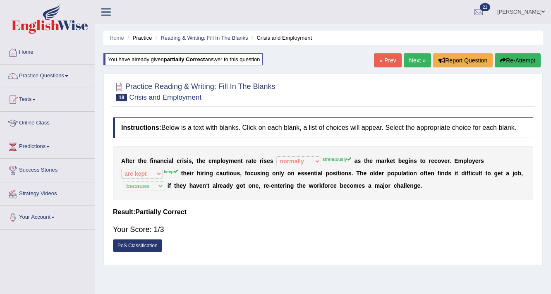
click at [505, 58] on button "Re-Attempt" at bounding box center [518, 60] width 46 height 14
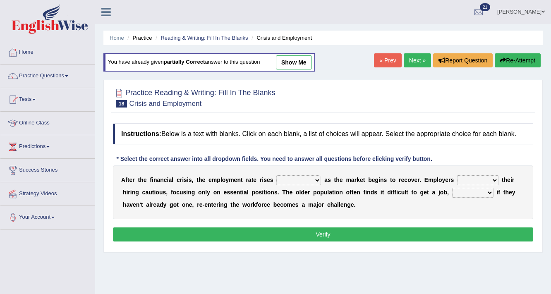
click at [490, 181] on select "keeping kept keep are kept" at bounding box center [477, 180] width 41 height 10
click at [297, 177] on select "normally conversely strenuously sharply" at bounding box center [298, 180] width 45 height 10
select select "strenuously"
click at [276, 175] on select "normally conversely strenuously sharply" at bounding box center [298, 180] width 45 height 10
click at [477, 178] on select "keeping kept keep are kept" at bounding box center [477, 180] width 41 height 10
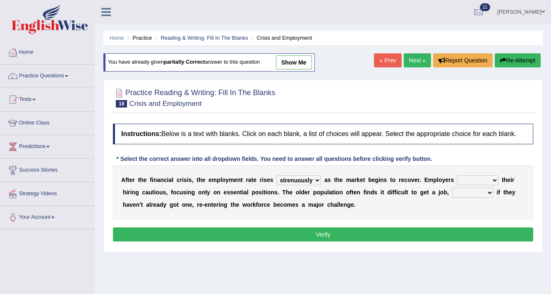
select select "keep"
click at [457, 175] on select "keeping kept keep are kept" at bounding box center [477, 180] width 41 height 10
click at [490, 189] on select "although while then because" at bounding box center [472, 193] width 41 height 10
select select "because"
click at [452, 188] on select "although while then because" at bounding box center [472, 193] width 41 height 10
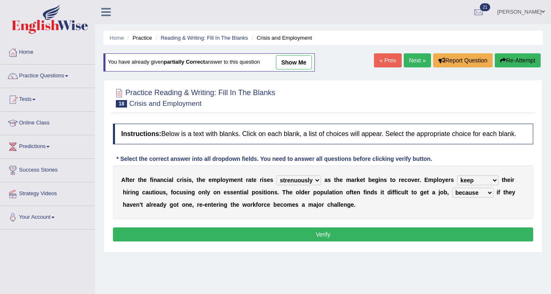
click at [444, 231] on button "Verify" at bounding box center [323, 235] width 420 height 14
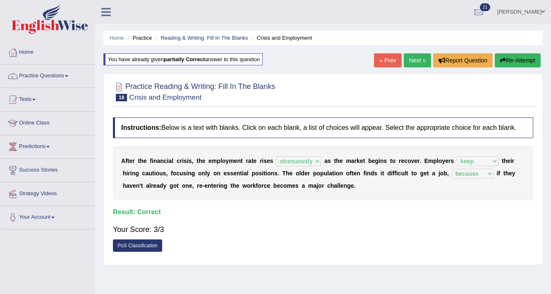
click at [407, 60] on link "Next »" at bounding box center [417, 60] width 27 height 14
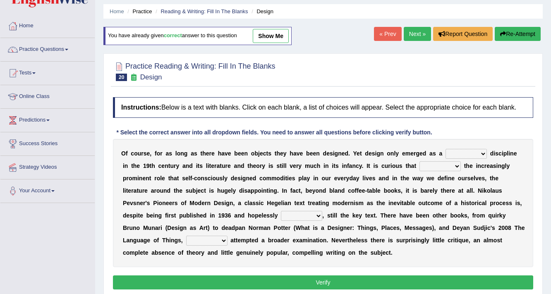
scroll to position [33, 0]
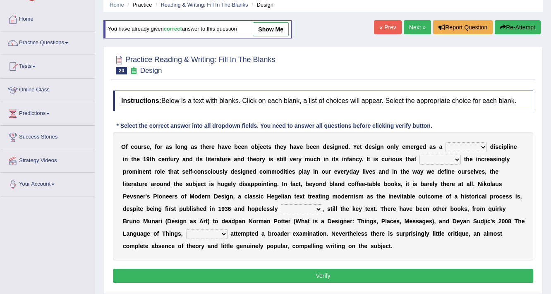
click at [452, 142] on select "bilateral ubiquitous foremost dedicated" at bounding box center [466, 147] width 41 height 10
select select "dedicated"
click at [446, 142] on select "bilateral ubiquitous foremost dedicated" at bounding box center [466, 147] width 41 height 10
click at [425, 158] on select "since despite within through" at bounding box center [440, 160] width 41 height 10
click at [420, 155] on select "since despite within through" at bounding box center [440, 160] width 41 height 10
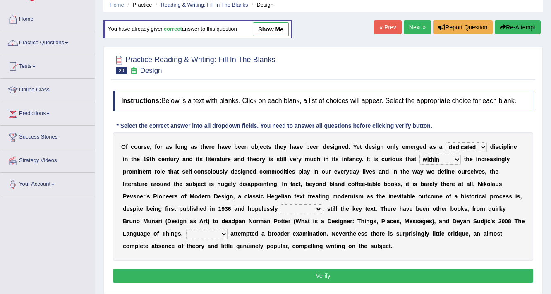
click at [316, 205] on select "dates dating date dated" at bounding box center [301, 209] width 41 height 10
click at [262, 28] on link "show me" at bounding box center [271, 29] width 36 height 14
select select "despite"
select select "dated"
select select "which"
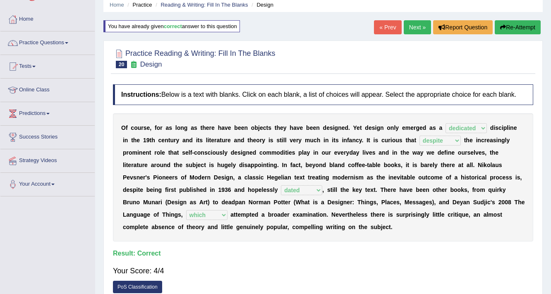
click at [411, 30] on link "Next »" at bounding box center [417, 27] width 27 height 14
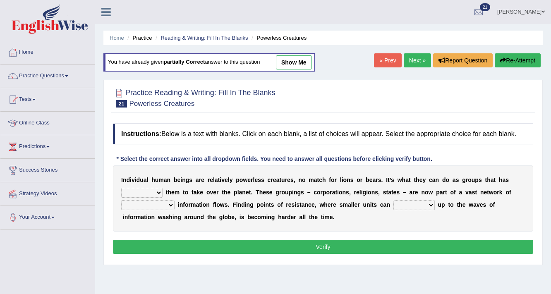
click at [150, 189] on select "enabled contended embodied conjured" at bounding box center [141, 193] width 41 height 10
select select "enabled"
click at [121, 188] on select "enabled contended embodied conjured" at bounding box center [141, 193] width 41 height 10
click at [168, 206] on select "interconnected overlapping fastened exploited" at bounding box center [147, 205] width 53 height 10
select select "exploited"
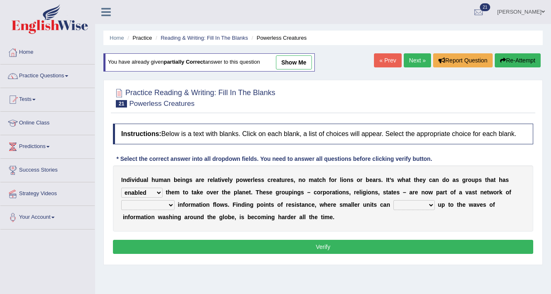
click at [121, 200] on select "interconnected overlapping fastened exploited" at bounding box center [147, 205] width 53 height 10
click at [426, 202] on select "stand raise hail pump" at bounding box center [414, 205] width 41 height 10
select select "stand"
click at [394, 200] on select "stand raise hail pump" at bounding box center [414, 205] width 41 height 10
click at [386, 245] on button "Verify" at bounding box center [323, 247] width 420 height 14
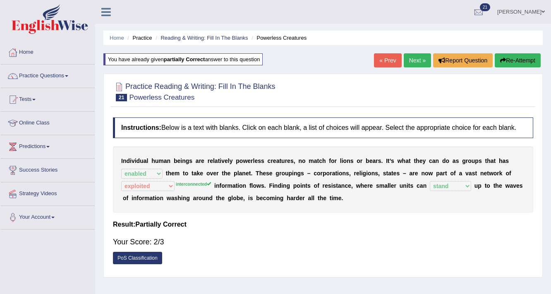
click at [411, 56] on link "Next »" at bounding box center [417, 60] width 27 height 14
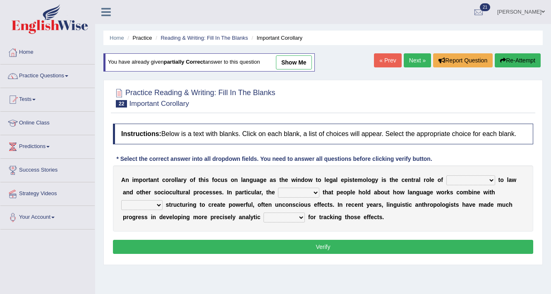
click at [467, 178] on select "discourse epoch dialect acquaintance" at bounding box center [471, 180] width 49 height 10
select select "discourse"
click at [447, 175] on select "discourse epoch dialect acquaintance" at bounding box center [471, 180] width 49 height 10
click at [307, 192] on select "deviation besmirch consent ideas" at bounding box center [298, 193] width 41 height 10
select select "ideas"
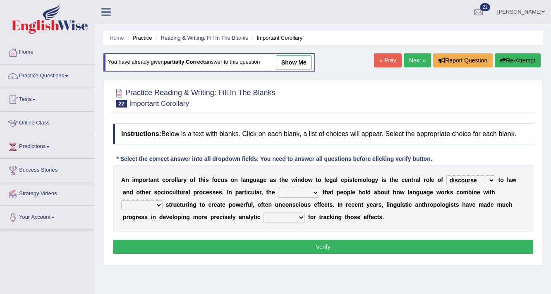
click at [278, 188] on select "deviation besmirch consent ideas" at bounding box center [298, 193] width 41 height 10
click at [148, 204] on select "mandatory linguistic legitimate customary" at bounding box center [141, 205] width 41 height 10
select select "linguistic"
click at [121, 200] on select "mandatory linguistic legitimate customary" at bounding box center [141, 205] width 41 height 10
click at [286, 216] on select "tools appetite albums stroke" at bounding box center [284, 218] width 41 height 10
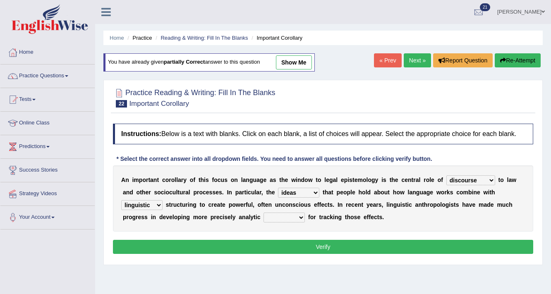
select select "tools"
click at [264, 213] on select "tools appetite albums stroke" at bounding box center [284, 218] width 41 height 10
click at [294, 250] on button "Verify" at bounding box center [323, 247] width 420 height 14
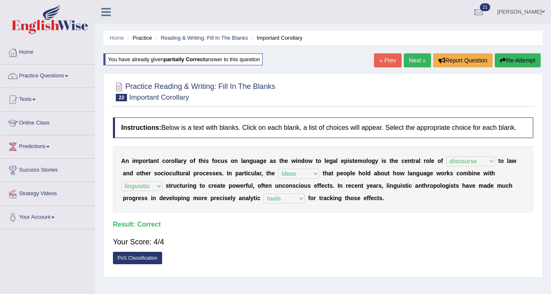
click at [421, 62] on link "Next »" at bounding box center [417, 60] width 27 height 14
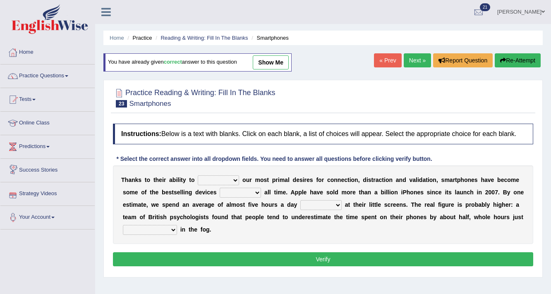
click at [220, 178] on select "hijack describe sharpen conserve" at bounding box center [218, 180] width 41 height 10
select select "describe"
click at [198, 175] on select "hijack describe sharpen conserve" at bounding box center [218, 180] width 41 height 10
click at [244, 191] on select "of and in on" at bounding box center [240, 193] width 41 height 10
select select "on"
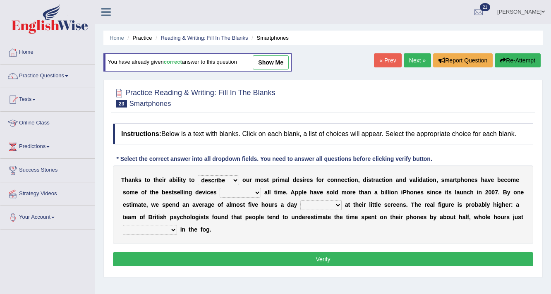
click at [220, 188] on select "of and in on" at bounding box center [240, 193] width 41 height 10
click at [315, 203] on select "watching waggling snoring staring" at bounding box center [320, 205] width 41 height 10
select select "staring"
click at [300, 200] on select "watching waggling snoring staring" at bounding box center [320, 205] width 41 height 10
click at [168, 225] on select "has evaporated evaporating evaporate evaporates" at bounding box center [150, 230] width 54 height 10
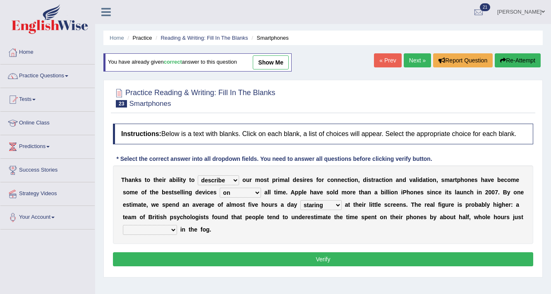
select select "has evaporated"
click at [123, 225] on select "has evaporated evaporating evaporate evaporates" at bounding box center [150, 230] width 54 height 10
click at [180, 253] on button "Verify" at bounding box center [323, 259] width 420 height 14
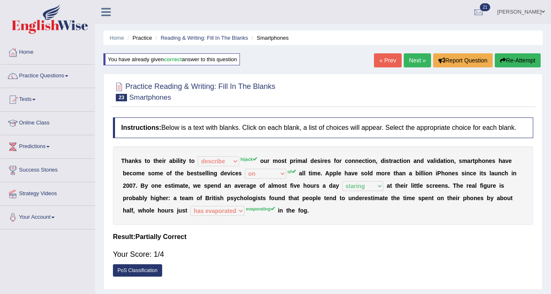
click at [512, 60] on button "Re-Attempt" at bounding box center [518, 60] width 46 height 14
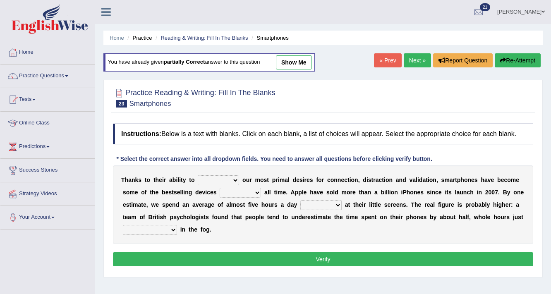
click at [234, 178] on select "hijack describe sharpen conserve" at bounding box center [218, 180] width 41 height 10
select select "hijack"
click at [198, 175] on select "hijack describe sharpen conserve" at bounding box center [218, 180] width 41 height 10
click at [246, 194] on select "of and in on" at bounding box center [240, 193] width 41 height 10
select select "in"
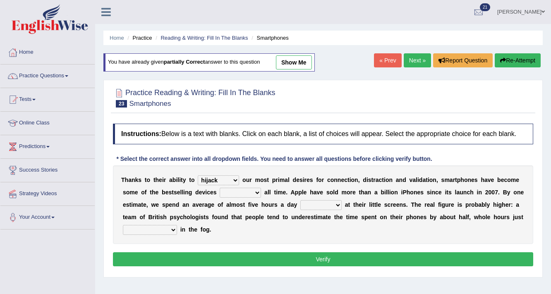
click at [220, 188] on select "of and in on" at bounding box center [240, 193] width 41 height 10
click at [311, 200] on select "watching waggling snoring staring" at bounding box center [320, 205] width 41 height 10
select select "staring"
click at [300, 200] on select "watching waggling snoring staring" at bounding box center [320, 205] width 41 height 10
click at [168, 228] on select "has evaporated evaporating evaporate evaporates" at bounding box center [150, 230] width 54 height 10
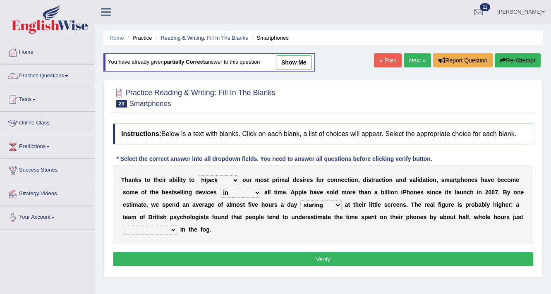
select select "evaporating"
click at [123, 225] on select "has evaporated evaporating evaporate evaporates" at bounding box center [150, 230] width 54 height 10
click at [169, 258] on button "Verify" at bounding box center [323, 259] width 420 height 14
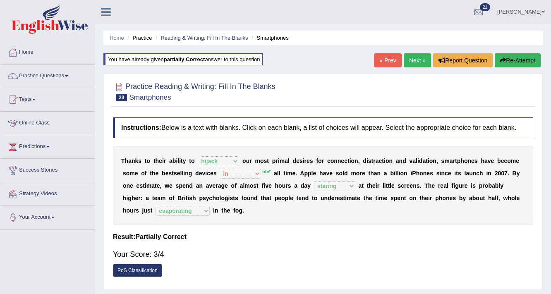
click at [511, 59] on button "Re-Attempt" at bounding box center [518, 60] width 46 height 14
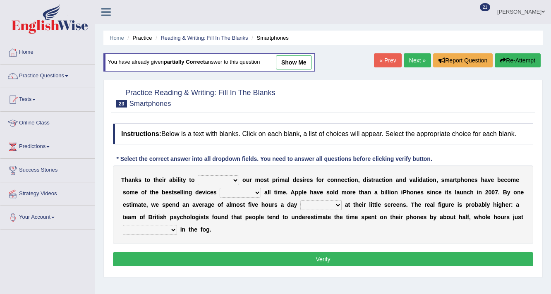
click at [230, 176] on select "hijack describe sharpen conserve" at bounding box center [218, 180] width 41 height 10
select select "hijack"
click at [198, 175] on select "hijack describe sharpen conserve" at bounding box center [218, 180] width 41 height 10
click at [257, 189] on select "of and in on" at bounding box center [240, 193] width 41 height 10
select select "of"
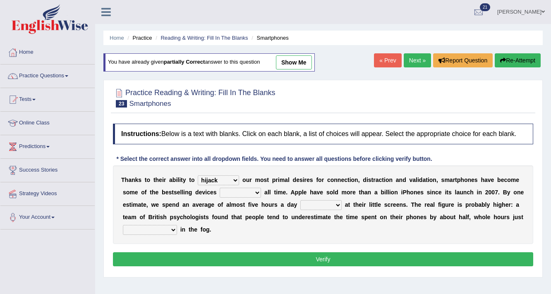
click at [220, 188] on select "of and in on" at bounding box center [240, 193] width 41 height 10
click at [311, 202] on select "watching waggling snoring staring" at bounding box center [320, 205] width 41 height 10
select select "staring"
click at [300, 200] on select "watching waggling snoring staring" at bounding box center [320, 205] width 41 height 10
click at [173, 225] on select "has evaporated evaporating evaporate evaporates" at bounding box center [150, 230] width 54 height 10
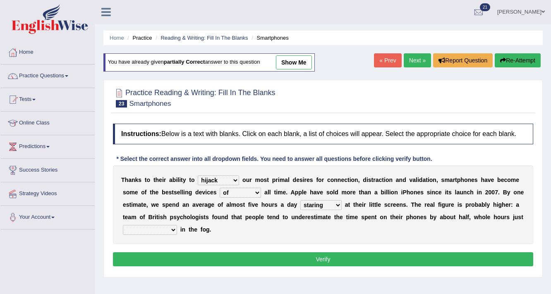
select select "evaporating"
click at [123, 225] on select "has evaporated evaporating evaporate evaporates" at bounding box center [150, 230] width 54 height 10
click at [323, 257] on button "Verify" at bounding box center [323, 259] width 420 height 14
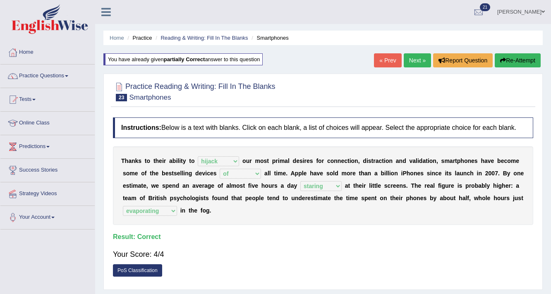
click at [421, 56] on link "Next »" at bounding box center [417, 60] width 27 height 14
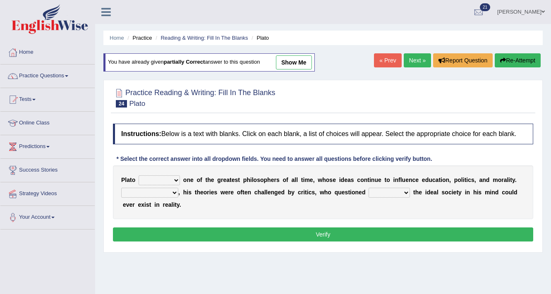
click at [162, 179] on select "keeps comes claims remains" at bounding box center [159, 180] width 41 height 10
select select "remains"
click at [139, 175] on select "keeps comes claims remains" at bounding box center [159, 180] width 41 height 10
click at [172, 190] on select "Notwithstanding So However Whatever" at bounding box center [149, 193] width 57 height 10
select select "So"
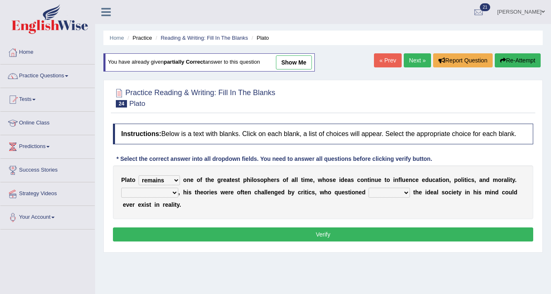
click at [121, 188] on select "Notwithstanding So However Whatever" at bounding box center [149, 193] width 57 height 10
click at [388, 192] on select "which what that whether" at bounding box center [389, 193] width 41 height 10
select select "that"
click at [369, 188] on select "which what that whether" at bounding box center [389, 193] width 41 height 10
click at [381, 233] on button "Verify" at bounding box center [323, 235] width 420 height 14
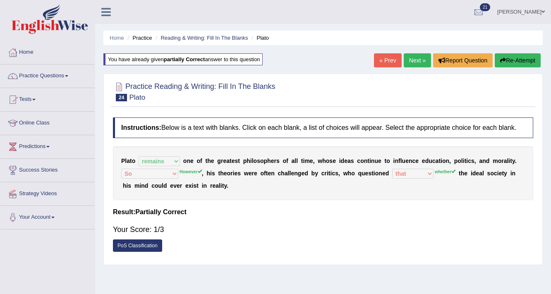
click at [523, 58] on button "Re-Attempt" at bounding box center [518, 60] width 46 height 14
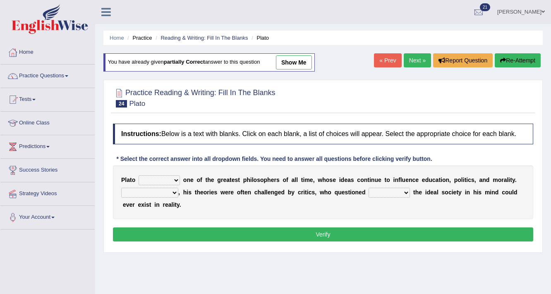
click at [175, 177] on select "keeps comes claims remains" at bounding box center [159, 180] width 41 height 10
select select "remains"
click at [139, 175] on select "keeps comes claims remains" at bounding box center [159, 180] width 41 height 10
click at [173, 191] on select "Notwithstanding So However Whatever" at bounding box center [149, 193] width 57 height 10
select select "However"
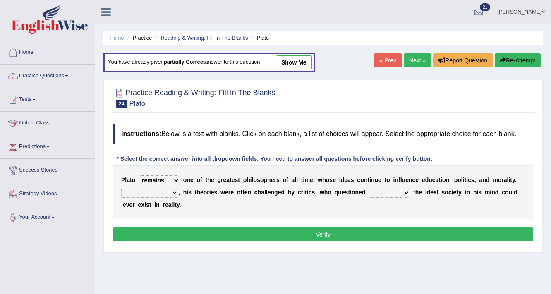
click at [121, 188] on select "Notwithstanding So However Whatever" at bounding box center [149, 193] width 57 height 10
click at [392, 188] on select "which what that whether" at bounding box center [389, 193] width 41 height 10
select select "whether"
click at [369, 188] on select "which what that whether" at bounding box center [389, 193] width 41 height 10
click at [369, 235] on button "Verify" at bounding box center [323, 235] width 420 height 14
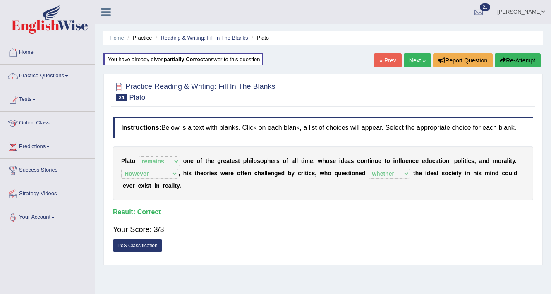
click at [420, 65] on link "Next »" at bounding box center [417, 60] width 27 height 14
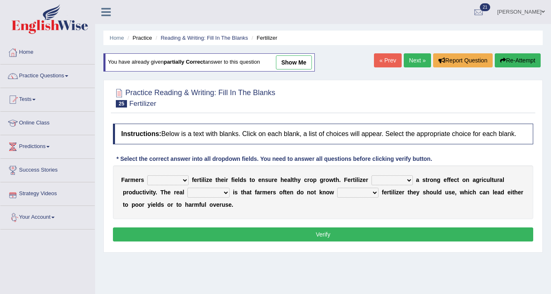
click at [185, 177] on select "must should need can" at bounding box center [167, 180] width 41 height 10
select select "should"
click at [147, 175] on select "must should need can" at bounding box center [167, 180] width 41 height 10
click at [398, 180] on select "has had have having" at bounding box center [392, 180] width 41 height 10
select select "having"
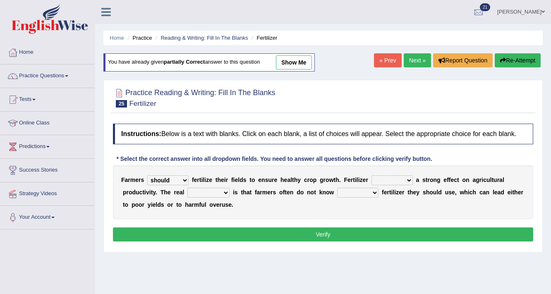
click at [372, 175] on select "has had have having" at bounding box center [392, 180] width 41 height 10
click at [207, 191] on select "problem question conclusion answer" at bounding box center [208, 193] width 42 height 10
select select "problem"
click at [187, 188] on select "problem question conclusion answer" at bounding box center [208, 193] width 42 height 10
click at [354, 191] on select "how much how many however so much" at bounding box center [357, 193] width 41 height 10
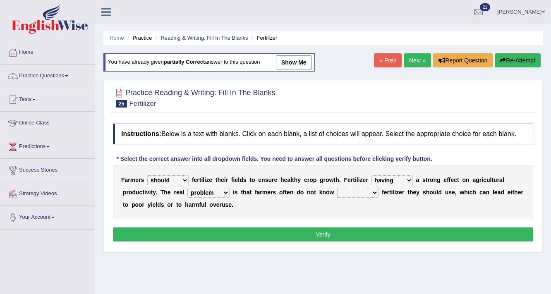
select select "how much"
click at [337, 188] on select "how much how many however so much" at bounding box center [357, 193] width 41 height 10
click at [343, 230] on button "Verify" at bounding box center [323, 235] width 420 height 14
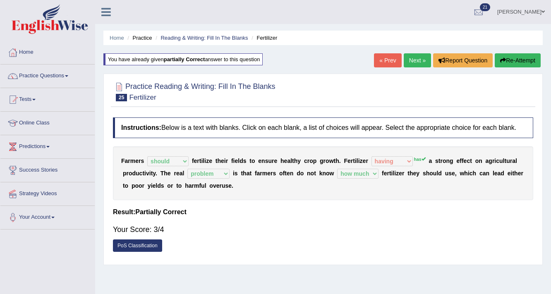
click at [528, 58] on button "Re-Attempt" at bounding box center [518, 60] width 46 height 14
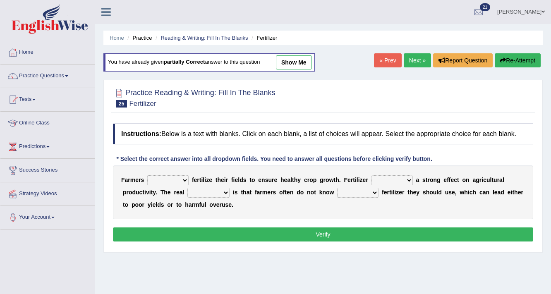
click at [166, 179] on select "must should need can" at bounding box center [167, 180] width 41 height 10
select select "should"
click at [147, 175] on select "must should need can" at bounding box center [167, 180] width 41 height 10
click at [385, 179] on select "has had have having" at bounding box center [392, 180] width 41 height 10
select select "has"
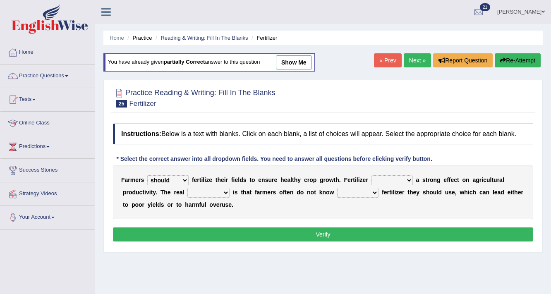
click at [372, 175] on select "has had have having" at bounding box center [392, 180] width 41 height 10
click at [201, 194] on select "problem question conclusion answer" at bounding box center [208, 193] width 42 height 10
select select "problem"
click at [187, 188] on select "problem question conclusion answer" at bounding box center [208, 193] width 42 height 10
click at [358, 189] on select "how much how many however so much" at bounding box center [357, 193] width 41 height 10
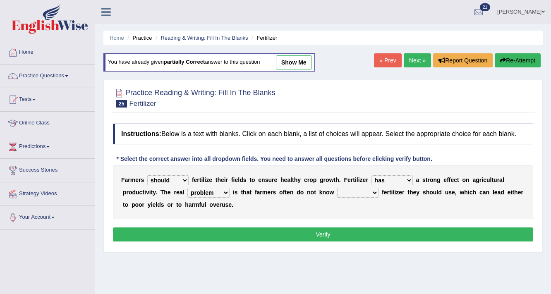
select select "how much"
click at [337, 188] on select "how much how many however so much" at bounding box center [357, 193] width 41 height 10
click at [369, 232] on button "Verify" at bounding box center [323, 235] width 420 height 14
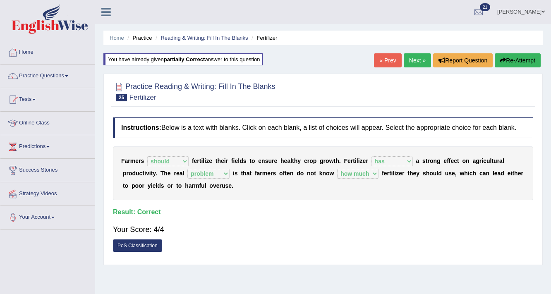
click at [407, 54] on link "Next »" at bounding box center [417, 60] width 27 height 14
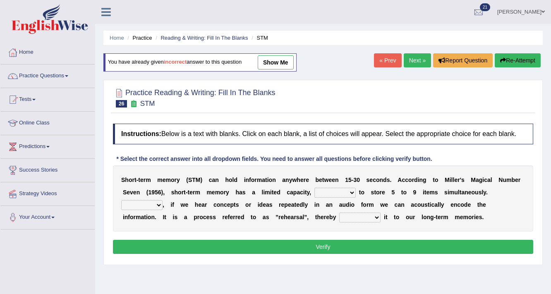
click at [338, 194] on select "being able is able be able unable" at bounding box center [335, 193] width 41 height 10
click at [315, 188] on select "being able is able be able unable" at bounding box center [335, 193] width 41 height 10
click at [281, 60] on link "show me" at bounding box center [276, 62] width 36 height 14
select select "is able"
select select "So"
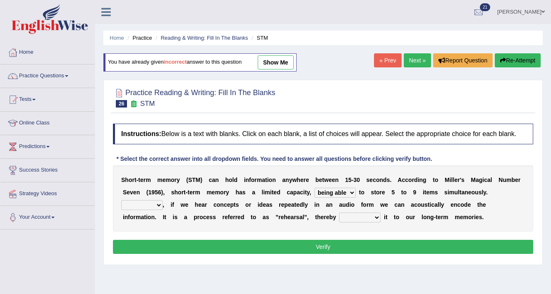
select select "commits"
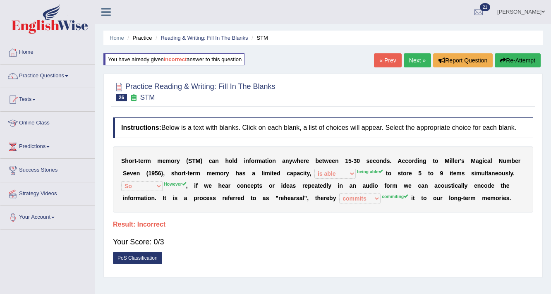
click at [508, 60] on button "Re-Attempt" at bounding box center [518, 60] width 46 height 14
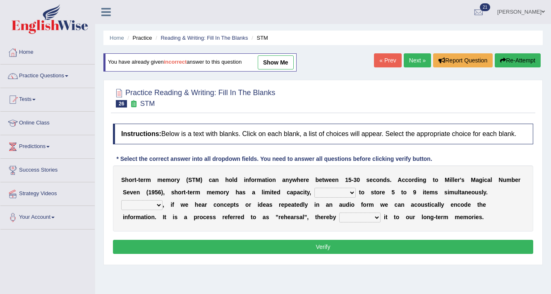
click at [329, 191] on select "being able is able be able unable" at bounding box center [335, 193] width 41 height 10
select select "being able"
click at [315, 188] on select "being able is able be able unable" at bounding box center [335, 193] width 41 height 10
click at [124, 201] on select "However So Moreover Therefore" at bounding box center [141, 205] width 41 height 10
select select "However"
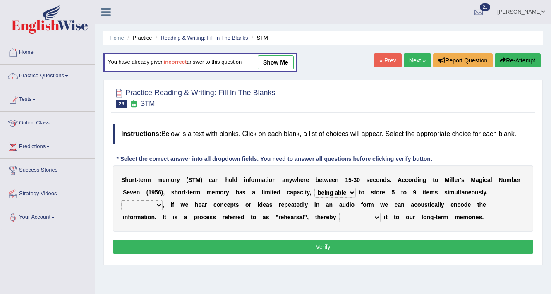
click at [121, 200] on select "However So Moreover Therefore" at bounding box center [141, 205] width 41 height 10
click at [358, 220] on select "commit commits commiting commited" at bounding box center [359, 218] width 41 height 10
select select "commiting"
click at [339, 213] on select "commit commits commiting commited" at bounding box center [359, 218] width 41 height 10
click at [360, 244] on button "Verify" at bounding box center [323, 247] width 420 height 14
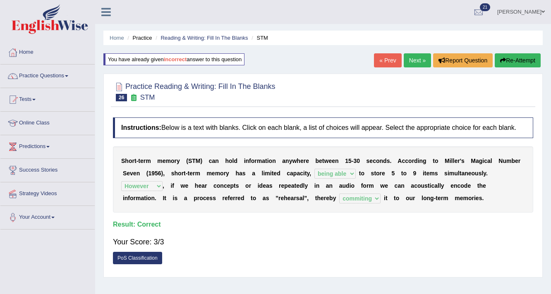
click at [413, 60] on link "Next »" at bounding box center [417, 60] width 27 height 14
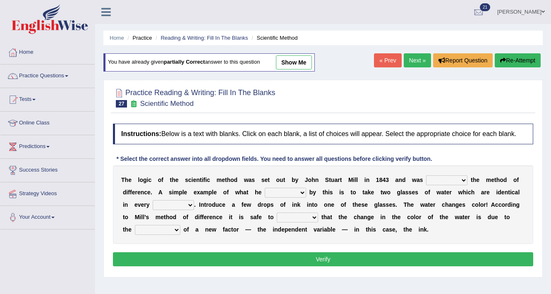
click at [435, 177] on select "pointed claimed demanded named" at bounding box center [446, 180] width 41 height 10
select select "named"
click at [426, 175] on select "pointed claimed demanded named" at bounding box center [446, 180] width 41 height 10
click at [292, 188] on select "capped charged found meant" at bounding box center [285, 193] width 41 height 10
select select "meant"
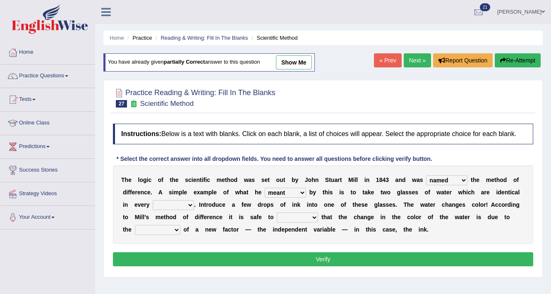
click at [265, 188] on select "capped charged found meant" at bounding box center [285, 193] width 41 height 10
click at [168, 205] on select "thought identity measure respect" at bounding box center [173, 205] width 41 height 10
click at [153, 200] on select "thought identity measure respect" at bounding box center [173, 205] width 41 height 10
click at [180, 201] on select "thought identity measure respect" at bounding box center [173, 205] width 41 height 10
select select "thought"
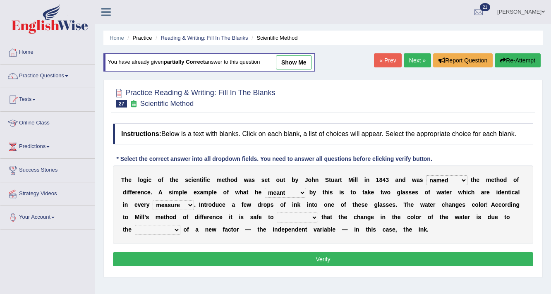
click at [153, 200] on select "thought identity measure respect" at bounding box center [173, 205] width 41 height 10
click at [305, 218] on select "assume discuss prefer acclaim" at bounding box center [297, 218] width 41 height 10
select select "assume"
click at [277, 213] on select "assume discuss prefer acclaim" at bounding box center [297, 218] width 41 height 10
click at [151, 229] on select "introduction magnitude preparation purification" at bounding box center [158, 230] width 46 height 10
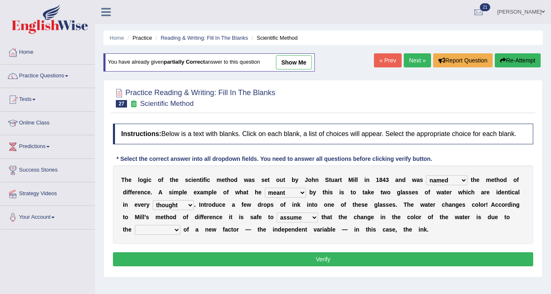
select select "introduction"
click at [135, 225] on select "introduction magnitude preparation purification" at bounding box center [158, 230] width 46 height 10
click at [217, 259] on button "Verify" at bounding box center [323, 259] width 420 height 14
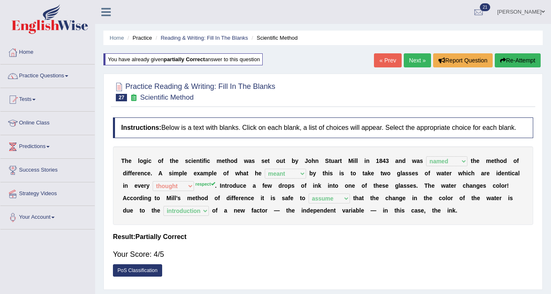
click at [502, 61] on icon "button" at bounding box center [503, 61] width 6 height 6
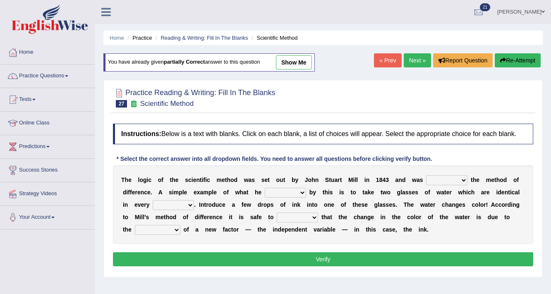
click at [455, 178] on select "pointed claimed demanded named" at bounding box center [446, 180] width 41 height 10
select select "named"
click at [426, 175] on select "pointed claimed demanded named" at bounding box center [446, 180] width 41 height 10
click at [286, 192] on select "capped charged found meant" at bounding box center [285, 193] width 41 height 10
select select "meant"
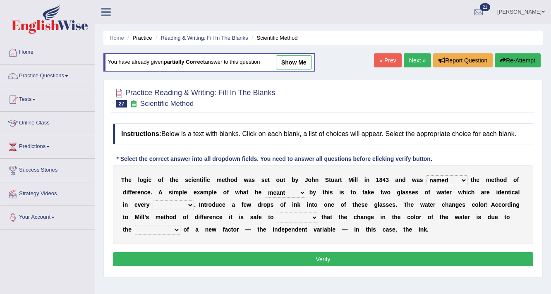
click at [265, 188] on select "capped charged found meant" at bounding box center [285, 193] width 41 height 10
click at [180, 203] on select "thought identity measure respect" at bounding box center [173, 205] width 41 height 10
select select "respect"
click at [153, 200] on select "thought identity measure respect" at bounding box center [173, 205] width 41 height 10
click at [302, 217] on select "assume discuss prefer acclaim" at bounding box center [297, 218] width 41 height 10
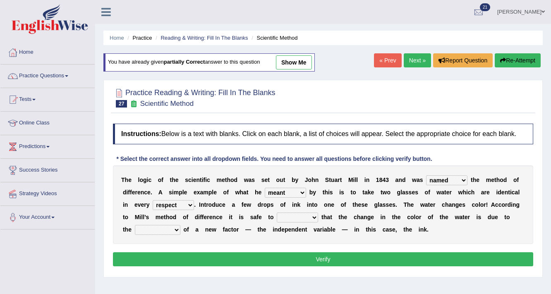
select select "prefer"
click at [277, 213] on select "assume discuss prefer acclaim" at bounding box center [297, 218] width 41 height 10
click at [143, 225] on select "introduction magnitude preparation purification" at bounding box center [158, 230] width 46 height 10
select select "introduction"
click at [135, 225] on select "introduction magnitude preparation purification" at bounding box center [158, 230] width 46 height 10
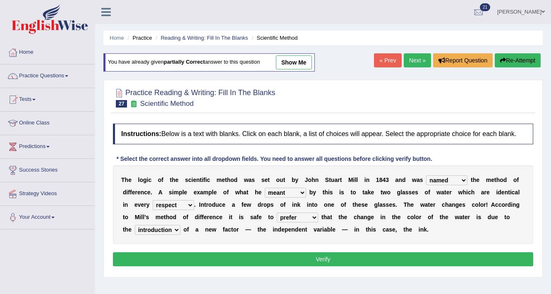
click at [217, 261] on button "Verify" at bounding box center [323, 259] width 420 height 14
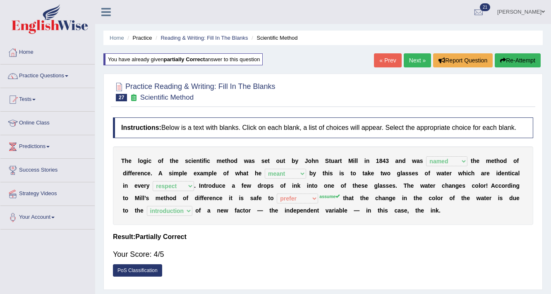
click at [517, 60] on button "Re-Attempt" at bounding box center [518, 60] width 46 height 14
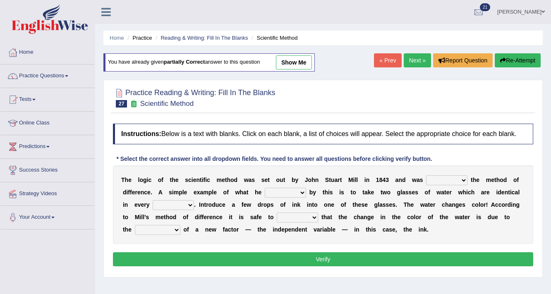
click at [456, 178] on select "pointed claimed demanded named" at bounding box center [446, 180] width 41 height 10
select select "named"
click at [426, 175] on select "pointed claimed demanded named" at bounding box center [446, 180] width 41 height 10
click at [284, 192] on select "capped charged found meant" at bounding box center [285, 193] width 41 height 10
select select "meant"
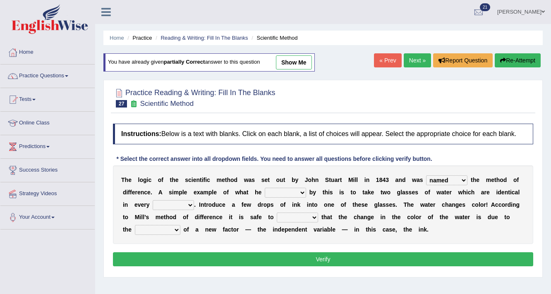
click at [265, 188] on select "capped charged found meant" at bounding box center [285, 193] width 41 height 10
click at [184, 204] on select "thought identity measure respect" at bounding box center [173, 205] width 41 height 10
select select "respect"
click at [153, 200] on select "thought identity measure respect" at bounding box center [173, 205] width 41 height 10
click at [302, 216] on select "assume discuss prefer acclaim" at bounding box center [297, 218] width 41 height 10
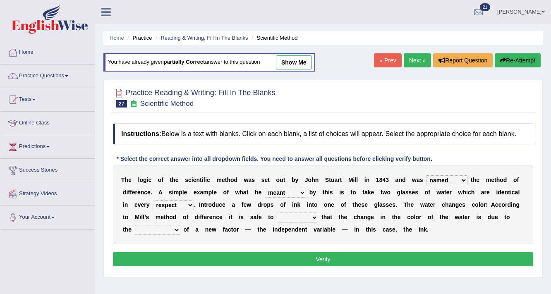
click at [277, 213] on select "assume discuss prefer acclaim" at bounding box center [297, 218] width 41 height 10
click at [303, 213] on select "assume discuss prefer acclaim" at bounding box center [297, 218] width 41 height 10
select select "assume"
click at [277, 213] on select "assume discuss prefer acclaim" at bounding box center [297, 218] width 41 height 10
click at [156, 227] on select "introduction magnitude preparation purification" at bounding box center [158, 230] width 46 height 10
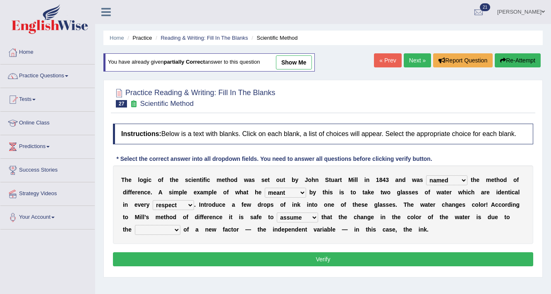
select select "introduction"
click at [135, 225] on select "introduction magnitude preparation purification" at bounding box center [158, 230] width 46 height 10
click at [199, 263] on button "Verify" at bounding box center [323, 259] width 420 height 14
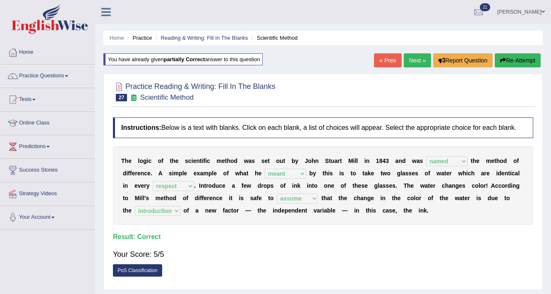
click at [408, 60] on link "Next »" at bounding box center [417, 60] width 27 height 14
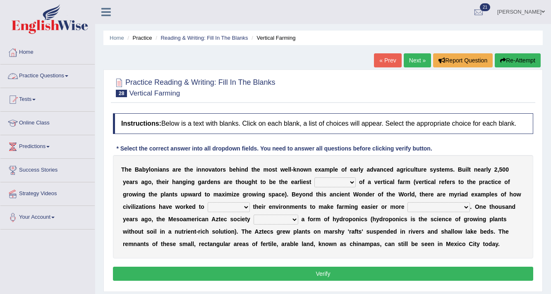
click at [68, 76] on span at bounding box center [66, 76] width 3 height 2
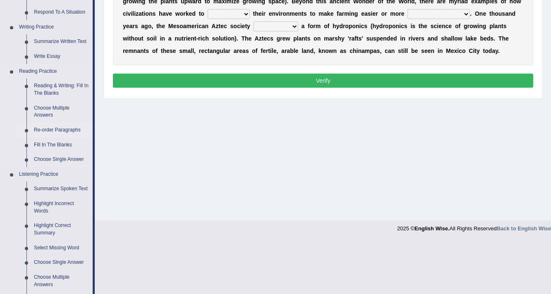
scroll to position [265, 0]
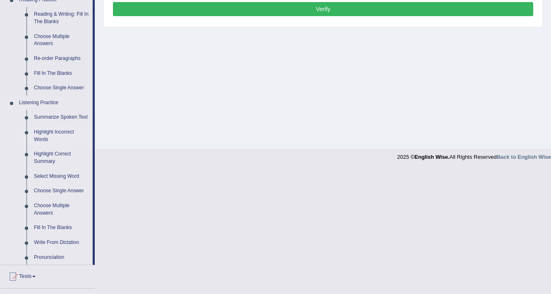
click at [60, 132] on link "Highlight Incorrect Words" at bounding box center [61, 136] width 62 height 22
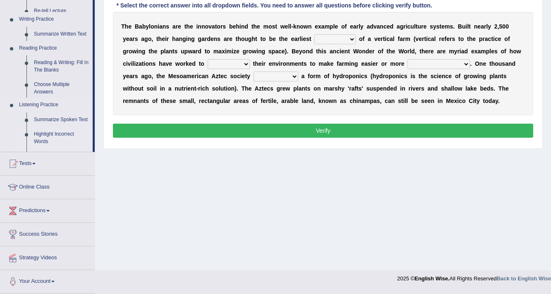
scroll to position [140, 0]
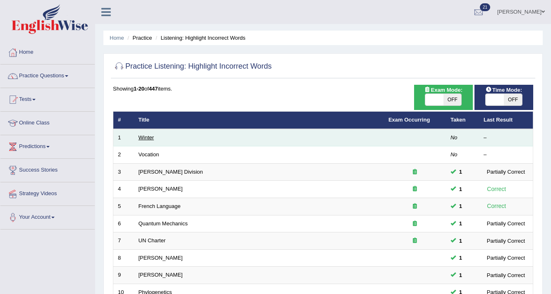
click at [146, 135] on link "Winter" at bounding box center [147, 138] width 16 height 6
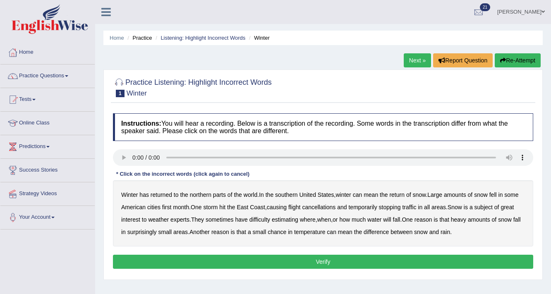
click at [298, 195] on b "southern" at bounding box center [286, 195] width 22 height 7
click at [163, 207] on b "first" at bounding box center [167, 207] width 10 height 7
click at [429, 207] on b "all" at bounding box center [427, 207] width 6 height 7
click at [382, 220] on b "water" at bounding box center [375, 219] width 14 height 7
click at [324, 263] on button "Verify" at bounding box center [323, 262] width 420 height 14
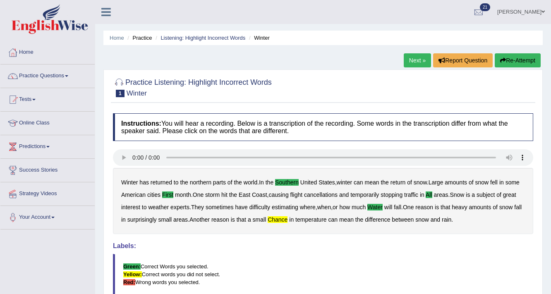
click at [420, 58] on link "Next »" at bounding box center [417, 60] width 27 height 14
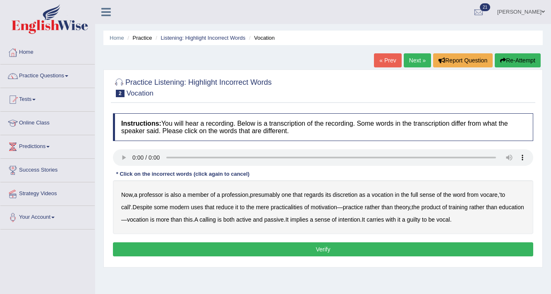
click at [354, 194] on b "discretion" at bounding box center [345, 195] width 25 height 7
click at [318, 210] on div "Now , a professor is also a member of a profession , presumably one that regard…" at bounding box center [323, 207] width 420 height 54
click at [311, 207] on b "motivation" at bounding box center [324, 207] width 26 height 7
click at [352, 216] on b "intention" at bounding box center [350, 219] width 22 height 7
click at [415, 220] on b "guilty" at bounding box center [414, 219] width 14 height 7
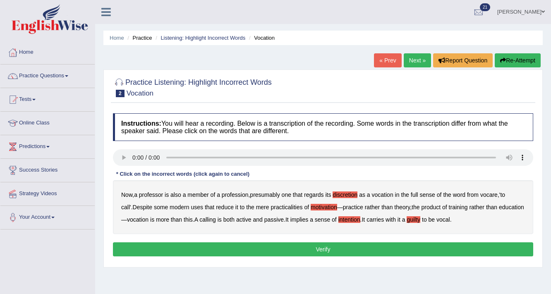
click at [367, 250] on button "Verify" at bounding box center [323, 250] width 420 height 14
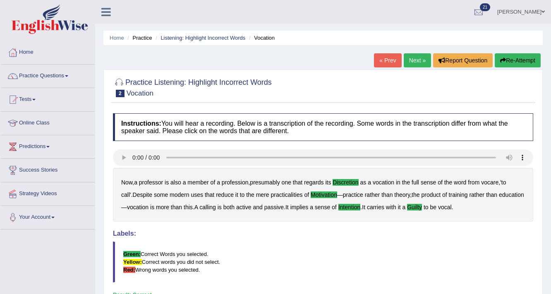
click at [413, 63] on link "Next »" at bounding box center [417, 60] width 27 height 14
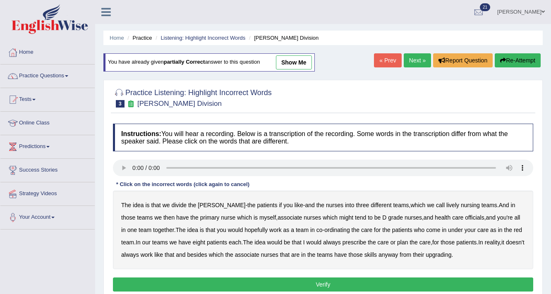
click at [447, 204] on b "lively" at bounding box center [453, 205] width 13 height 7
click at [339, 217] on b "might" at bounding box center [346, 217] width 14 height 7
click at [465, 217] on b "officials" at bounding box center [474, 217] width 19 height 7
click at [331, 230] on b "ordinating" at bounding box center [337, 230] width 26 height 7
click at [323, 241] on b "always" at bounding box center [332, 242] width 18 height 7
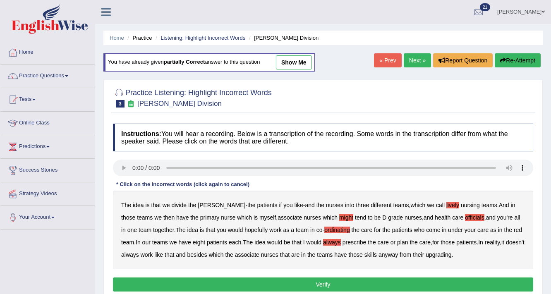
scroll to position [33, 0]
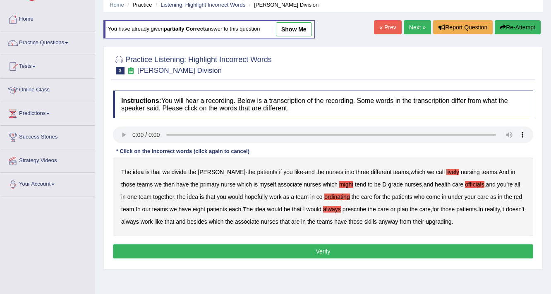
click at [442, 223] on b "upgrading" at bounding box center [439, 222] width 26 height 7
click at [390, 252] on button "Verify" at bounding box center [323, 252] width 420 height 14
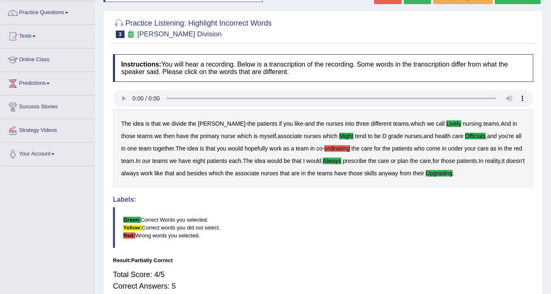
scroll to position [0, 0]
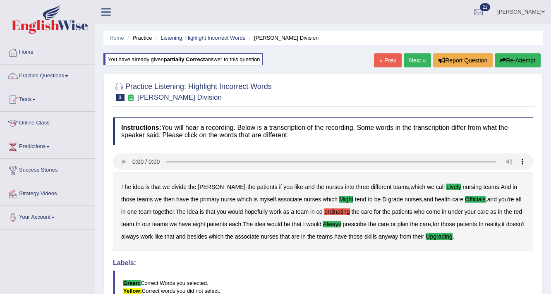
click at [526, 58] on button "Re-Attempt" at bounding box center [518, 60] width 46 height 14
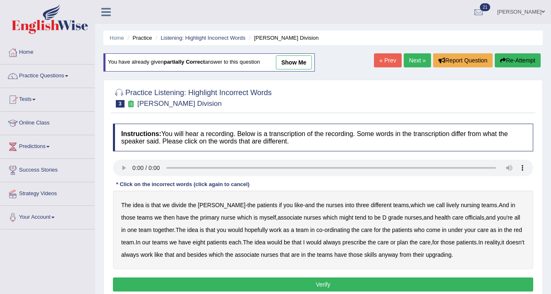
click at [433, 205] on div "The idea is that we divide the ward - the patients if you like - and the nurses…" at bounding box center [323, 230] width 420 height 79
click at [447, 204] on b "lively" at bounding box center [453, 205] width 13 height 7
click at [339, 217] on b "might" at bounding box center [346, 217] width 14 height 7
click at [323, 243] on b "always" at bounding box center [332, 242] width 18 height 7
click at [444, 253] on b "upgrading" at bounding box center [439, 255] width 26 height 7
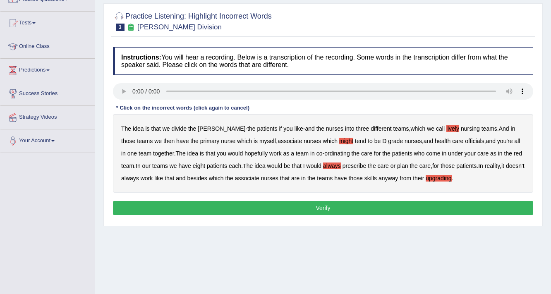
scroll to position [99, 0]
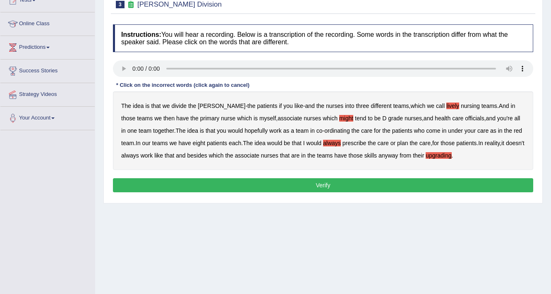
click at [338, 178] on button "Verify" at bounding box center [323, 185] width 420 height 14
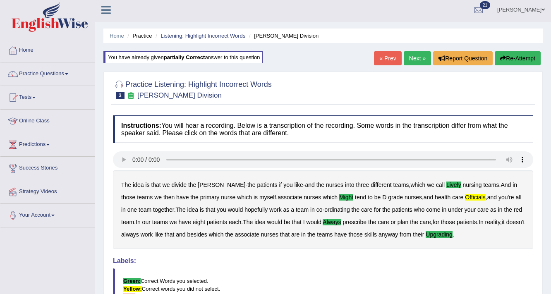
scroll to position [0, 0]
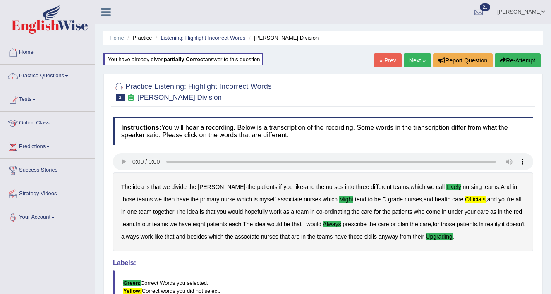
click at [533, 58] on button "Re-Attempt" at bounding box center [518, 60] width 46 height 14
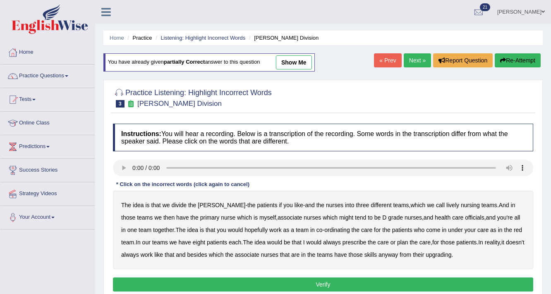
click at [447, 205] on b "lively" at bounding box center [453, 205] width 13 height 7
click at [278, 217] on b "associate" at bounding box center [290, 217] width 24 height 7
click at [465, 216] on b "officials" at bounding box center [474, 217] width 19 height 7
click at [439, 254] on b "upgrading" at bounding box center [439, 255] width 26 height 7
click at [409, 286] on button "Verify" at bounding box center [323, 285] width 420 height 14
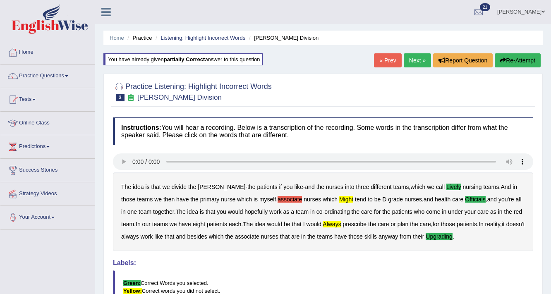
click at [522, 60] on button "Re-Attempt" at bounding box center [518, 60] width 46 height 14
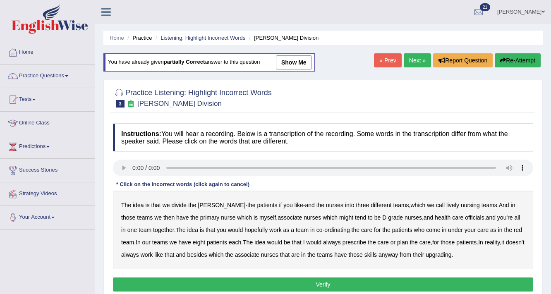
click at [447, 205] on b "lively" at bounding box center [453, 205] width 13 height 7
click at [339, 219] on b "might" at bounding box center [346, 217] width 14 height 7
click at [465, 214] on b "officials" at bounding box center [474, 217] width 19 height 7
click at [440, 255] on b "upgrading" at bounding box center [439, 255] width 26 height 7
click at [323, 242] on b "always" at bounding box center [332, 242] width 18 height 7
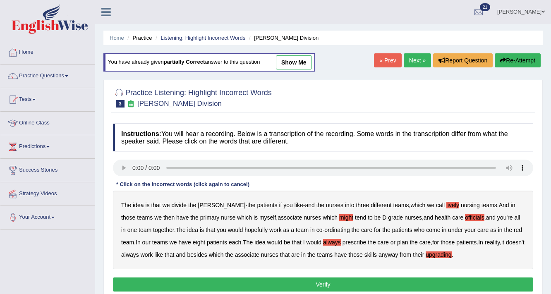
click at [331, 285] on button "Verify" at bounding box center [323, 285] width 420 height 14
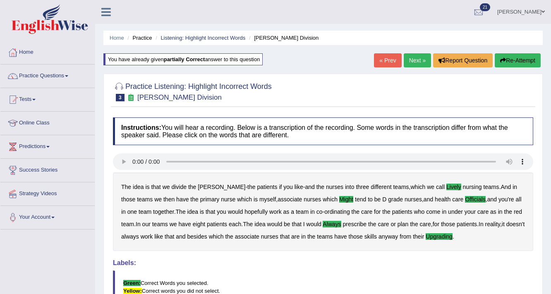
click at [414, 63] on link "Next »" at bounding box center [417, 60] width 27 height 14
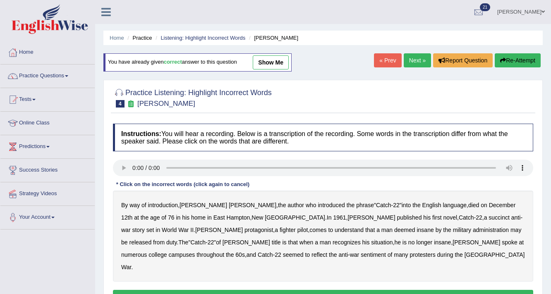
click at [489, 216] on b "succinct" at bounding box center [499, 217] width 21 height 7
click at [473, 229] on b "administration" at bounding box center [491, 230] width 36 height 7
click at [333, 242] on b "recognizes" at bounding box center [347, 242] width 28 height 7
click at [333, 239] on b "recognizes" at bounding box center [347, 242] width 28 height 7
click at [371, 243] on b "situation" at bounding box center [382, 242] width 22 height 7
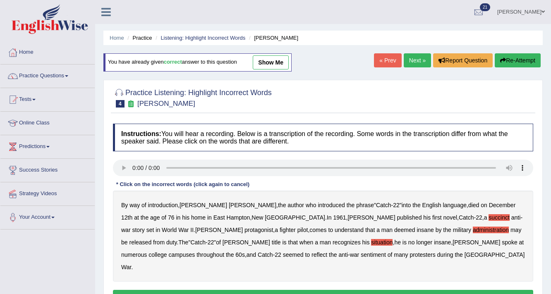
click at [312, 253] on b "reflect" at bounding box center [320, 255] width 16 height 7
click at [315, 290] on button "Verify" at bounding box center [323, 297] width 420 height 14
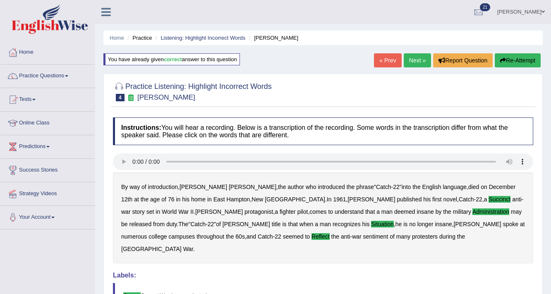
click at [405, 59] on link "Next »" at bounding box center [417, 60] width 27 height 14
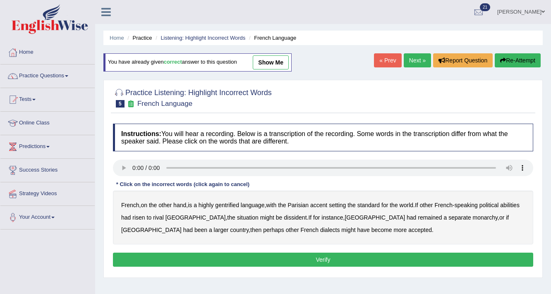
click at [230, 205] on b "gentrified" at bounding box center [227, 205] width 24 height 7
click at [500, 209] on b "abilities" at bounding box center [509, 205] width 19 height 7
click at [284, 216] on b "dissident" at bounding box center [295, 217] width 23 height 7
click at [473, 218] on b "monarchy" at bounding box center [485, 217] width 25 height 7
click at [329, 259] on button "Verify" at bounding box center [323, 260] width 420 height 14
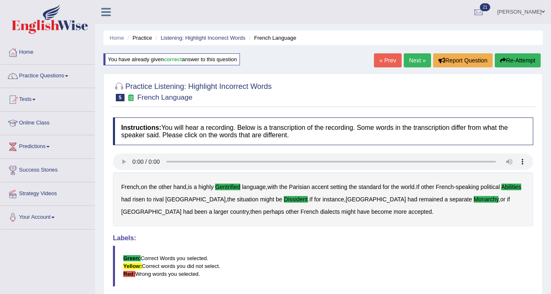
click at [418, 55] on link "Next »" at bounding box center [417, 60] width 27 height 14
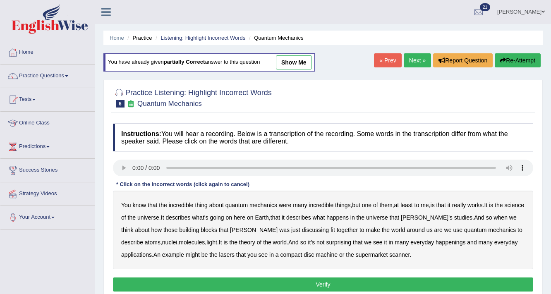
click at [505, 209] on b "science" at bounding box center [514, 205] width 19 height 7
click at [302, 229] on b "discussing" at bounding box center [315, 230] width 27 height 7
click at [436, 242] on b "happenings" at bounding box center [451, 242] width 30 height 7
click at [316, 253] on b "machine" at bounding box center [327, 255] width 22 height 7
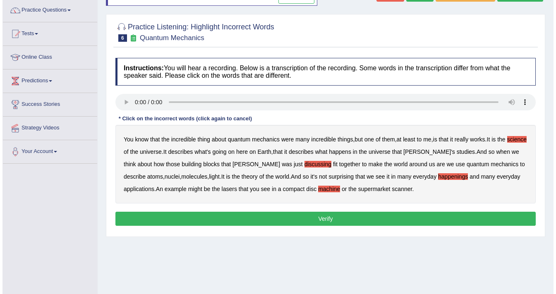
scroll to position [66, 0]
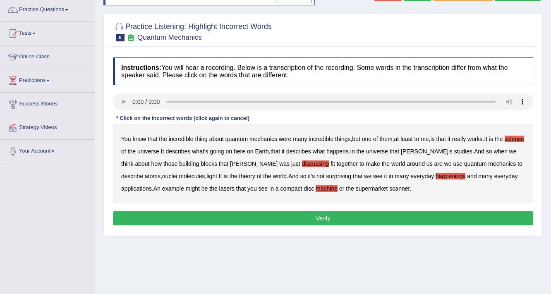
click at [323, 215] on button "Verify" at bounding box center [323, 218] width 420 height 14
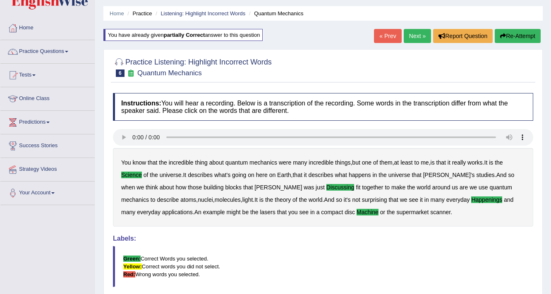
scroll to position [8, 0]
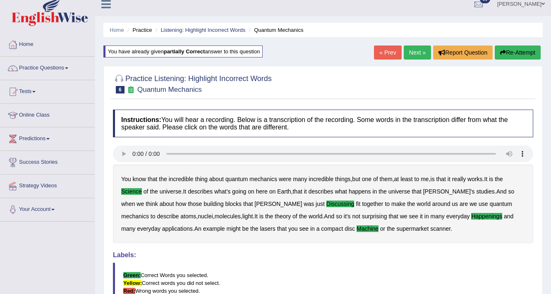
click at [417, 53] on link "Next »" at bounding box center [417, 53] width 27 height 14
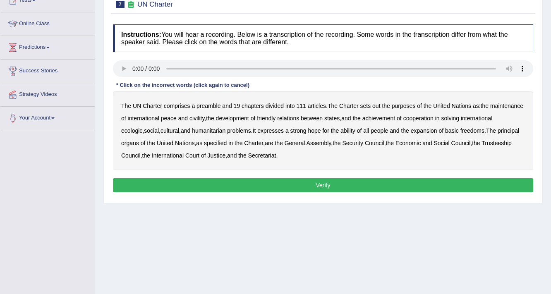
click at [204, 118] on b "civility" at bounding box center [197, 118] width 15 height 7
click at [142, 130] on b "ecologic" at bounding box center [131, 130] width 21 height 7
click at [356, 131] on b "ability" at bounding box center [348, 130] width 15 height 7
click at [323, 184] on button "Verify" at bounding box center [323, 185] width 420 height 14
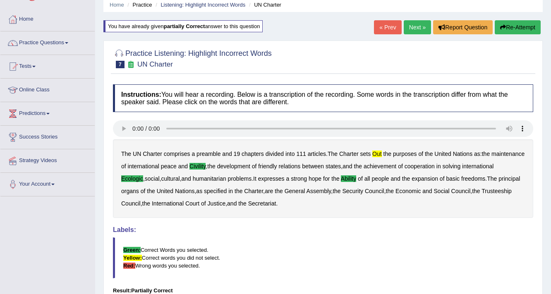
scroll to position [33, 0]
click at [508, 25] on button "Re-Attempt" at bounding box center [518, 27] width 46 height 14
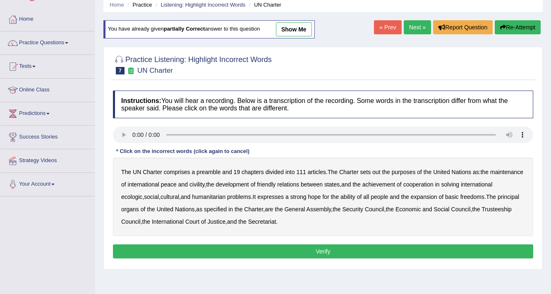
click at [376, 172] on b "out" at bounding box center [376, 172] width 8 height 7
click at [204, 184] on b "civility" at bounding box center [197, 184] width 15 height 7
click at [142, 197] on b "ecologic" at bounding box center [131, 197] width 21 height 7
click at [356, 197] on b "ability" at bounding box center [348, 197] width 15 height 7
click at [312, 245] on button "Verify" at bounding box center [323, 252] width 420 height 14
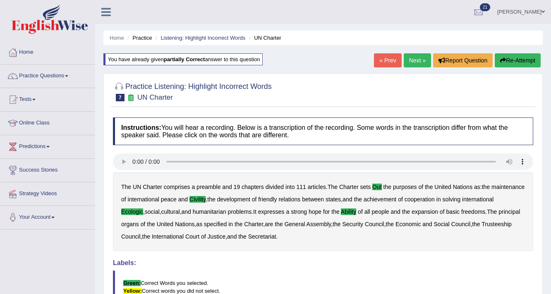
click at [408, 57] on link "Next »" at bounding box center [417, 60] width 27 height 14
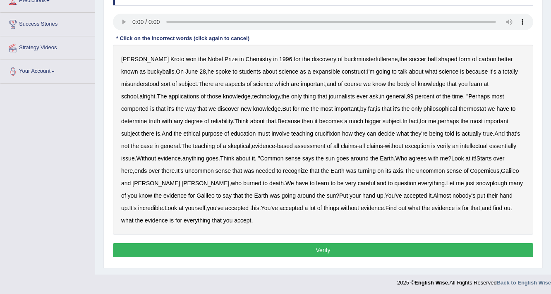
scroll to position [113, 0]
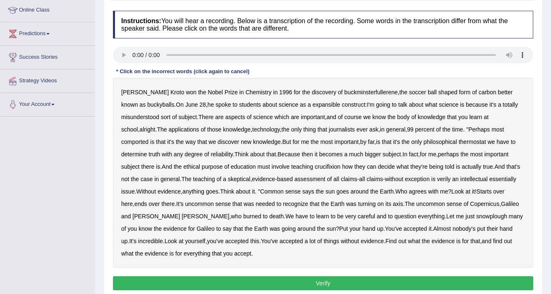
click at [312, 105] on b "expansible" at bounding box center [326, 104] width 28 height 7
click at [149, 139] on b "comported" at bounding box center [134, 142] width 27 height 7
click at [459, 140] on b "thermostat" at bounding box center [472, 142] width 27 height 7
click at [315, 167] on b "crucifixion" at bounding box center [328, 166] width 26 height 7
click at [437, 178] on b "verily" at bounding box center [444, 179] width 14 height 7
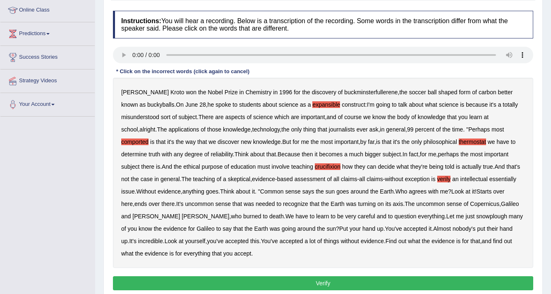
click at [490, 176] on b "essentially" at bounding box center [503, 179] width 27 height 7
click at [476, 213] on b "snowplough" at bounding box center [491, 216] width 31 height 7
click at [412, 174] on div "[PERSON_NAME] won the Nobel Prize in Chemistry in [DATE] for the discovery of b…" at bounding box center [323, 173] width 420 height 190
click at [438, 186] on div "Harold Kroto won the Nobel Prize in Chemistry in 1996 for the discovery of buck…" at bounding box center [323, 173] width 420 height 190
click at [424, 183] on div "Harold Kroto won the Nobel Prize in Chemistry in 1996 for the discovery of buck…" at bounding box center [323, 173] width 420 height 190
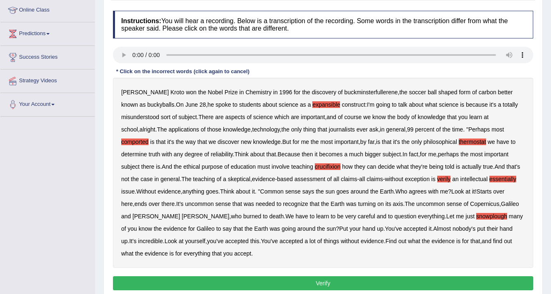
click at [437, 180] on b "verily" at bounding box center [444, 179] width 14 height 7
click at [437, 179] on b "verily" at bounding box center [444, 179] width 14 height 7
click at [317, 281] on button "Verify" at bounding box center [323, 283] width 420 height 14
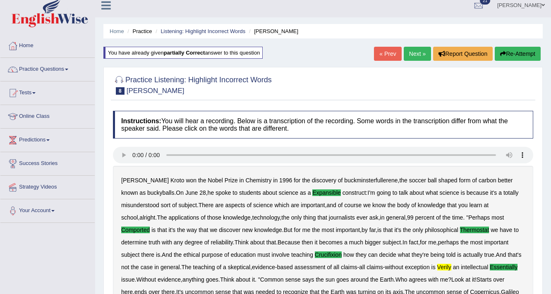
scroll to position [0, 0]
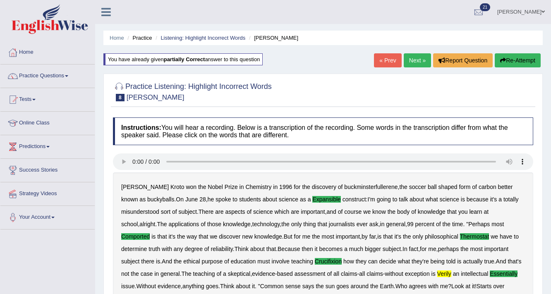
click at [409, 57] on link "Next »" at bounding box center [417, 60] width 27 height 14
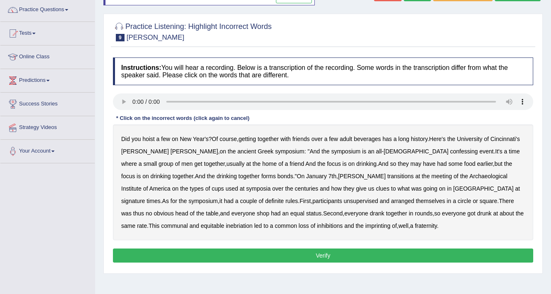
click at [450, 151] on b "confessing" at bounding box center [464, 151] width 28 height 7
click at [387, 176] on b "transitions" at bounding box center [400, 176] width 26 height 7
click at [145, 198] on b "signature" at bounding box center [133, 201] width 24 height 7
click at [344, 203] on b "unsupervised" at bounding box center [361, 201] width 34 height 7
click at [269, 210] on b "shop" at bounding box center [263, 213] width 12 height 7
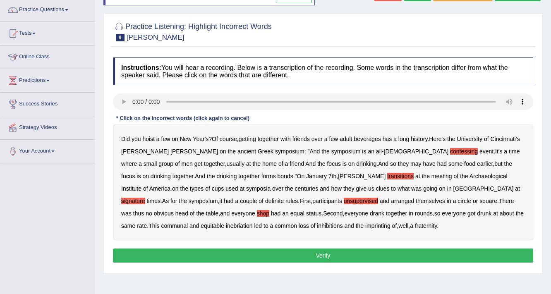
click at [365, 226] on b "imprinting" at bounding box center [377, 226] width 25 height 7
click at [307, 256] on button "Verify" at bounding box center [323, 256] width 420 height 14
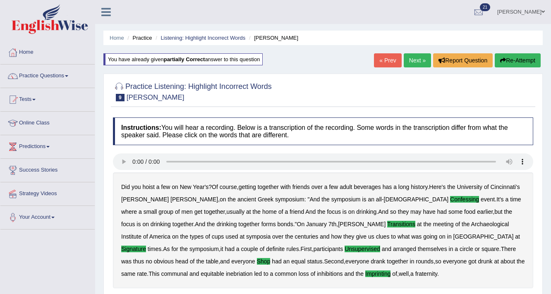
click at [411, 55] on link "Next »" at bounding box center [417, 60] width 27 height 14
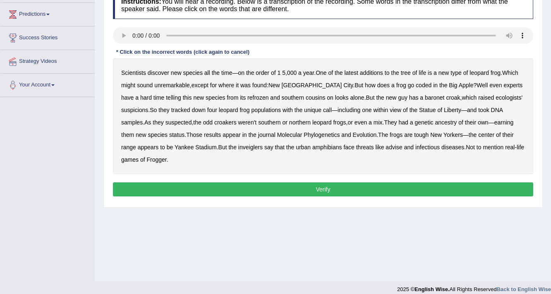
click at [416, 84] on b "coded" at bounding box center [424, 85] width 16 height 7
click at [247, 97] on b "refrozen" at bounding box center [257, 97] width 21 height 7
click at [425, 95] on b "baronet" at bounding box center [434, 97] width 19 height 7
click at [238, 148] on b "inveiglers" at bounding box center [250, 147] width 24 height 7
click at [386, 144] on b "advise" at bounding box center [394, 147] width 17 height 7
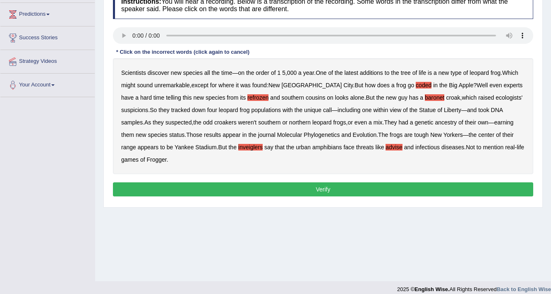
click at [351, 183] on button "Verify" at bounding box center [323, 190] width 420 height 14
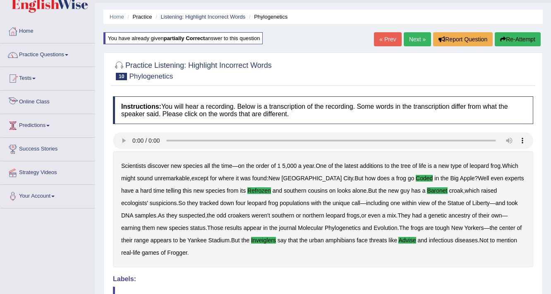
scroll to position [33, 0]
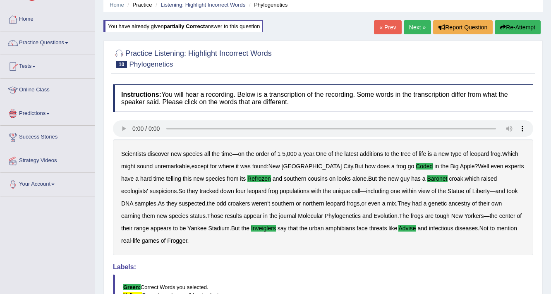
click at [405, 23] on link "Next »" at bounding box center [417, 27] width 27 height 14
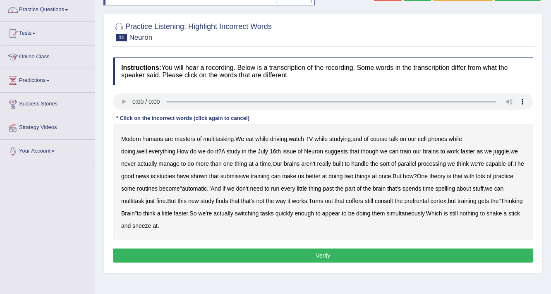
click at [361, 151] on b "though" at bounding box center [370, 151] width 18 height 7
click at [380, 164] on b "sort" at bounding box center [385, 164] width 10 height 7
click at [238, 175] on b "submissive" at bounding box center [235, 176] width 29 height 7
click at [449, 188] on b "spelling" at bounding box center [444, 188] width 19 height 7
click at [361, 201] on b "coffers" at bounding box center [354, 201] width 17 height 7
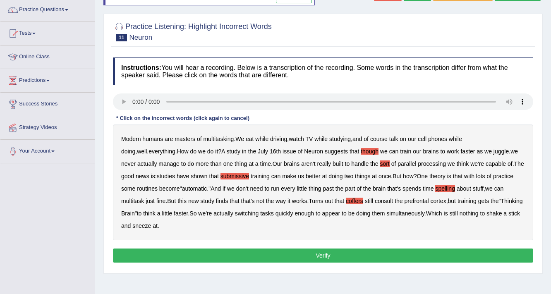
click at [306, 255] on button "Verify" at bounding box center [323, 256] width 420 height 14
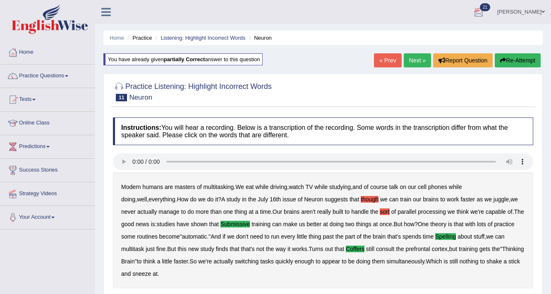
click at [531, 55] on button "Re-Attempt" at bounding box center [518, 60] width 46 height 14
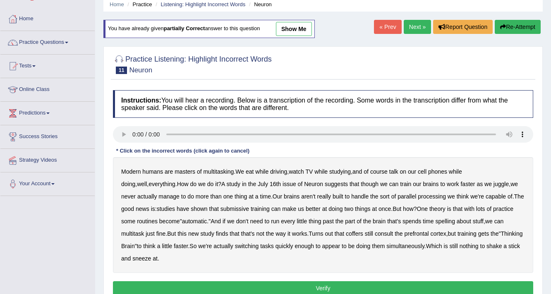
scroll to position [66, 0]
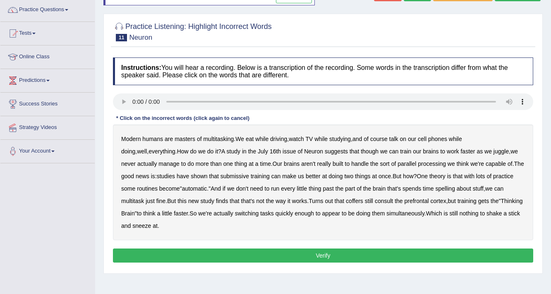
click at [247, 177] on b "submissive" at bounding box center [235, 176] width 29 height 7
click at [360, 202] on b "coffers" at bounding box center [354, 201] width 17 height 7
click at [449, 186] on b "spelling" at bounding box center [444, 188] width 19 height 7
click at [319, 251] on button "Verify" at bounding box center [323, 256] width 420 height 14
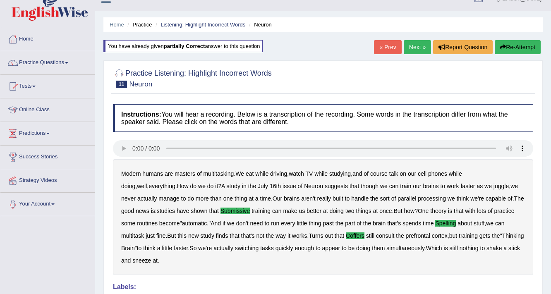
scroll to position [0, 0]
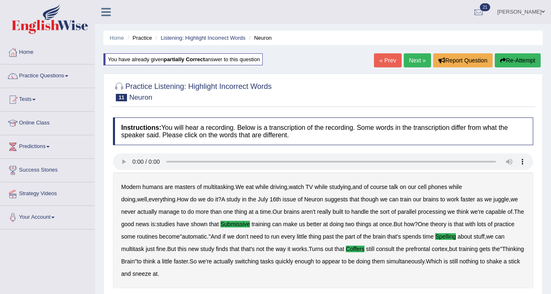
click at [422, 58] on link "Next »" at bounding box center [417, 60] width 27 height 14
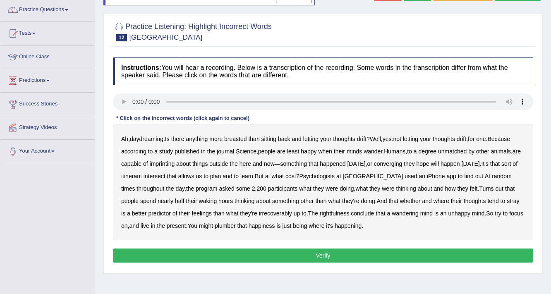
click at [247, 138] on b "breasted" at bounding box center [235, 139] width 22 height 7
click at [169, 162] on b "imprinting" at bounding box center [162, 164] width 25 height 7
click at [403, 161] on b "converging" at bounding box center [388, 164] width 29 height 7
click at [264, 212] on b "irrecoverably" at bounding box center [275, 213] width 33 height 7
click at [229, 226] on b "plumber" at bounding box center [225, 226] width 21 height 7
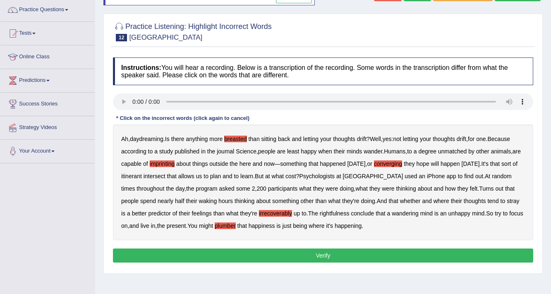
click at [338, 254] on button "Verify" at bounding box center [323, 256] width 420 height 14
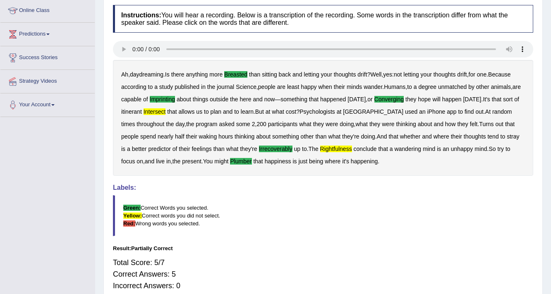
scroll to position [52, 0]
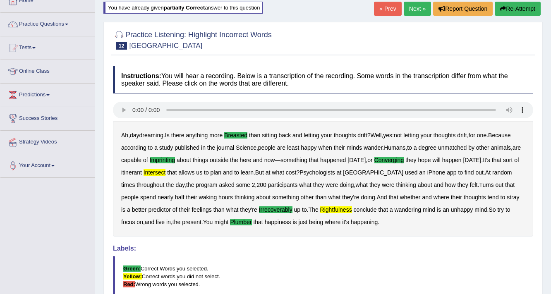
click at [515, 7] on button "Re-Attempt" at bounding box center [518, 9] width 46 height 14
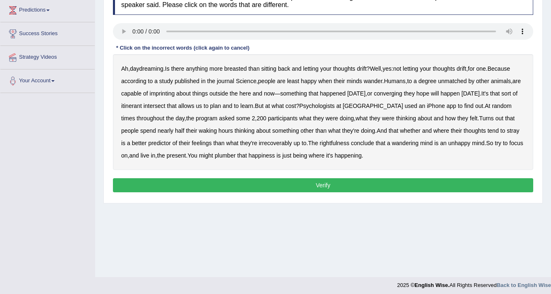
scroll to position [140, 0]
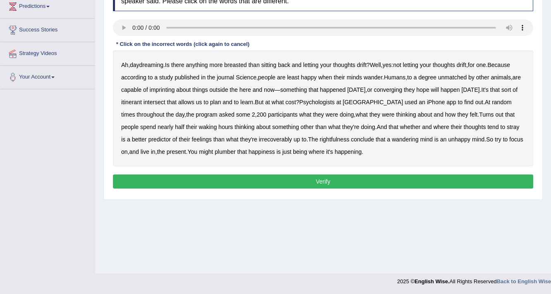
click at [240, 65] on b "breasted" at bounding box center [235, 65] width 22 height 7
click at [171, 89] on b "imprinting" at bounding box center [162, 90] width 25 height 7
click at [142, 101] on b "itinerant" at bounding box center [131, 102] width 21 height 7
click at [259, 138] on b "irrecoverably" at bounding box center [275, 139] width 33 height 7
click at [326, 137] on b "rightfulness" at bounding box center [335, 139] width 30 height 7
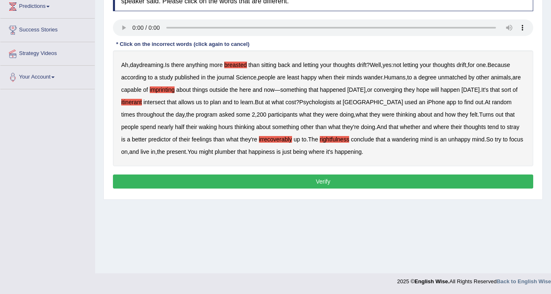
click at [228, 152] on b "plumber" at bounding box center [225, 152] width 21 height 7
click at [305, 177] on button "Verify" at bounding box center [323, 182] width 420 height 14
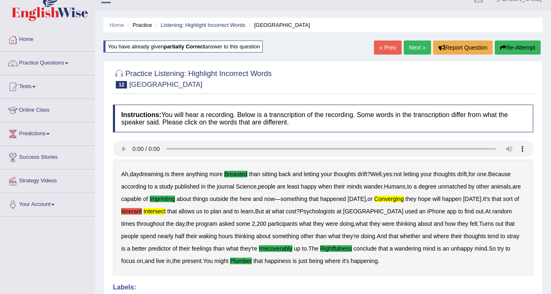
scroll to position [8, 0]
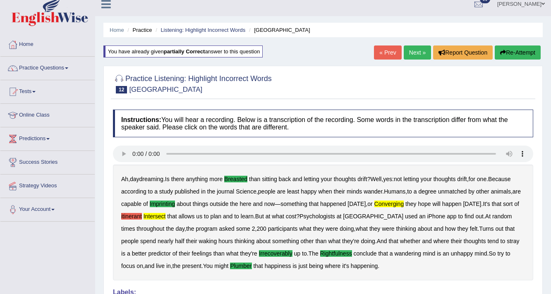
click at [515, 49] on button "Re-Attempt" at bounding box center [518, 53] width 46 height 14
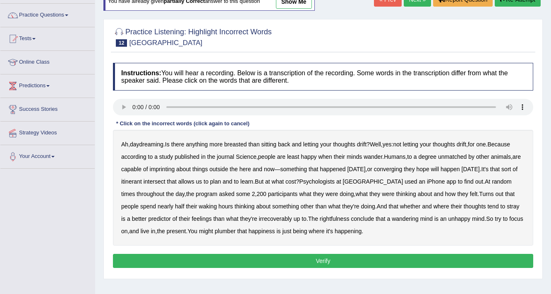
scroll to position [74, 0]
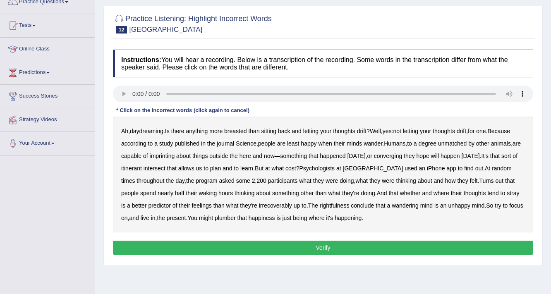
click at [235, 131] on b "breasted" at bounding box center [235, 131] width 22 height 7
click at [175, 153] on b "imprinting" at bounding box center [162, 156] width 25 height 7
click at [403, 153] on b "converging" at bounding box center [388, 156] width 29 height 7
click at [166, 167] on b "intersect" at bounding box center [155, 168] width 22 height 7
click at [268, 205] on b "irrecoverably" at bounding box center [275, 205] width 33 height 7
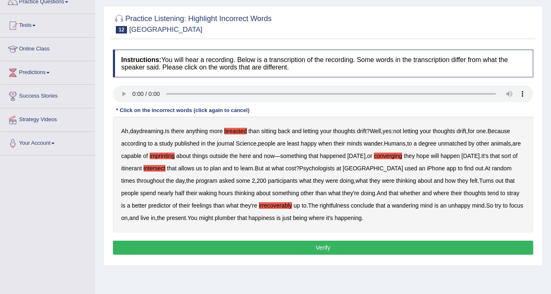
click at [231, 219] on b "plumber" at bounding box center [225, 218] width 21 height 7
click at [310, 249] on button "Verify" at bounding box center [323, 248] width 420 height 14
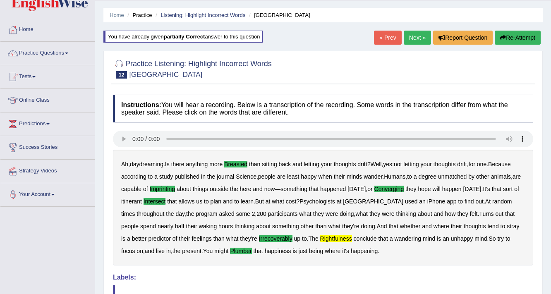
scroll to position [8, 0]
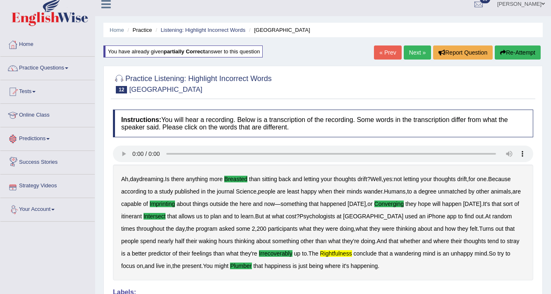
click at [536, 54] on button "Re-Attempt" at bounding box center [518, 53] width 46 height 14
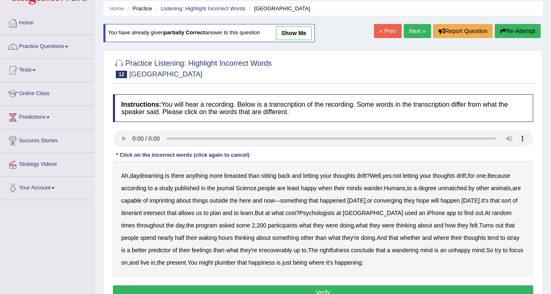
scroll to position [41, 0]
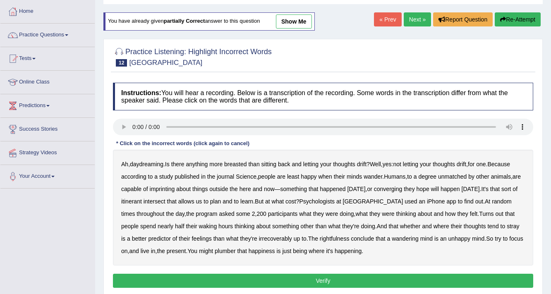
click at [247, 163] on b "breasted" at bounding box center [235, 164] width 22 height 7
click at [175, 188] on b "imprinting" at bounding box center [162, 189] width 25 height 7
click at [403, 187] on b "converging" at bounding box center [388, 189] width 29 height 7
click at [166, 200] on b "intersect" at bounding box center [155, 201] width 22 height 7
click at [263, 235] on b "irrecoverably" at bounding box center [275, 238] width 33 height 7
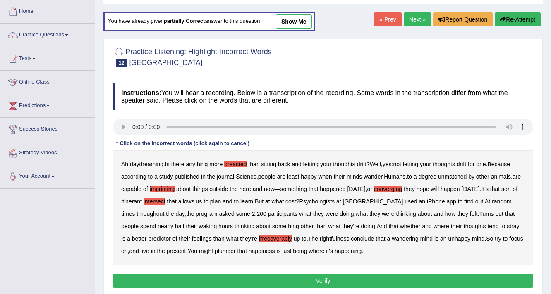
click at [333, 238] on b "rightfulness" at bounding box center [335, 238] width 30 height 7
click at [233, 249] on b "plumber" at bounding box center [225, 251] width 21 height 7
click at [310, 279] on button "Verify" at bounding box center [323, 281] width 420 height 14
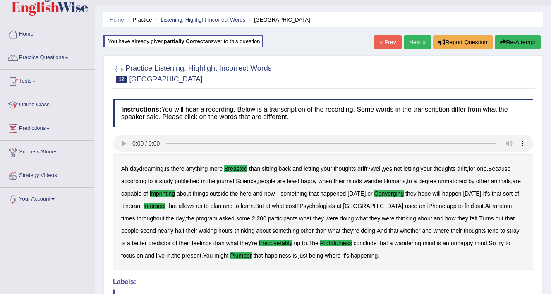
scroll to position [0, 0]
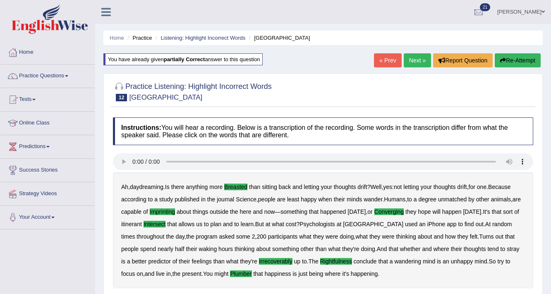
click at [416, 62] on link "Next »" at bounding box center [417, 60] width 27 height 14
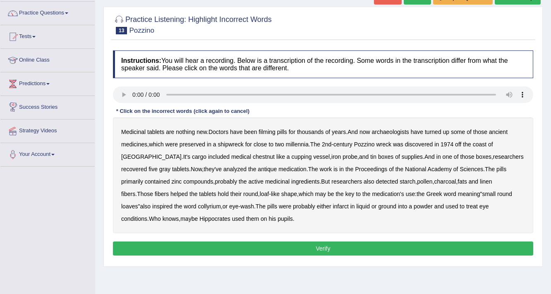
scroll to position [66, 0]
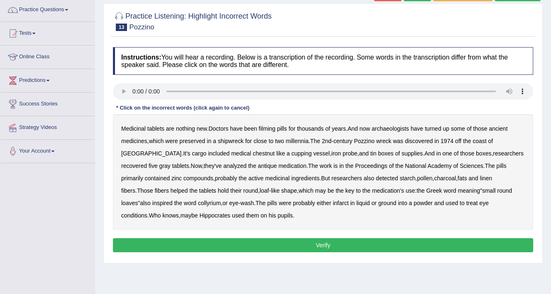
click at [272, 127] on b "filming" at bounding box center [267, 128] width 17 height 7
click at [233, 140] on b "shipwreck" at bounding box center [231, 141] width 26 height 7
click at [253, 151] on b "chestnut" at bounding box center [264, 153] width 22 height 7
click at [333, 204] on b "infarct" at bounding box center [341, 203] width 16 height 7
click at [324, 241] on button "Verify" at bounding box center [323, 245] width 420 height 14
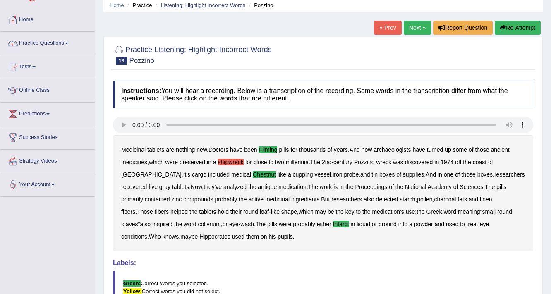
scroll to position [48, 0]
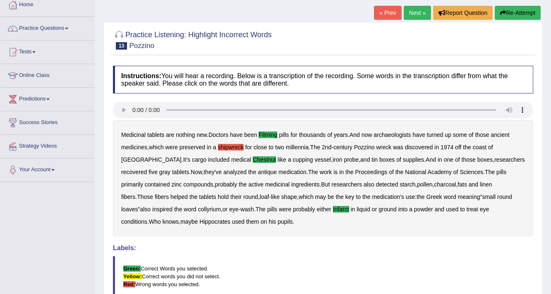
click at [422, 12] on link "Next »" at bounding box center [417, 13] width 27 height 14
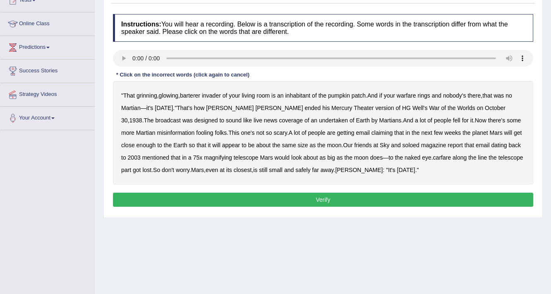
click at [198, 95] on b "barterer" at bounding box center [190, 95] width 20 height 7
click at [410, 96] on b "warfare" at bounding box center [406, 95] width 19 height 7
click at [319, 119] on b "undertaken" at bounding box center [333, 120] width 29 height 7
click at [403, 145] on b "soloed" at bounding box center [411, 145] width 17 height 7
click at [433, 157] on b "carfare" at bounding box center [442, 157] width 18 height 7
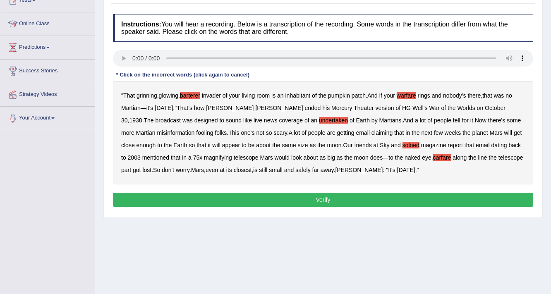
click at [335, 171] on b "Welles" at bounding box center [359, 170] width 48 height 7
click at [330, 197] on button "Verify" at bounding box center [323, 200] width 420 height 14
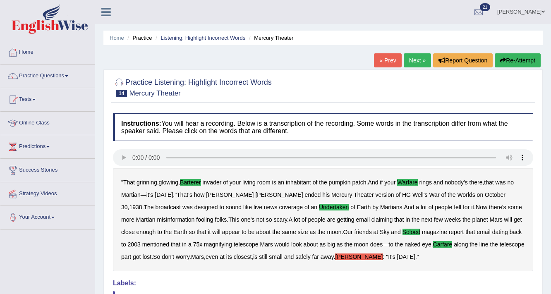
click at [416, 62] on link "Next »" at bounding box center [417, 60] width 27 height 14
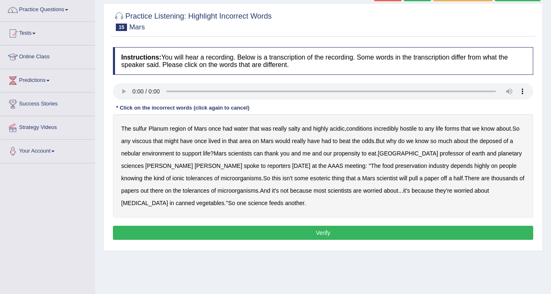
scroll to position [66, 0]
click at [142, 125] on b "sulfur" at bounding box center [140, 128] width 14 height 7
click at [146, 142] on b "viscous" at bounding box center [141, 141] width 19 height 7
click at [495, 141] on b "deposed" at bounding box center [491, 141] width 22 height 7
click at [133, 154] on b "nebular" at bounding box center [130, 153] width 19 height 7
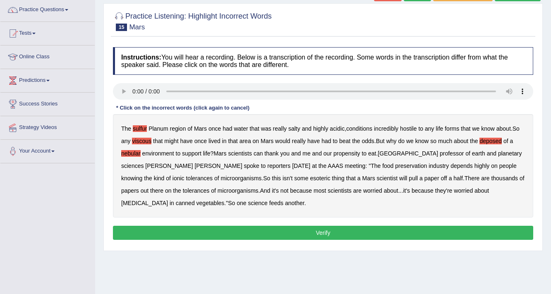
click at [310, 177] on b "esoteric" at bounding box center [320, 178] width 20 height 7
click at [310, 175] on b "esoteric" at bounding box center [320, 178] width 20 height 7
click at [336, 234] on button "Verify" at bounding box center [323, 233] width 420 height 14
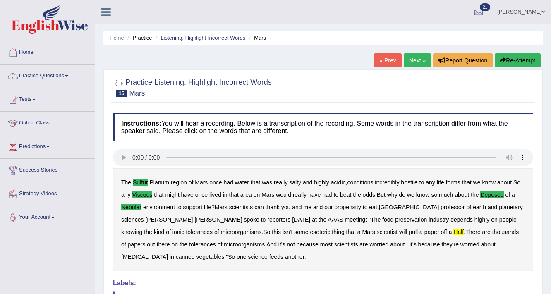
scroll to position [0, 0]
click at [41, 74] on link "Practice Questions" at bounding box center [47, 75] width 94 height 21
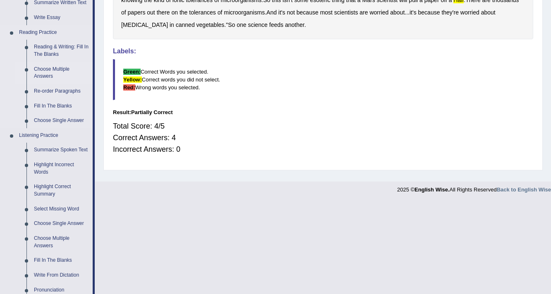
scroll to position [265, 0]
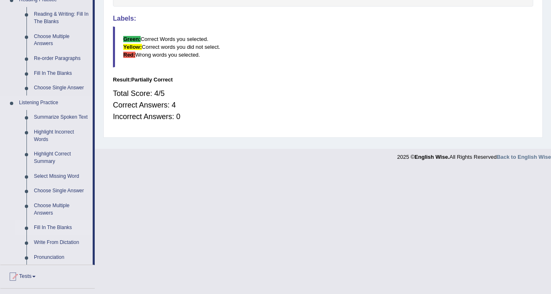
click at [66, 229] on link "Fill In The Blanks" at bounding box center [61, 228] width 62 height 15
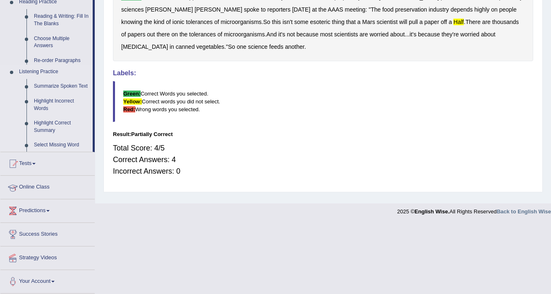
scroll to position [140, 0]
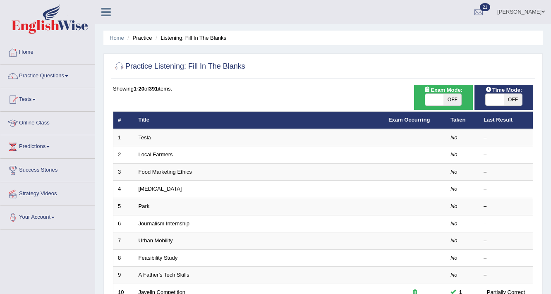
click at [146, 136] on link "Tesla" at bounding box center [145, 138] width 12 height 6
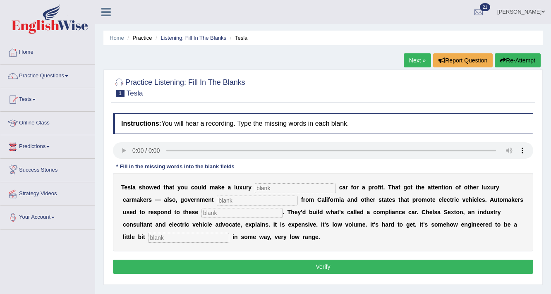
click at [274, 187] on input "text" at bounding box center [295, 188] width 81 height 10
type input "electric"
click at [262, 199] on input "text" at bounding box center [257, 201] width 81 height 10
type input "regulation"
click at [260, 216] on input "text" at bounding box center [242, 213] width 81 height 10
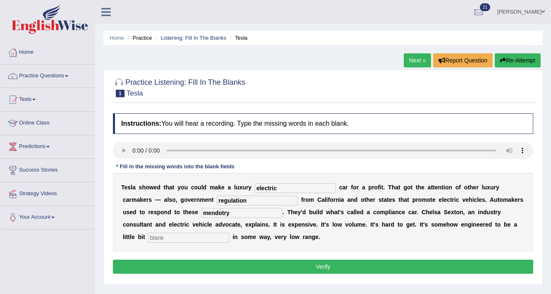
type input "mendotry"
click at [210, 237] on input "text" at bounding box center [188, 238] width 81 height 10
type input "unattractive"
click at [210, 268] on button "Verify" at bounding box center [323, 267] width 420 height 14
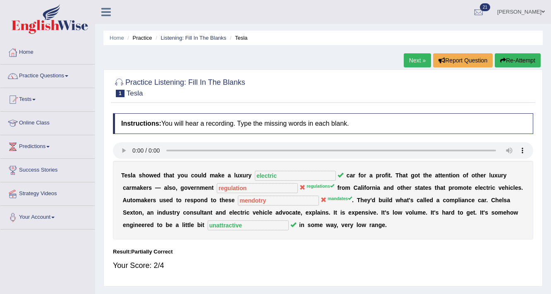
click at [415, 59] on link "Next »" at bounding box center [417, 60] width 27 height 14
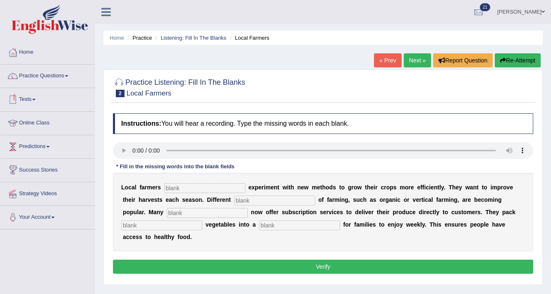
click at [229, 186] on input "text" at bounding box center [204, 188] width 81 height 10
type input "frequently"
click at [261, 199] on input "text" at bounding box center [274, 201] width 81 height 10
type input "styles"
click at [219, 212] on input "text" at bounding box center [207, 213] width 81 height 10
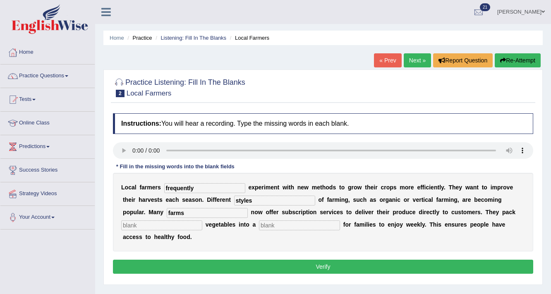
type input "farms"
click at [281, 224] on input "text" at bounding box center [299, 226] width 81 height 10
click at [197, 226] on input "text" at bounding box center [161, 226] width 81 height 10
type input "fresh"
click at [327, 227] on input "text" at bounding box center [299, 226] width 81 height 10
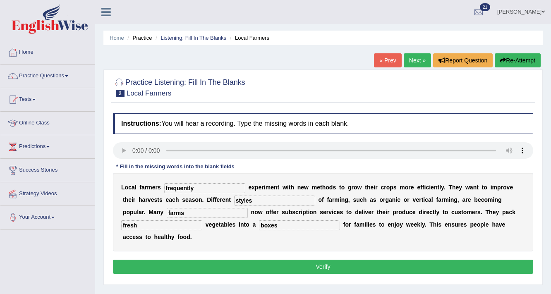
type input "boxes"
click at [303, 265] on button "Verify" at bounding box center [323, 267] width 420 height 14
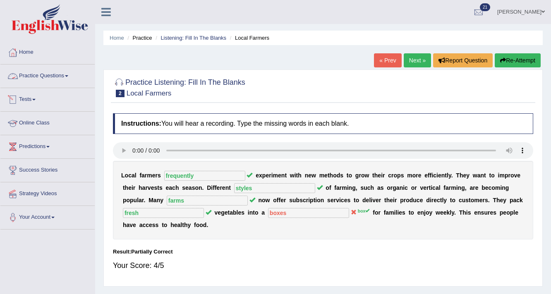
click at [51, 76] on link "Practice Questions" at bounding box center [47, 75] width 94 height 21
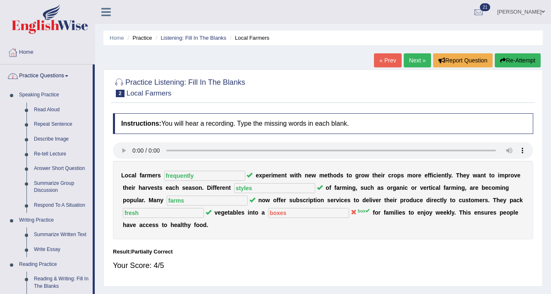
click at [49, 77] on link "Practice Questions" at bounding box center [46, 75] width 92 height 21
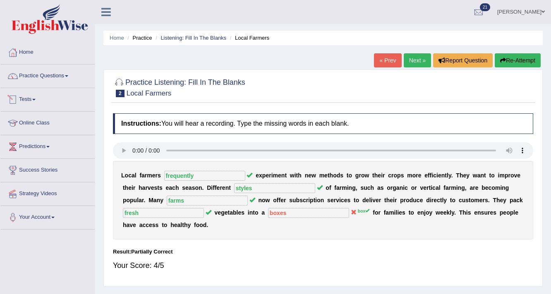
click at [35, 101] on link "Tests" at bounding box center [47, 98] width 94 height 21
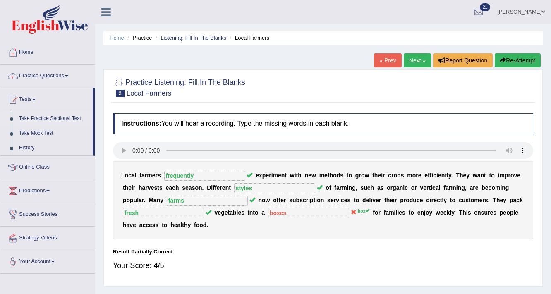
click at [40, 118] on link "Take Practice Sectional Test" at bounding box center [53, 118] width 77 height 15
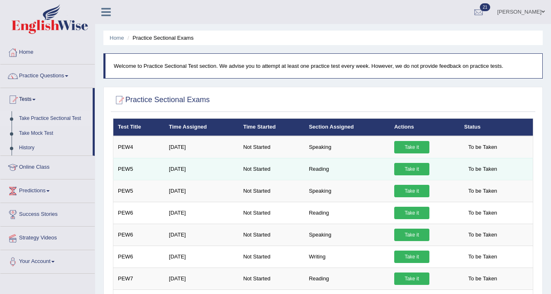
click at [422, 171] on link "Take it" at bounding box center [411, 169] width 35 height 12
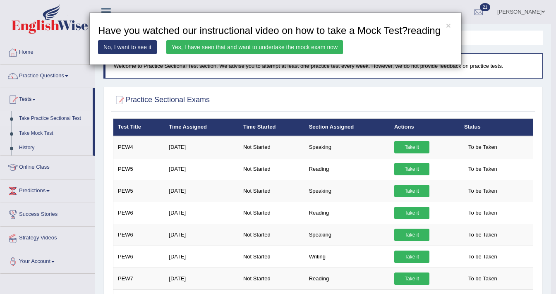
click at [274, 49] on link "Yes, I have seen that and want to undertake the mock exam now" at bounding box center [254, 47] width 177 height 14
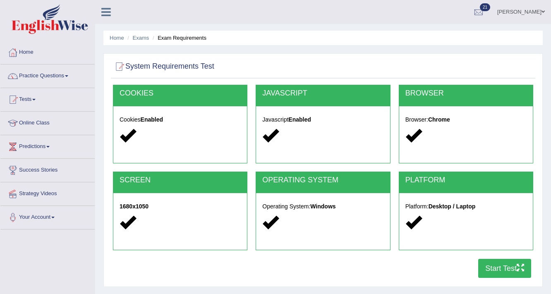
click at [502, 273] on button "Start Test" at bounding box center [504, 268] width 53 height 19
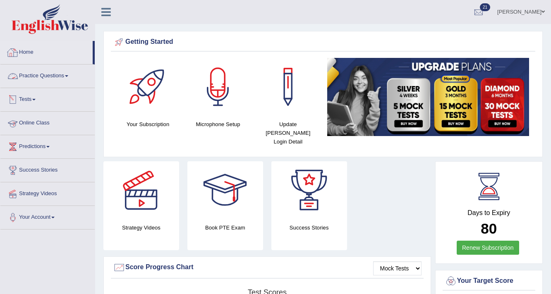
click at [36, 99] on span at bounding box center [33, 100] width 3 height 2
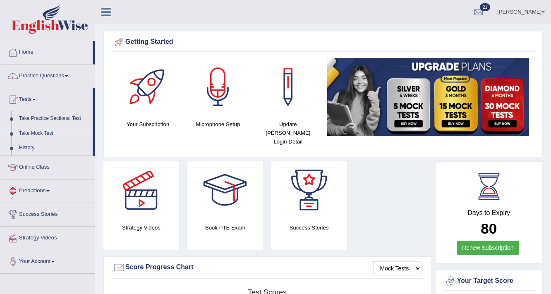
click at [48, 133] on link "Take Mock Test" at bounding box center [53, 133] width 77 height 15
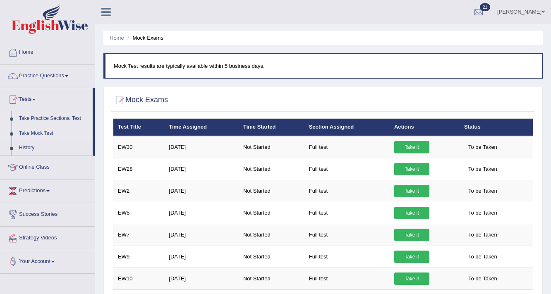
click at [50, 118] on link "Take Practice Sectional Test" at bounding box center [53, 118] width 77 height 15
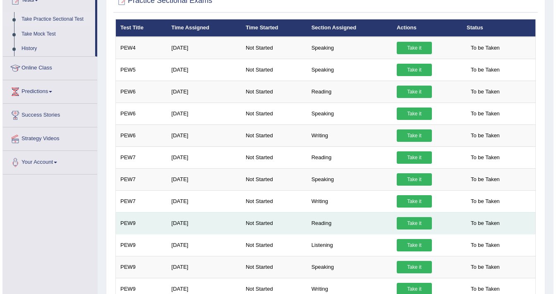
scroll to position [132, 0]
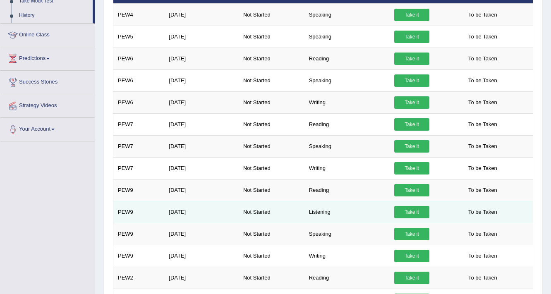
click at [414, 209] on link "Take it" at bounding box center [411, 212] width 35 height 12
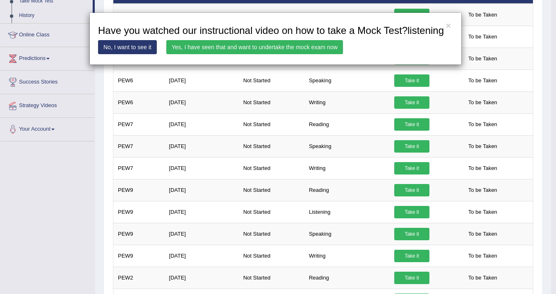
click at [331, 46] on link "Yes, I have seen that and want to undertake the mock exam now" at bounding box center [254, 47] width 177 height 14
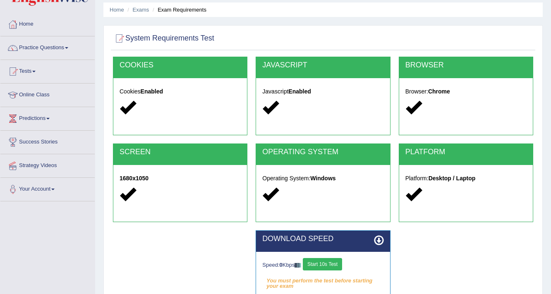
scroll to position [66, 0]
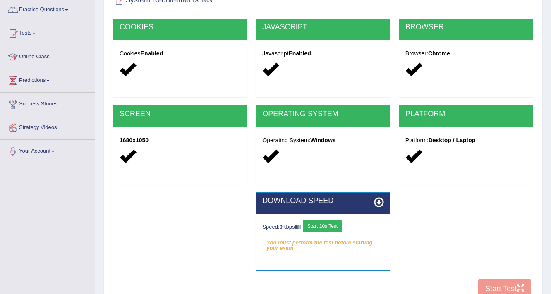
click at [339, 225] on button "Start 10s Test" at bounding box center [322, 226] width 39 height 12
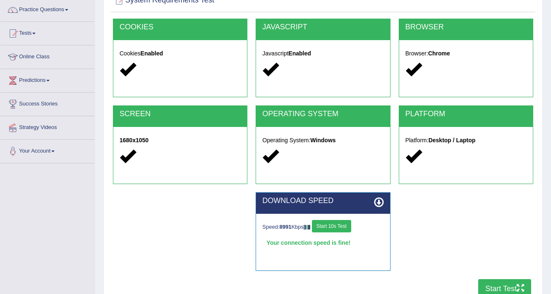
click at [495, 288] on button "Start Test" at bounding box center [504, 288] width 53 height 19
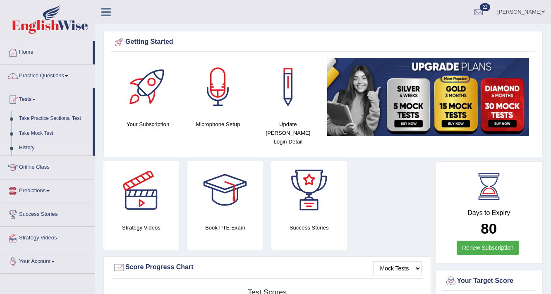
click at [30, 149] on link "History" at bounding box center [53, 148] width 77 height 15
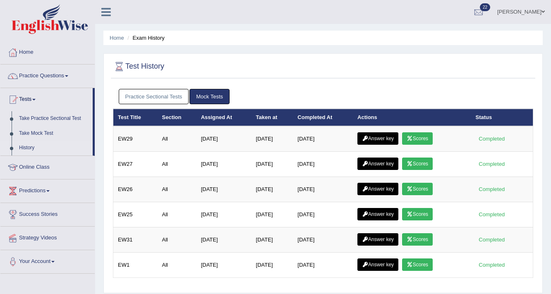
click at [150, 95] on link "Practice Sectional Tests" at bounding box center [154, 96] width 70 height 15
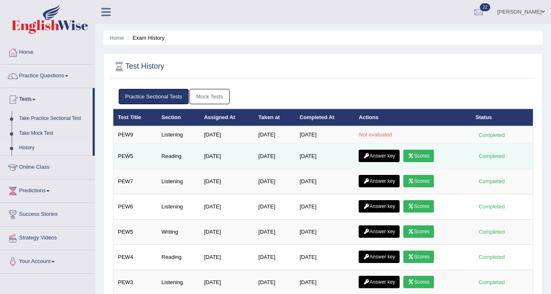
click at [422, 157] on link "Scores" at bounding box center [419, 156] width 31 height 12
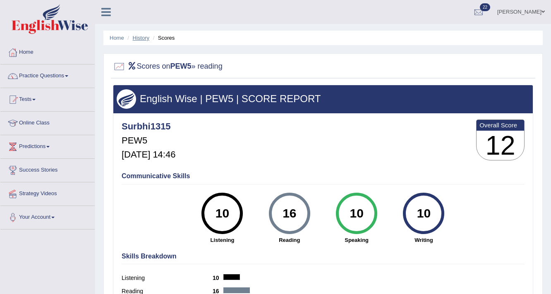
click at [141, 37] on link "History" at bounding box center [141, 38] width 17 height 6
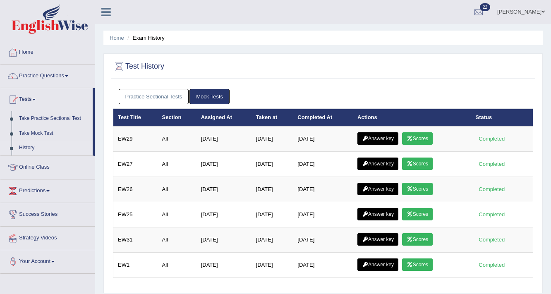
click at [149, 91] on link "Practice Sectional Tests" at bounding box center [154, 96] width 70 height 15
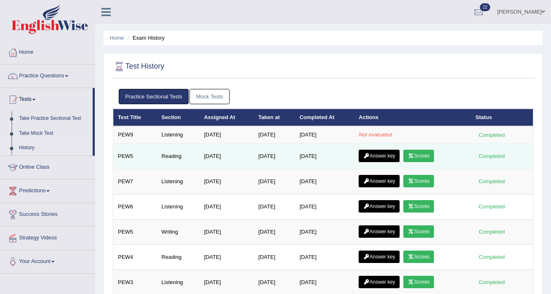
click at [374, 155] on link "Answer key" at bounding box center [379, 156] width 41 height 12
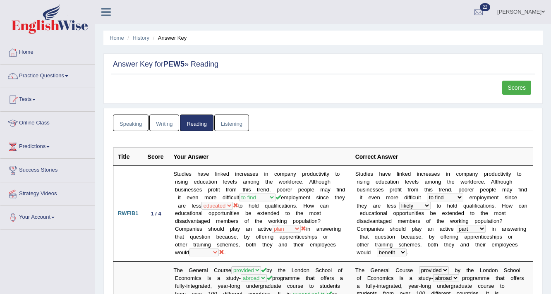
click at [219, 127] on link "Listening" at bounding box center [231, 123] width 35 height 17
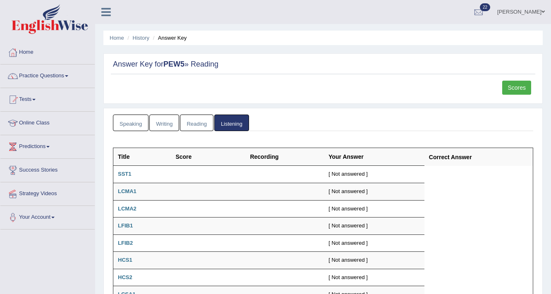
click at [189, 118] on link "Reading" at bounding box center [196, 123] width 33 height 17
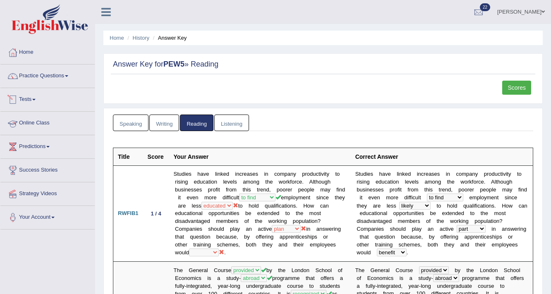
click at [37, 98] on link "Tests" at bounding box center [47, 98] width 94 height 21
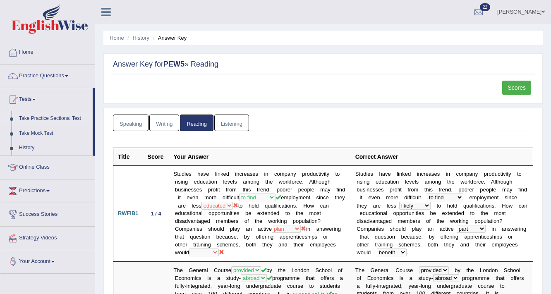
click at [40, 116] on link "Take Practice Sectional Test" at bounding box center [53, 118] width 77 height 15
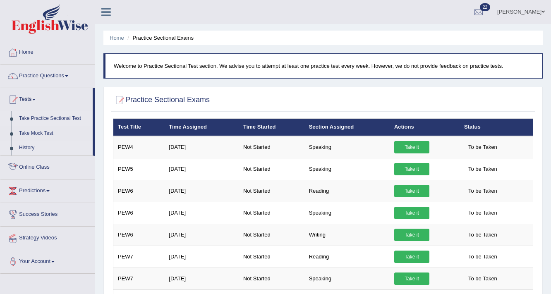
click at [27, 148] on link "History" at bounding box center [53, 148] width 77 height 15
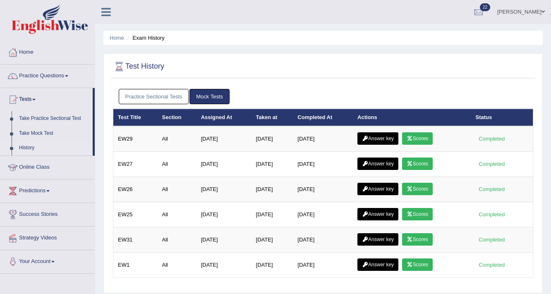
click at [163, 96] on link "Practice Sectional Tests" at bounding box center [154, 96] width 70 height 15
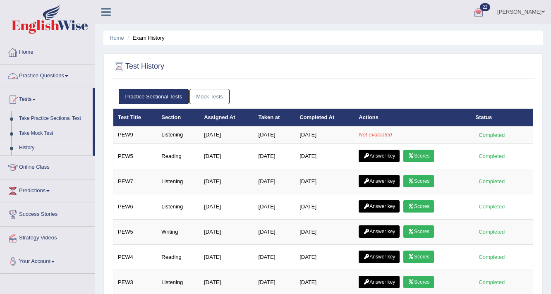
click at [29, 55] on link "Home" at bounding box center [47, 51] width 94 height 21
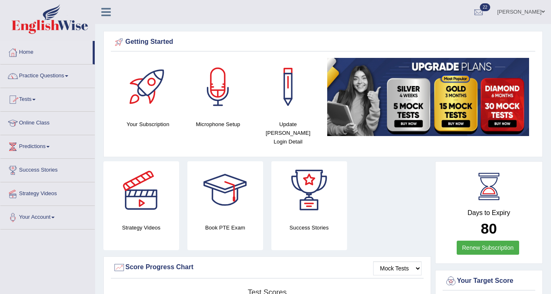
click at [35, 97] on link "Tests" at bounding box center [47, 98] width 94 height 21
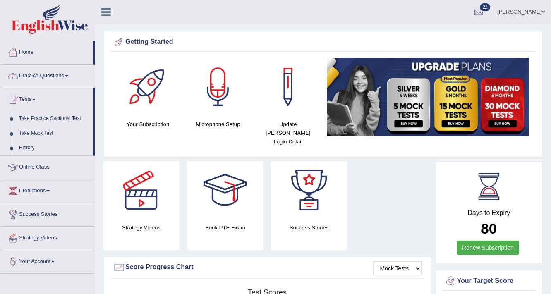
click at [28, 147] on link "History" at bounding box center [53, 148] width 77 height 15
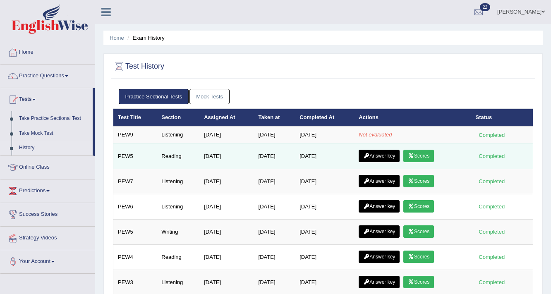
click at [391, 151] on link "Answer key" at bounding box center [379, 156] width 41 height 12
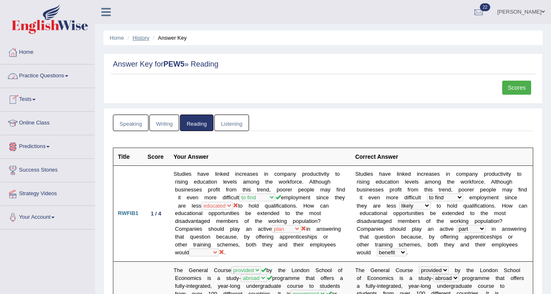
click at [136, 38] on link "History" at bounding box center [141, 38] width 17 height 6
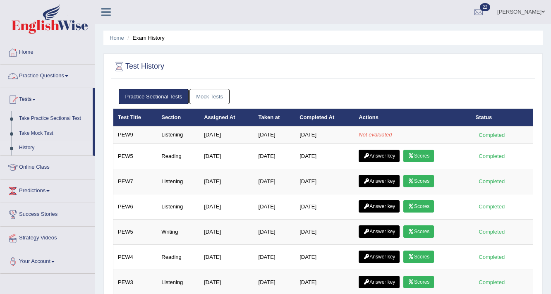
click at [202, 95] on link "Mock Tests" at bounding box center [210, 96] width 40 height 15
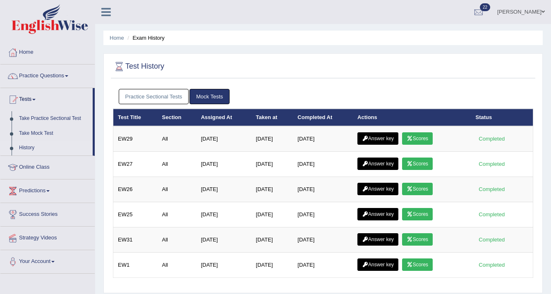
click at [177, 88] on div "Practice Sectional Tests Mock Tests" at bounding box center [323, 97] width 420 height 24
click at [168, 91] on link "Practice Sectional Tests" at bounding box center [154, 96] width 70 height 15
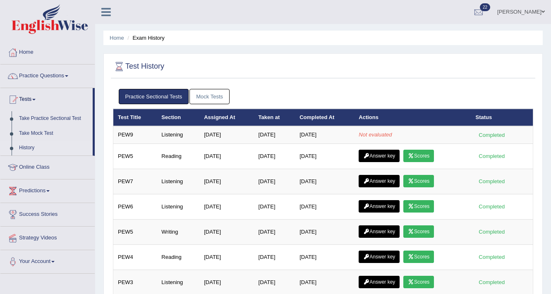
click at [207, 97] on link "Mock Tests" at bounding box center [210, 96] width 40 height 15
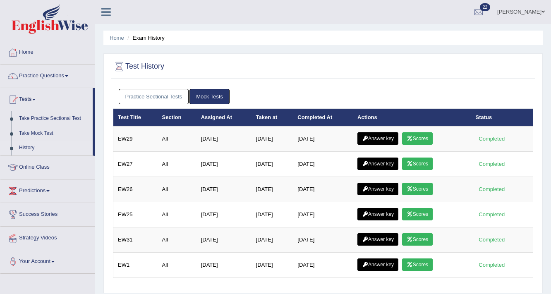
click at [183, 93] on link "Practice Sectional Tests" at bounding box center [154, 96] width 70 height 15
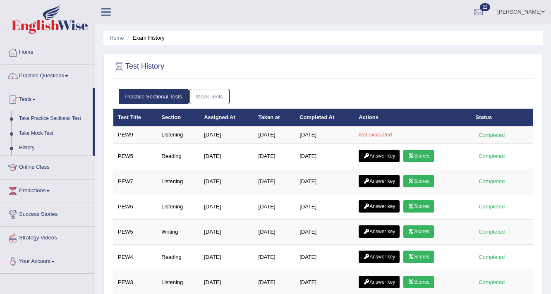
click at [212, 97] on link "Mock Tests" at bounding box center [210, 96] width 40 height 15
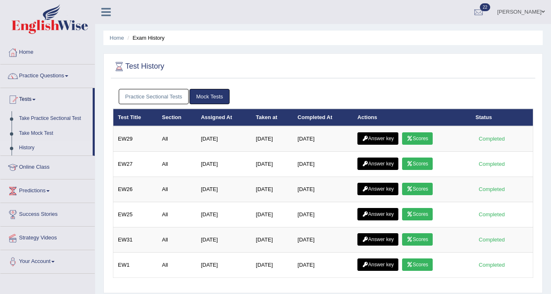
click at [173, 94] on link "Practice Sectional Tests" at bounding box center [154, 96] width 70 height 15
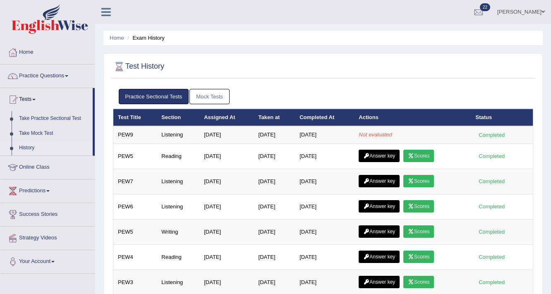
click at [214, 93] on link "Mock Tests" at bounding box center [210, 96] width 40 height 15
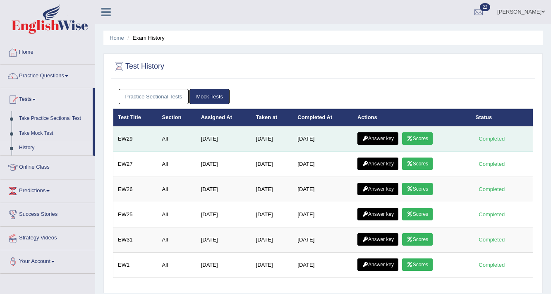
click at [427, 138] on link "Scores" at bounding box center [417, 138] width 31 height 12
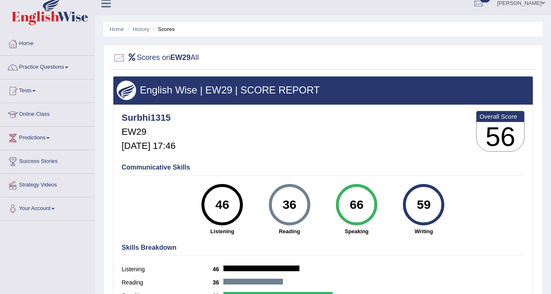
scroll to position [8, 0]
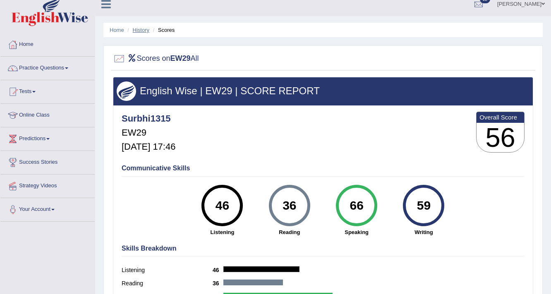
click at [142, 27] on link "History" at bounding box center [141, 30] width 17 height 6
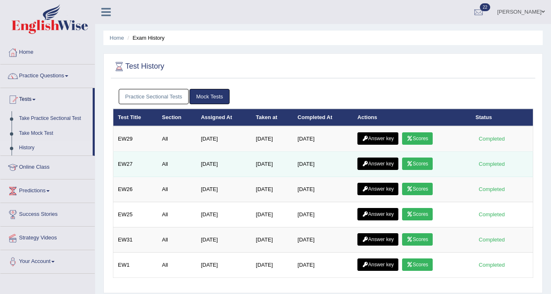
click at [423, 164] on link "Scores" at bounding box center [417, 164] width 31 height 12
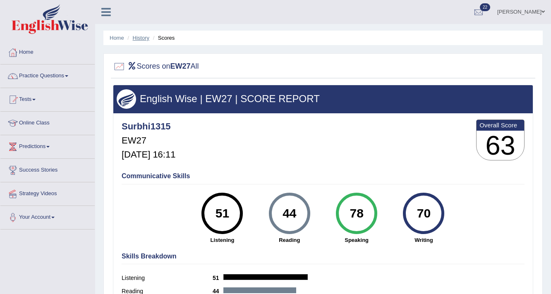
click at [143, 38] on link "History" at bounding box center [141, 38] width 17 height 6
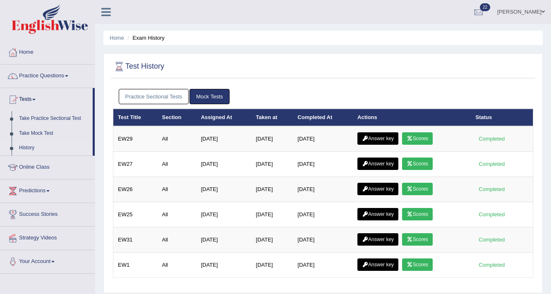
click at [173, 97] on link "Practice Sectional Tests" at bounding box center [154, 96] width 70 height 15
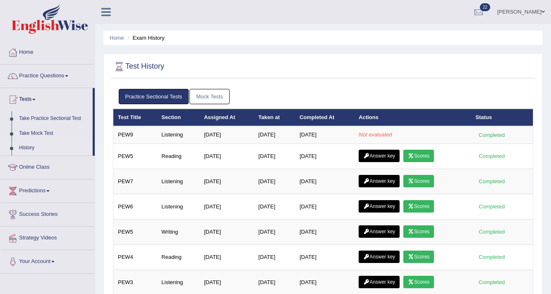
click at [202, 94] on link "Mock Tests" at bounding box center [210, 96] width 40 height 15
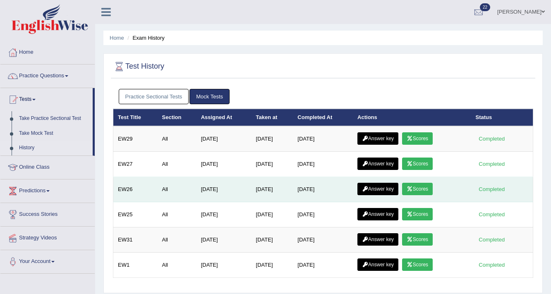
click at [423, 192] on link "Scores" at bounding box center [417, 189] width 31 height 12
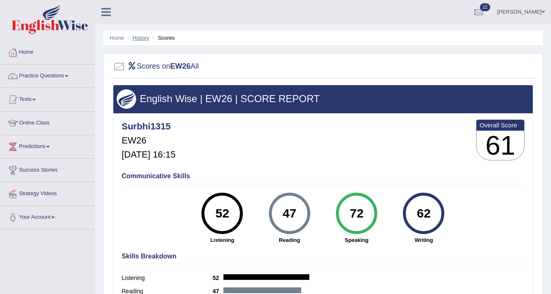
click at [144, 38] on link "History" at bounding box center [141, 38] width 17 height 6
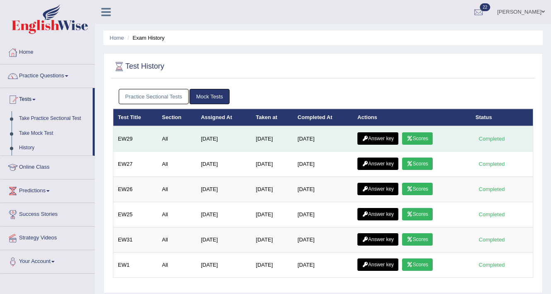
click at [385, 138] on link "Answer key" at bounding box center [378, 138] width 41 height 12
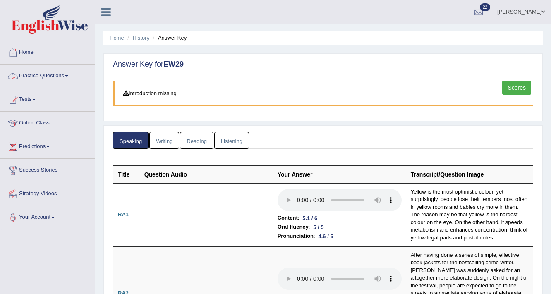
click at [161, 137] on link "Writing" at bounding box center [164, 140] width 30 height 17
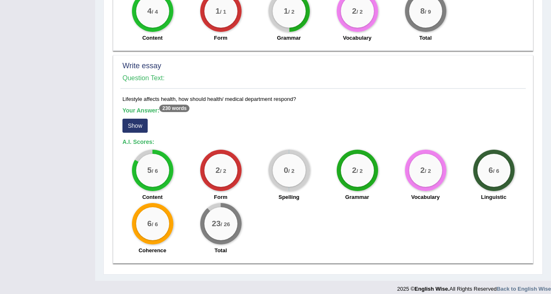
scroll to position [593, 0]
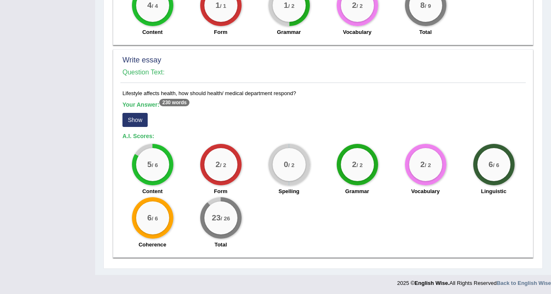
click at [140, 122] on button "Show" at bounding box center [135, 120] width 25 height 14
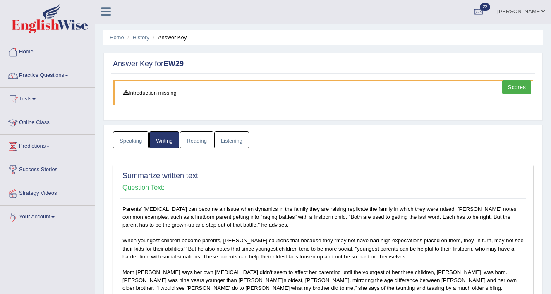
scroll to position [0, 0]
click at [195, 139] on link "Reading" at bounding box center [196, 140] width 33 height 17
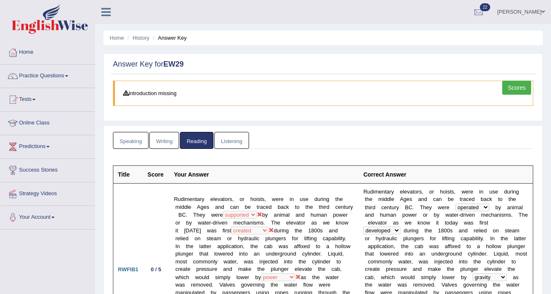
click at [241, 144] on link "Listening" at bounding box center [231, 140] width 35 height 17
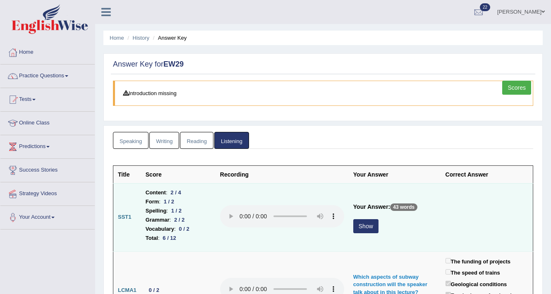
click at [359, 226] on button "Show" at bounding box center [365, 226] width 25 height 14
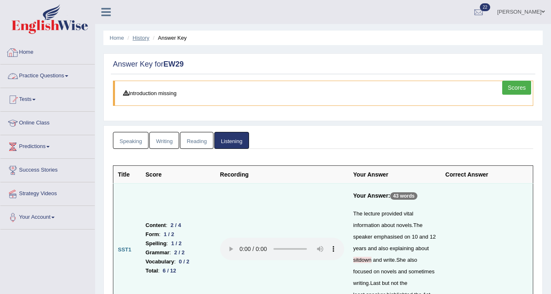
click at [146, 36] on link "History" at bounding box center [141, 38] width 17 height 6
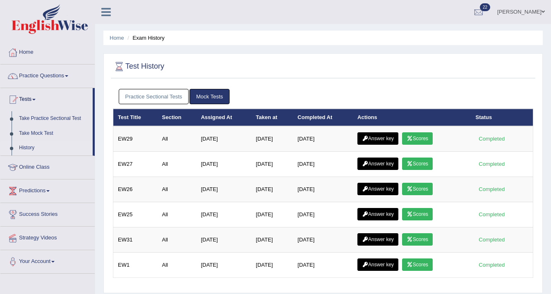
click at [149, 91] on link "Practice Sectional Tests" at bounding box center [154, 96] width 70 height 15
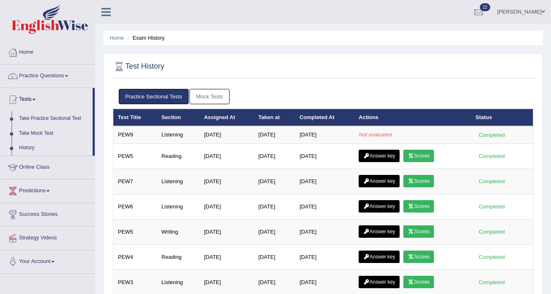
click at [211, 98] on link "Mock Tests" at bounding box center [210, 96] width 40 height 15
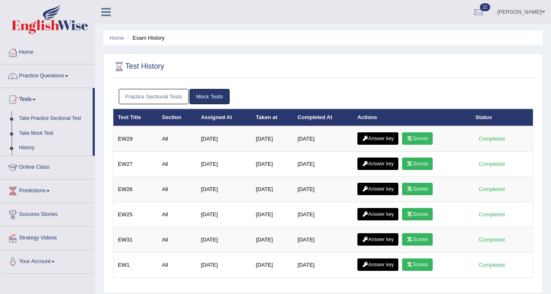
click at [173, 96] on link "Practice Sectional Tests" at bounding box center [154, 96] width 70 height 15
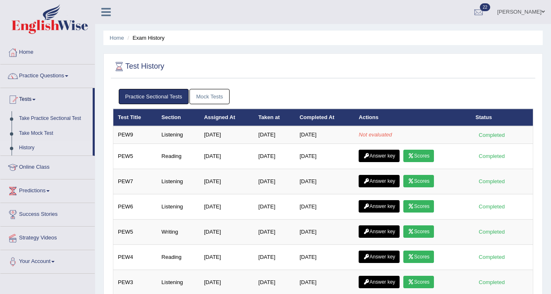
click at [207, 99] on link "Mock Tests" at bounding box center [210, 96] width 40 height 15
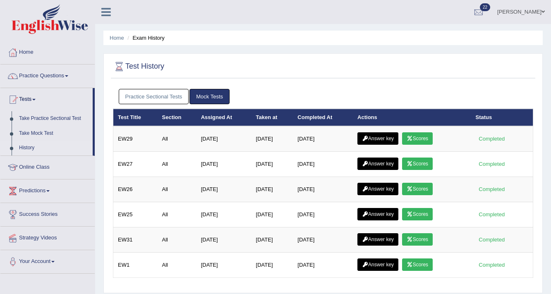
click at [174, 97] on link "Practice Sectional Tests" at bounding box center [154, 96] width 70 height 15
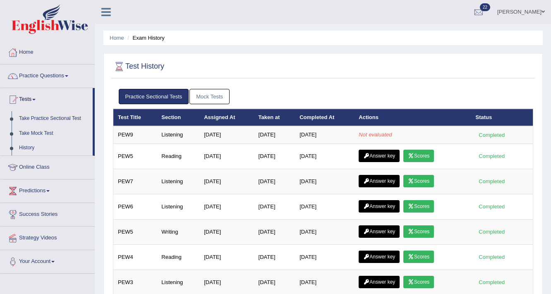
click at [203, 97] on link "Mock Tests" at bounding box center [210, 96] width 40 height 15
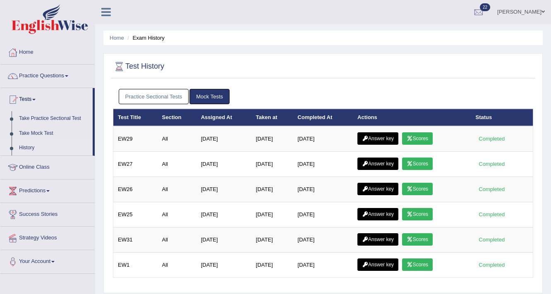
click at [180, 101] on link "Practice Sectional Tests" at bounding box center [154, 96] width 70 height 15
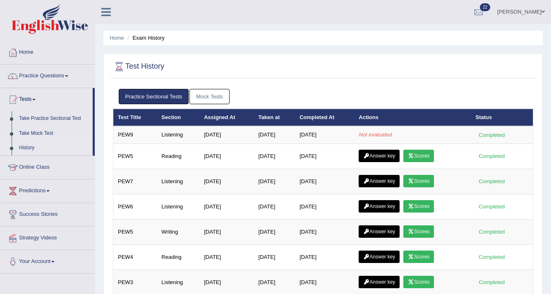
click at [207, 94] on link "Mock Tests" at bounding box center [210, 96] width 40 height 15
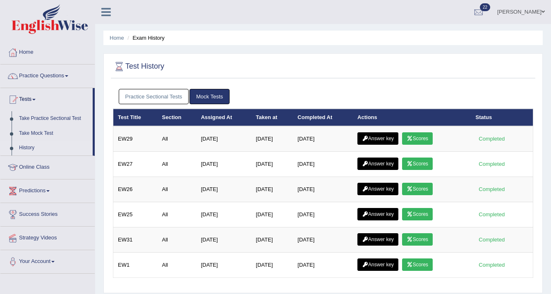
click at [147, 91] on link "Practice Sectional Tests" at bounding box center [154, 96] width 70 height 15
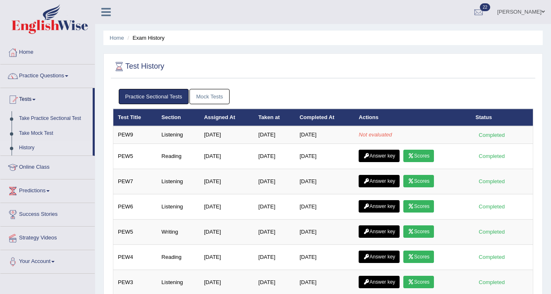
click at [219, 93] on link "Mock Tests" at bounding box center [210, 96] width 40 height 15
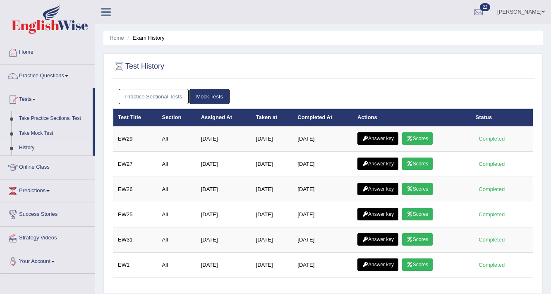
click at [178, 93] on link "Practice Sectional Tests" at bounding box center [154, 96] width 70 height 15
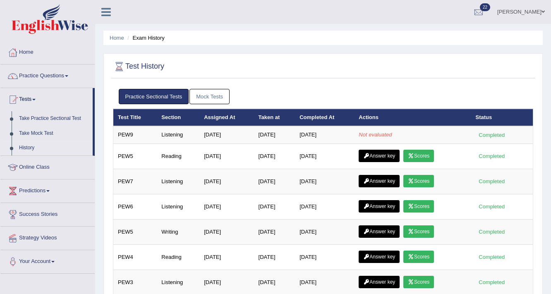
click at [202, 95] on link "Mock Tests" at bounding box center [210, 96] width 40 height 15
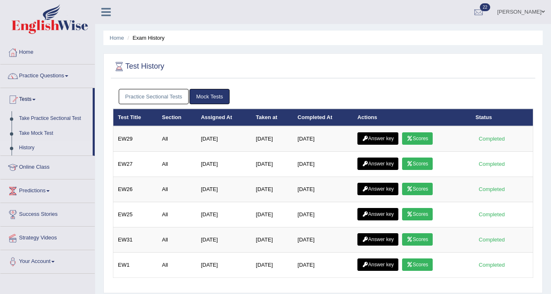
click at [179, 94] on link "Practice Sectional Tests" at bounding box center [154, 96] width 70 height 15
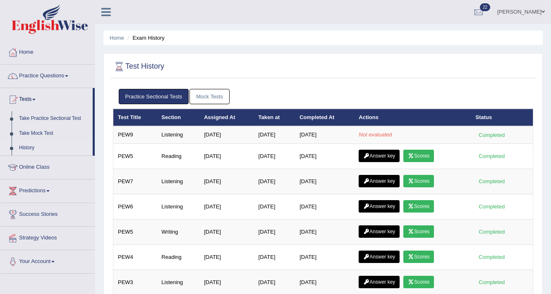
click at [205, 95] on link "Mock Tests" at bounding box center [210, 96] width 40 height 15
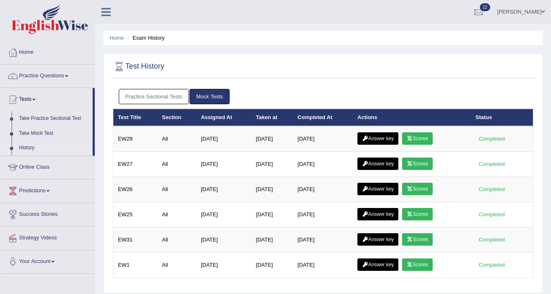
click at [174, 95] on link "Practice Sectional Tests" at bounding box center [154, 96] width 70 height 15
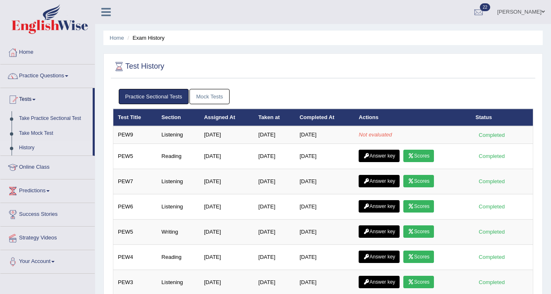
click at [214, 96] on link "Mock Tests" at bounding box center [210, 96] width 40 height 15
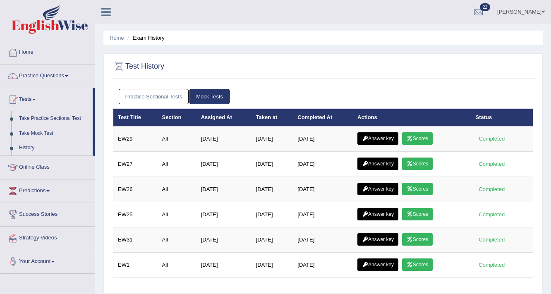
click at [179, 91] on link "Practice Sectional Tests" at bounding box center [154, 96] width 70 height 15
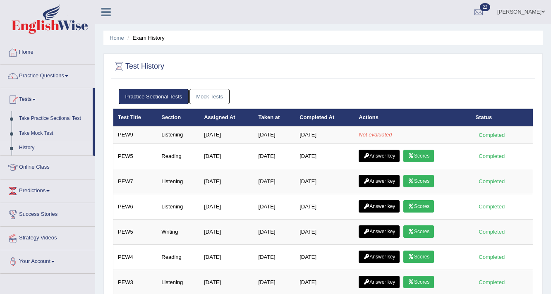
click at [219, 100] on link "Mock Tests" at bounding box center [210, 96] width 40 height 15
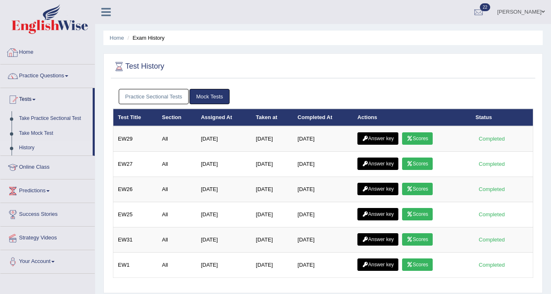
click at [169, 91] on link "Practice Sectional Tests" at bounding box center [154, 96] width 70 height 15
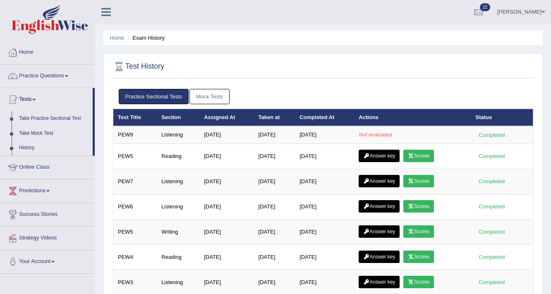
click at [207, 89] on link "Mock Tests" at bounding box center [210, 96] width 40 height 15
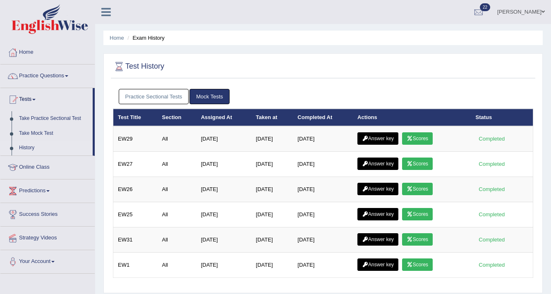
click at [141, 95] on link "Practice Sectional Tests" at bounding box center [154, 96] width 70 height 15
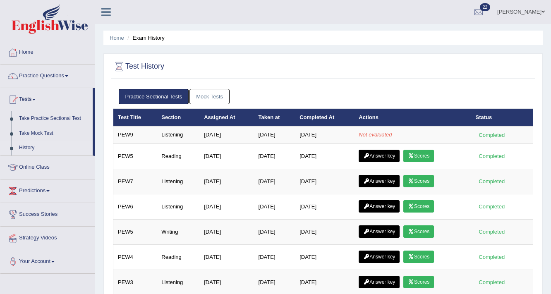
click at [119, 89] on link "Practice Sectional Tests" at bounding box center [154, 96] width 70 height 15
click at [197, 96] on link "Mock Tests" at bounding box center [210, 96] width 40 height 15
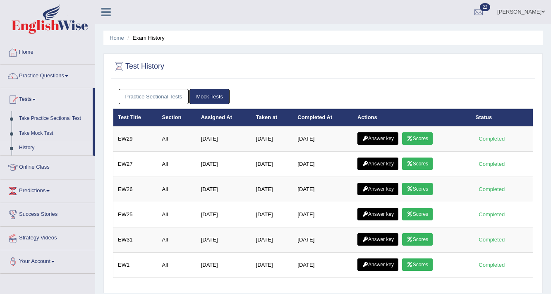
click at [187, 97] on link "Practice Sectional Tests" at bounding box center [154, 96] width 70 height 15
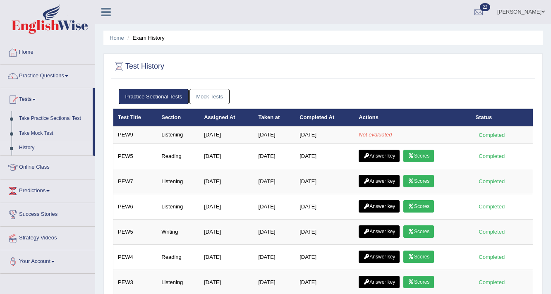
click at [209, 94] on link "Mock Tests" at bounding box center [210, 96] width 40 height 15
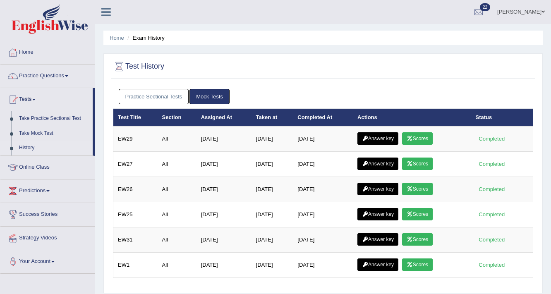
click at [188, 97] on link "Practice Sectional Tests" at bounding box center [154, 96] width 70 height 15
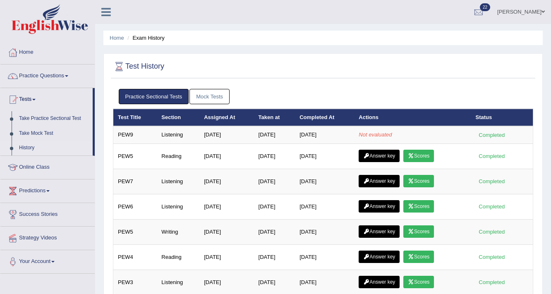
click at [192, 97] on link "Mock Tests" at bounding box center [210, 96] width 40 height 15
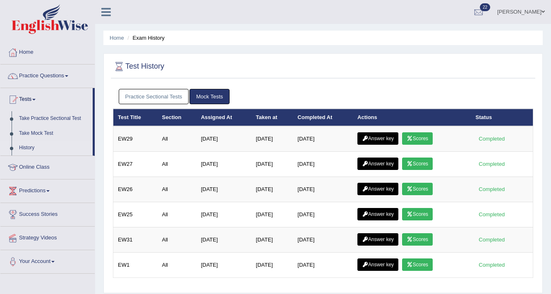
click at [184, 93] on link "Practice Sectional Tests" at bounding box center [154, 96] width 70 height 15
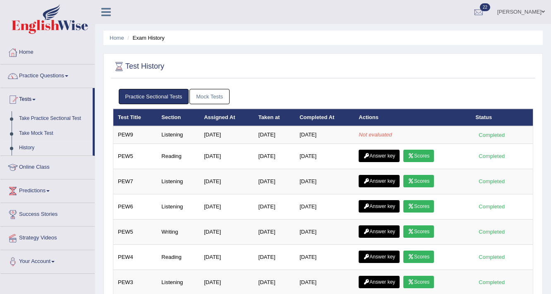
click at [223, 91] on link "Mock Tests" at bounding box center [210, 96] width 40 height 15
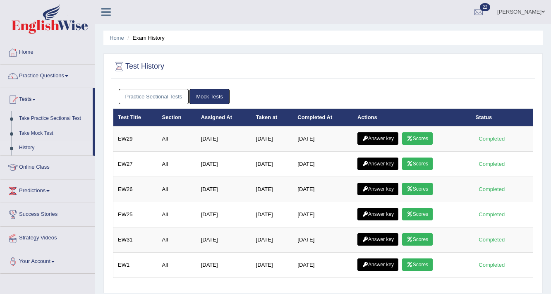
click at [159, 97] on link "Practice Sectional Tests" at bounding box center [154, 96] width 70 height 15
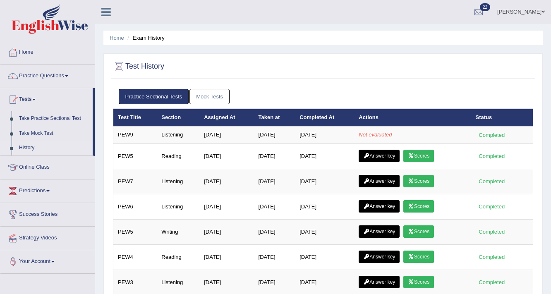
click at [194, 95] on link "Mock Tests" at bounding box center [210, 96] width 40 height 15
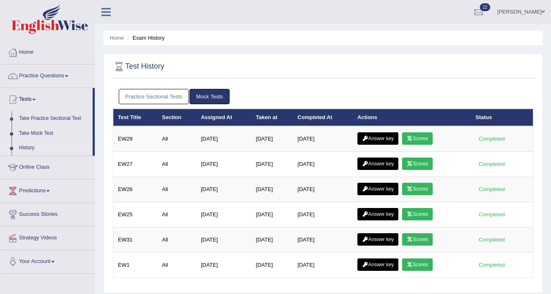
click at [180, 90] on link "Practice Sectional Tests" at bounding box center [154, 96] width 70 height 15
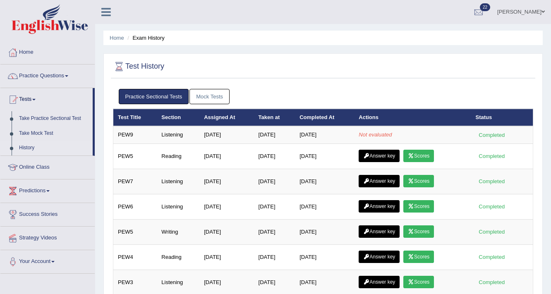
click at [204, 96] on link "Mock Tests" at bounding box center [210, 96] width 40 height 15
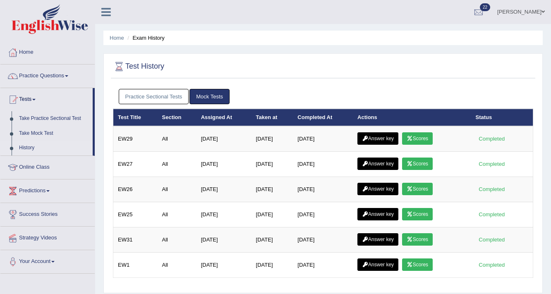
click at [184, 96] on link "Practice Sectional Tests" at bounding box center [154, 96] width 70 height 15
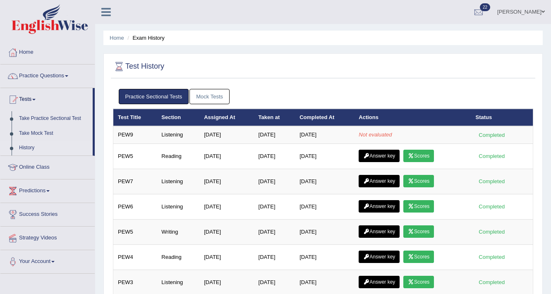
click at [205, 93] on link "Mock Tests" at bounding box center [210, 96] width 40 height 15
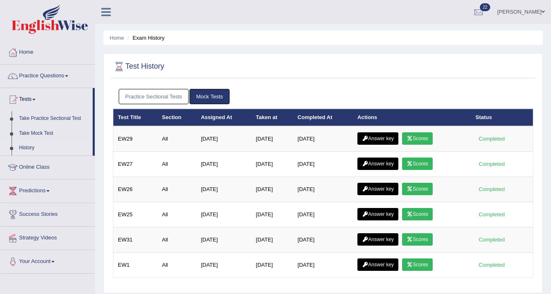
click at [187, 95] on link "Practice Sectional Tests" at bounding box center [154, 96] width 70 height 15
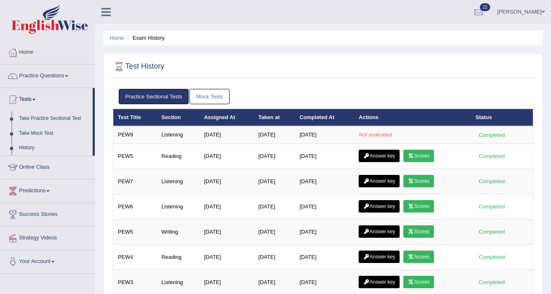
click at [215, 91] on link "Mock Tests" at bounding box center [210, 96] width 40 height 15
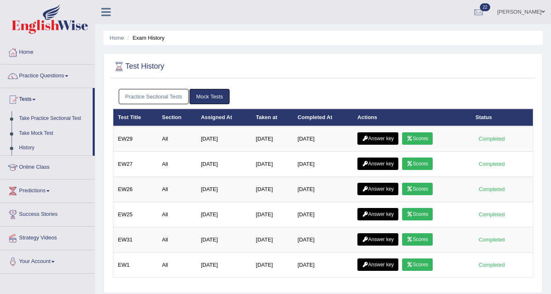
click at [179, 97] on link "Practice Sectional Tests" at bounding box center [154, 96] width 70 height 15
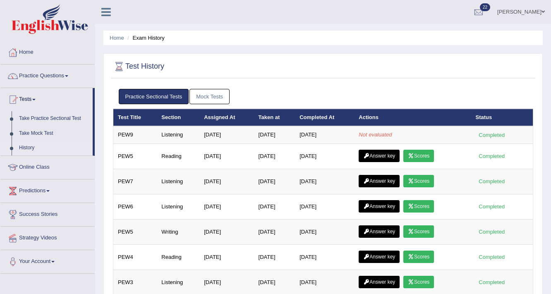
click at [202, 98] on link "Mock Tests" at bounding box center [210, 96] width 40 height 15
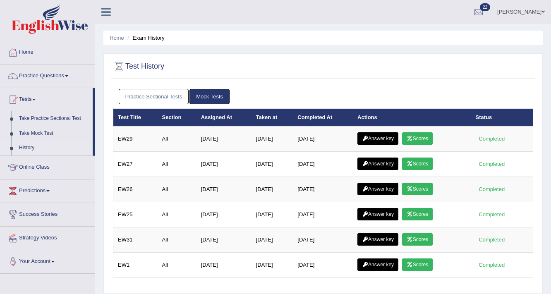
click at [175, 93] on link "Practice Sectional Tests" at bounding box center [154, 96] width 70 height 15
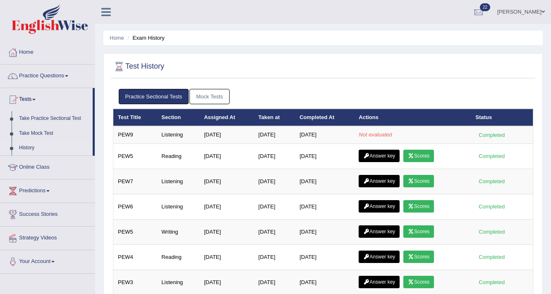
click at [197, 94] on link "Mock Tests" at bounding box center [210, 96] width 40 height 15
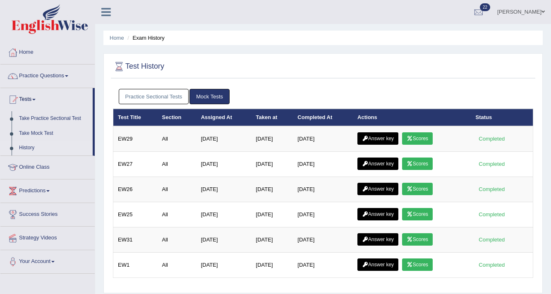
click at [171, 96] on link "Practice Sectional Tests" at bounding box center [154, 96] width 70 height 15
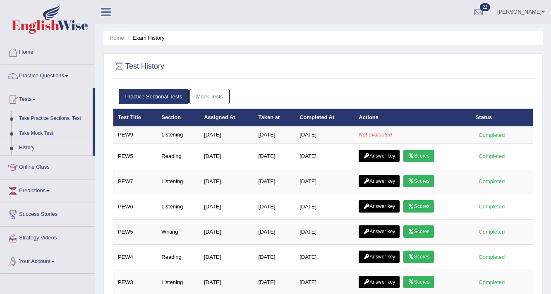
click at [199, 99] on link "Mock Tests" at bounding box center [210, 96] width 40 height 15
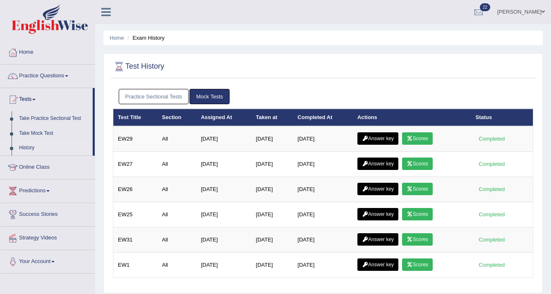
click at [182, 97] on link "Practice Sectional Tests" at bounding box center [154, 96] width 70 height 15
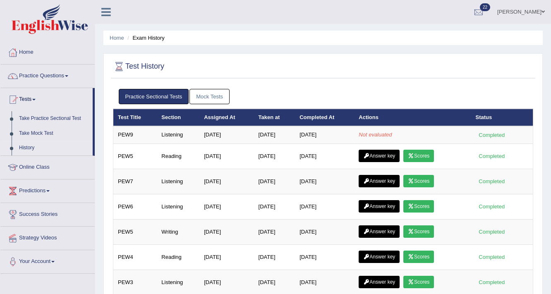
click at [197, 96] on link "Mock Tests" at bounding box center [210, 96] width 40 height 15
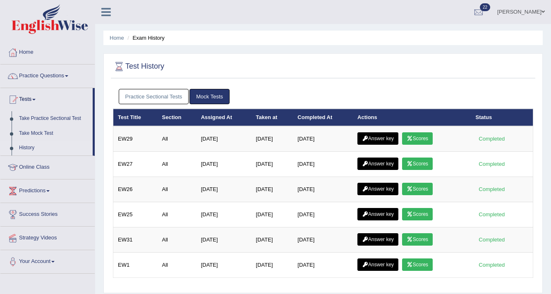
click at [177, 97] on link "Practice Sectional Tests" at bounding box center [154, 96] width 70 height 15
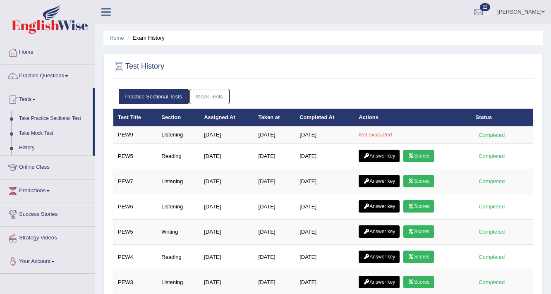
click at [197, 96] on link "Mock Tests" at bounding box center [210, 96] width 40 height 15
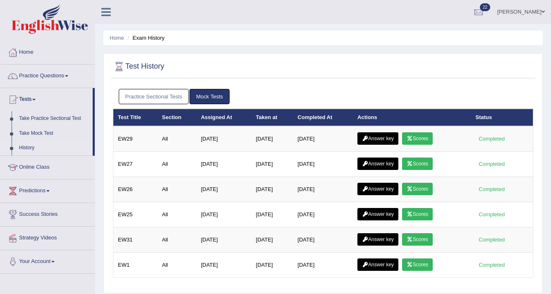
click at [184, 96] on link "Practice Sectional Tests" at bounding box center [154, 96] width 70 height 15
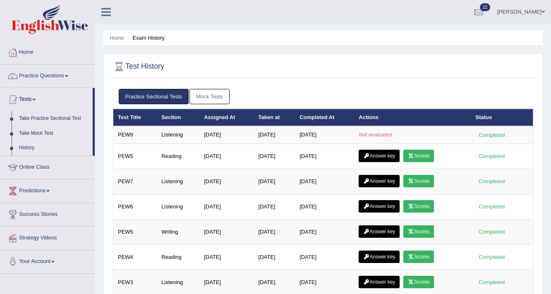
click at [192, 96] on link "Mock Tests" at bounding box center [210, 96] width 40 height 15
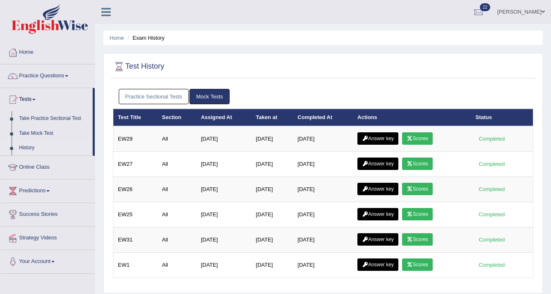
click at [169, 96] on link "Practice Sectional Tests" at bounding box center [154, 96] width 70 height 15
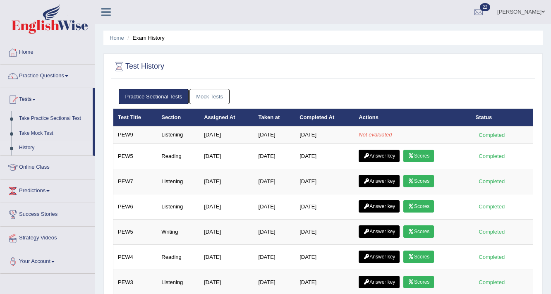
click at [220, 92] on link "Mock Tests" at bounding box center [210, 96] width 40 height 15
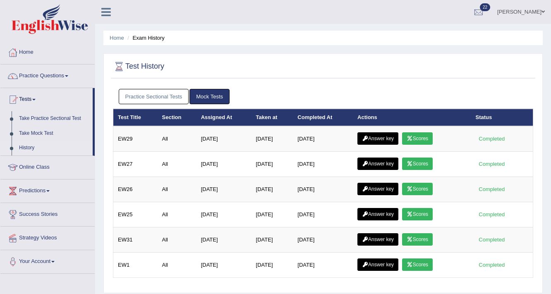
click at [161, 103] on link "Practice Sectional Tests" at bounding box center [154, 96] width 70 height 15
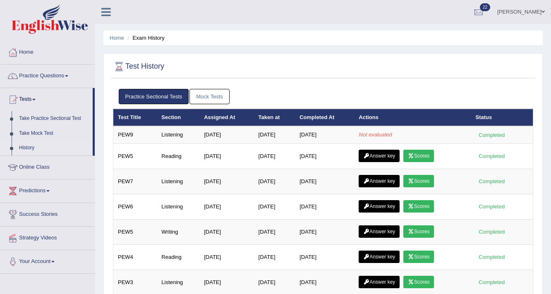
click at [204, 94] on link "Mock Tests" at bounding box center [210, 96] width 40 height 15
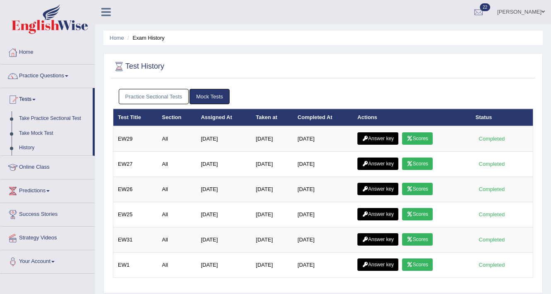
click at [157, 92] on link "Practice Sectional Tests" at bounding box center [154, 96] width 70 height 15
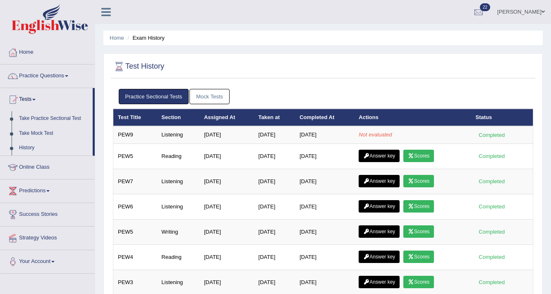
click at [541, 15] on link "Surbhi" at bounding box center [521, 11] width 60 height 22
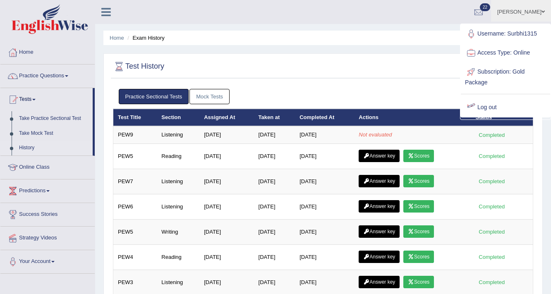
click at [494, 108] on link "Log out" at bounding box center [505, 107] width 89 height 19
